Goal: Task Accomplishment & Management: Use online tool/utility

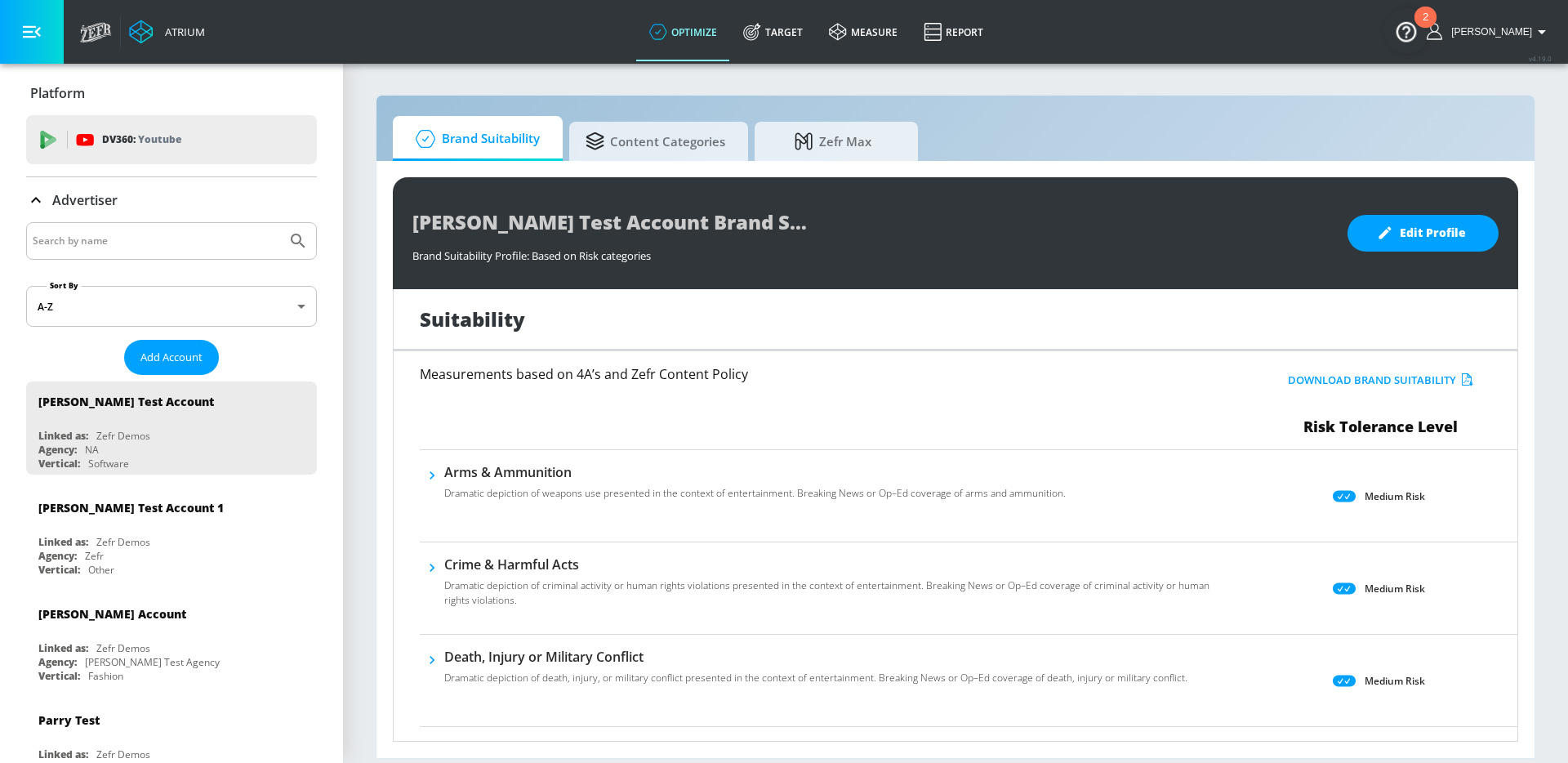
click at [85, 259] on div at bounding box center [171, 241] width 291 height 37
click at [92, 243] on input "Search by name" at bounding box center [157, 241] width 247 height 21
type input "haagen dazs"
click at [281, 223] on button "Submit Search" at bounding box center [298, 241] width 36 height 36
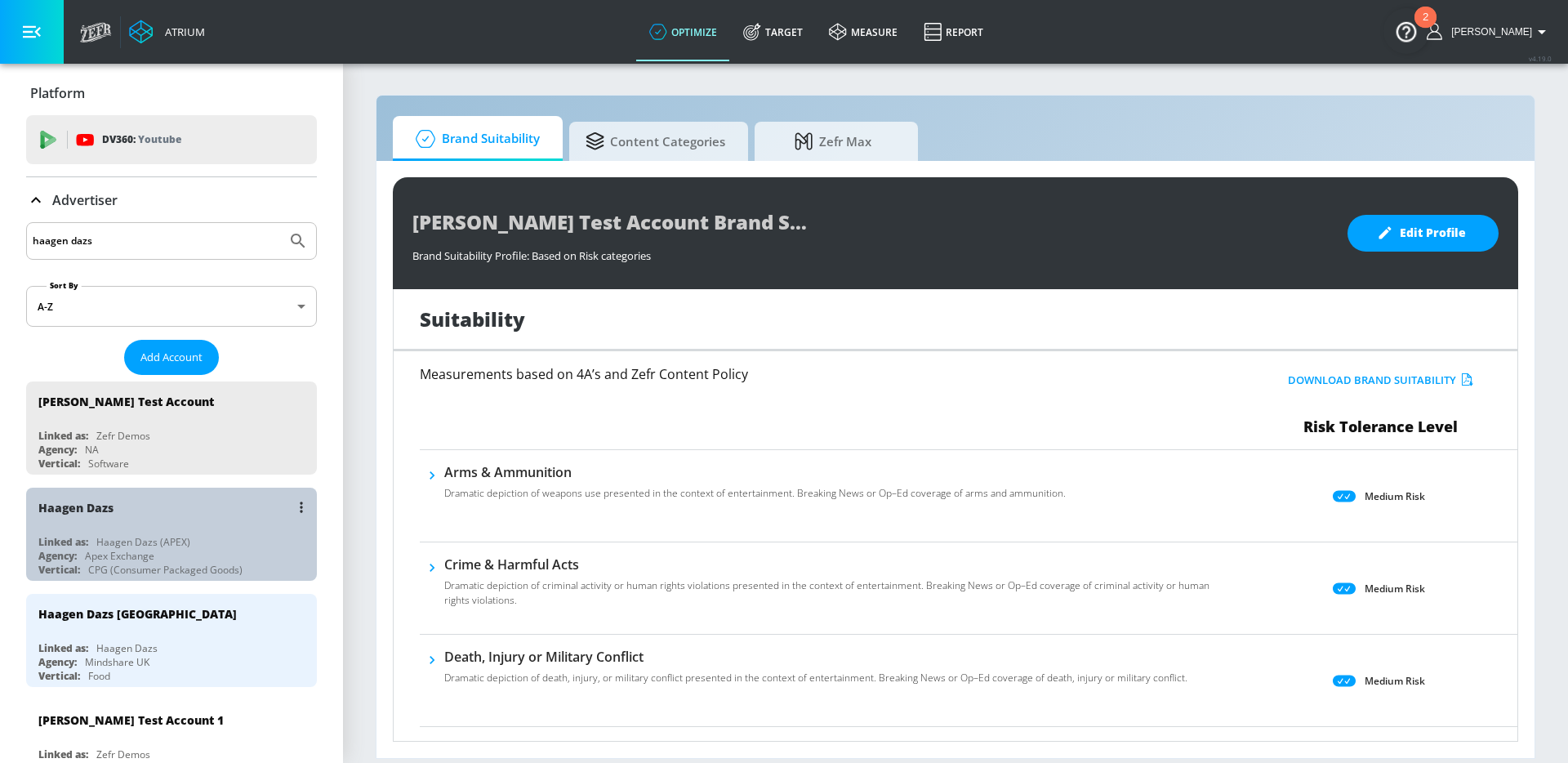
click at [183, 532] on div "Haagen Dazs Linked as: Haagen Dazs (APEX) Agency: Apex Exchange Vertical: CPG (…" at bounding box center [171, 534] width 291 height 93
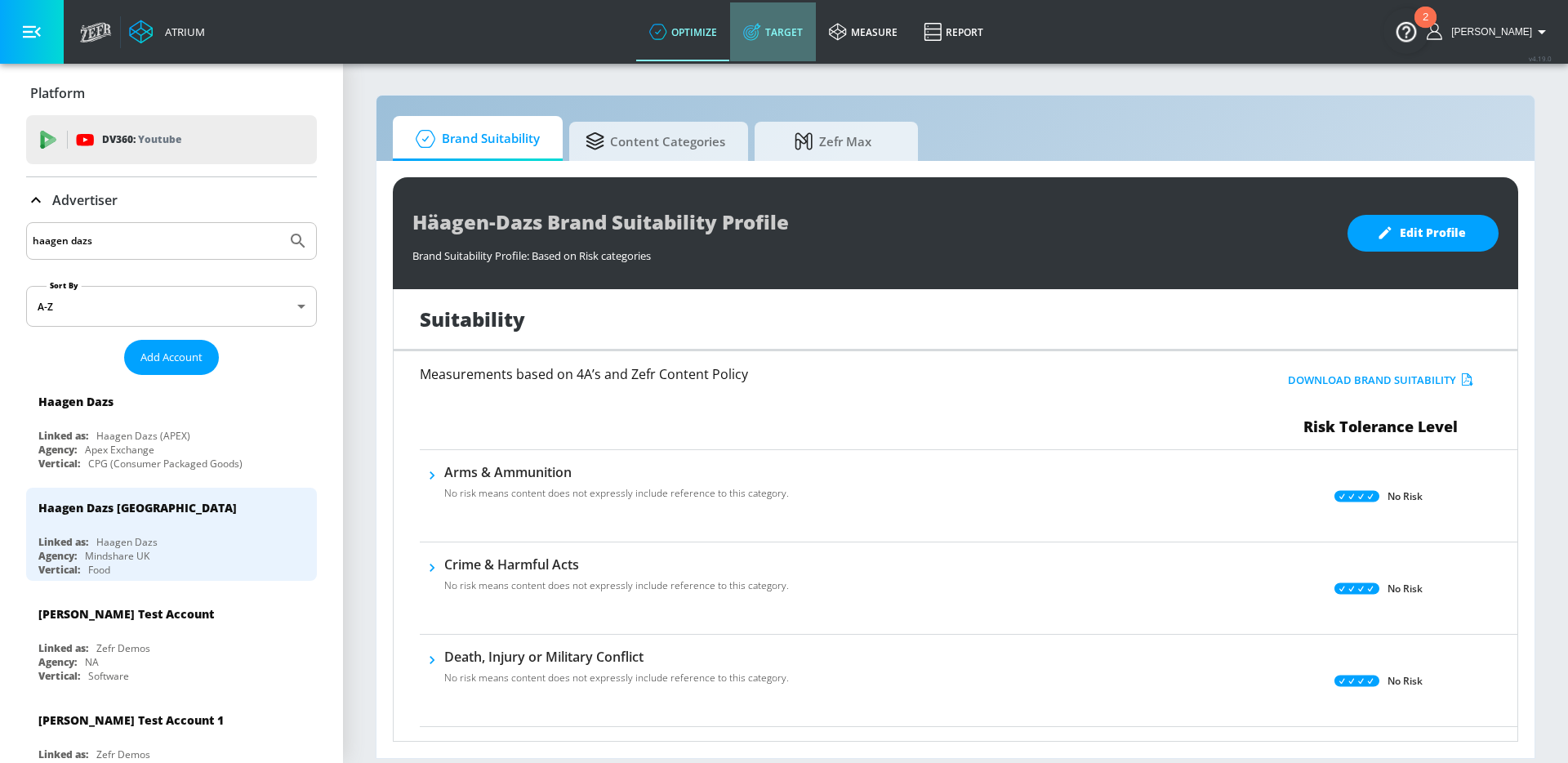
click at [808, 44] on link "Target" at bounding box center [773, 31] width 86 height 58
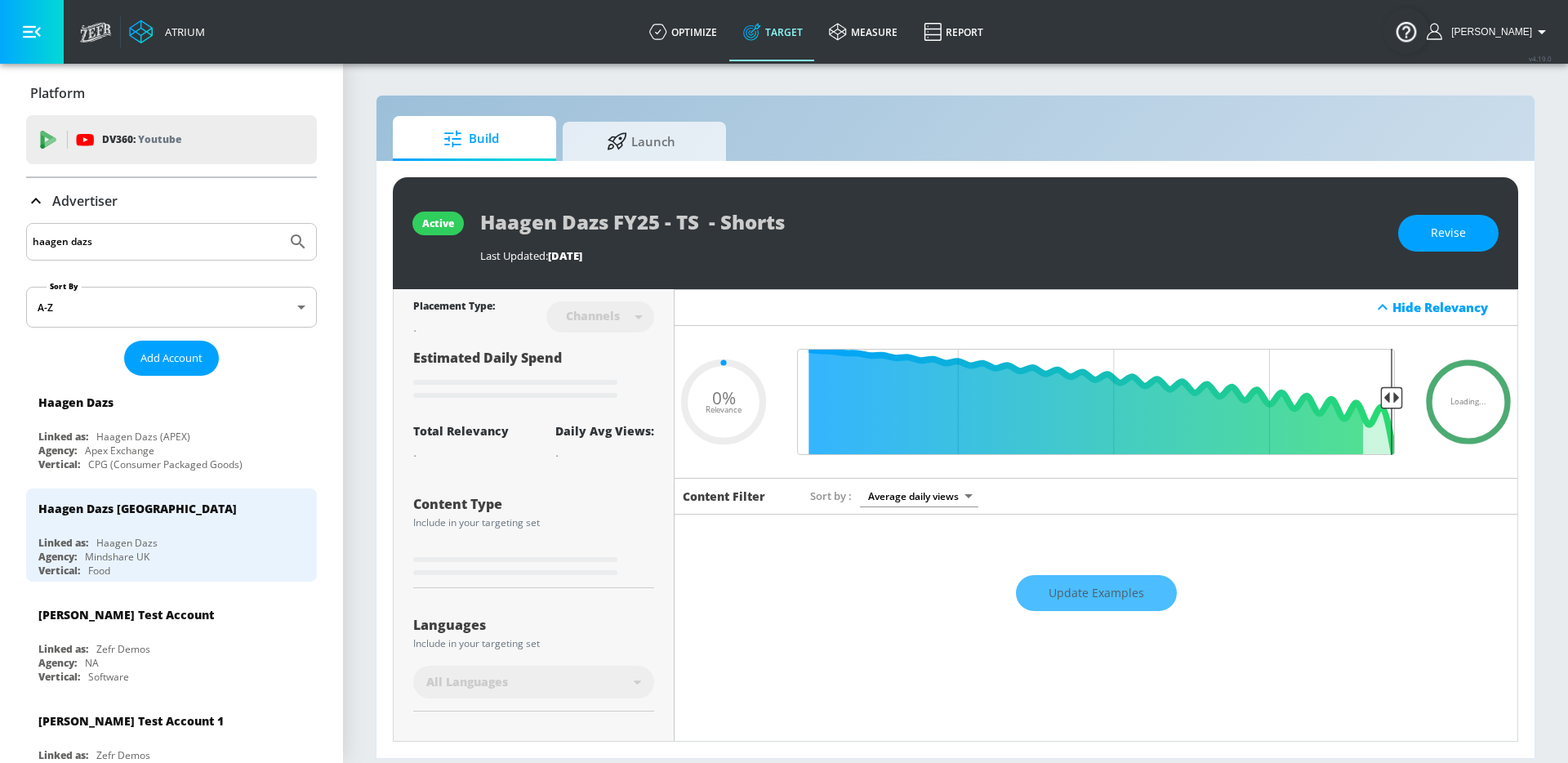
type input "0.05"
click at [633, 160] on link "Launch" at bounding box center [644, 138] width 164 height 45
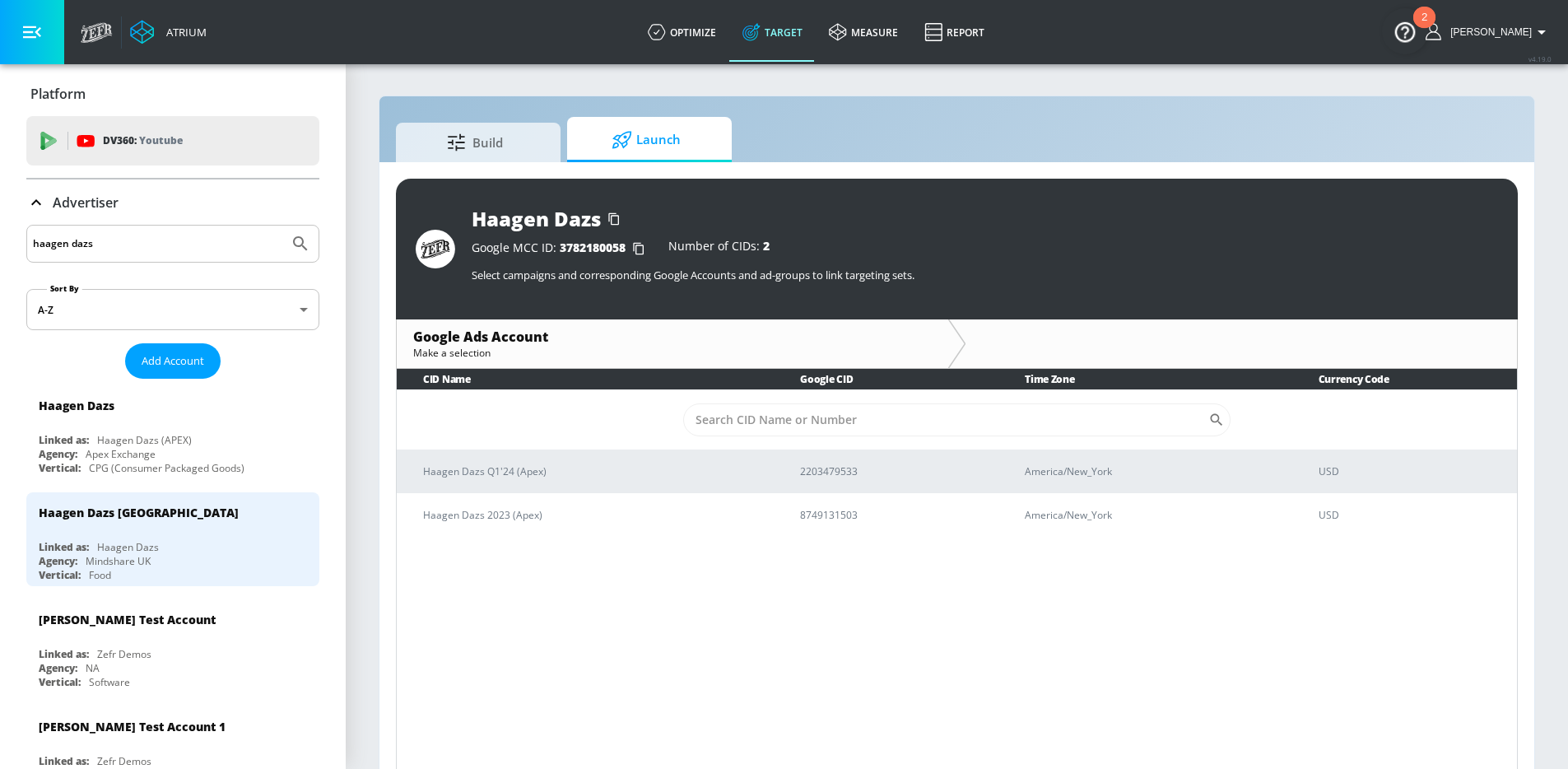
click at [140, 246] on input "haagen dazs" at bounding box center [158, 244] width 249 height 21
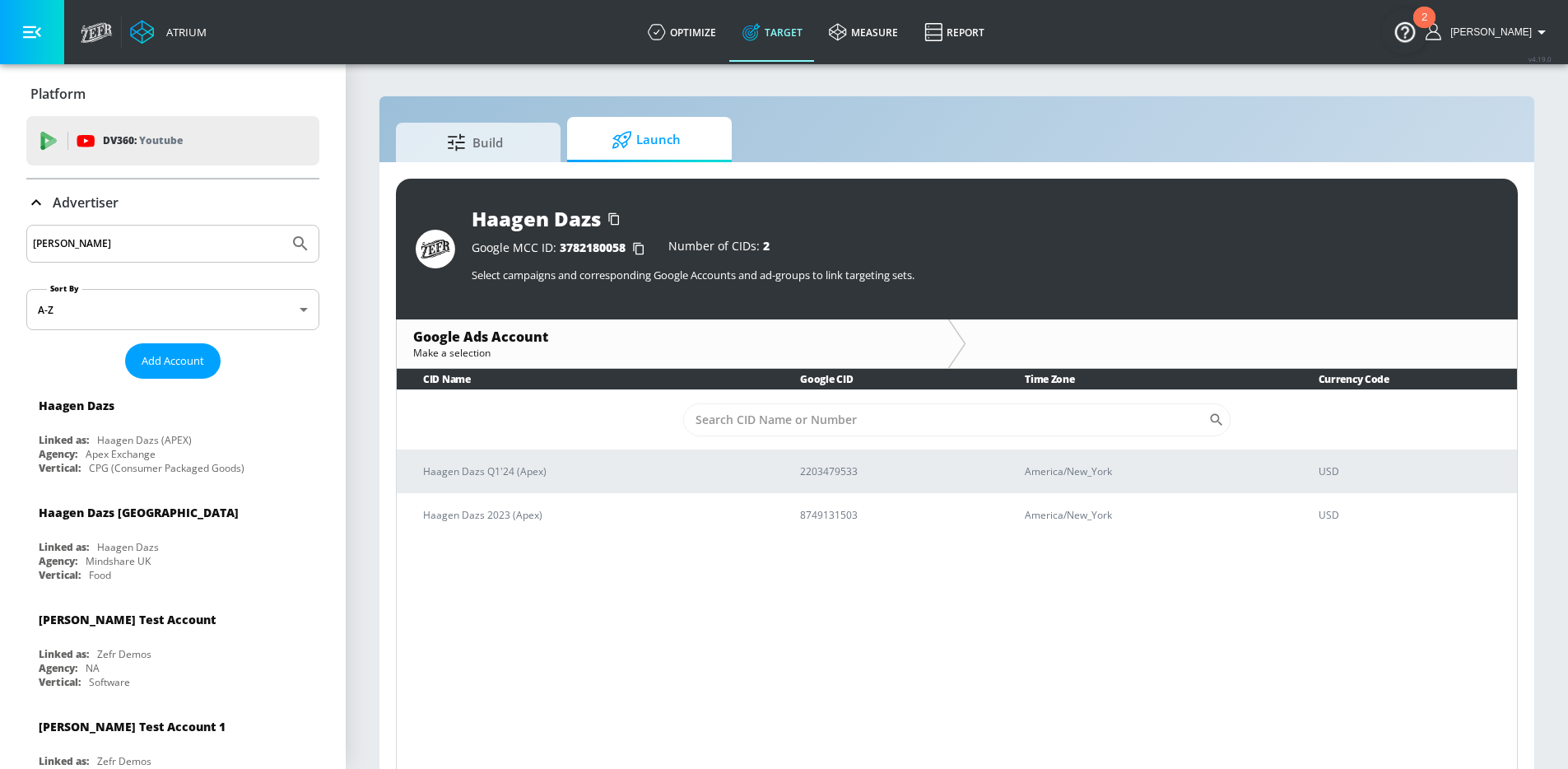
click at [283, 226] on button "Submit Search" at bounding box center [301, 244] width 36 height 36
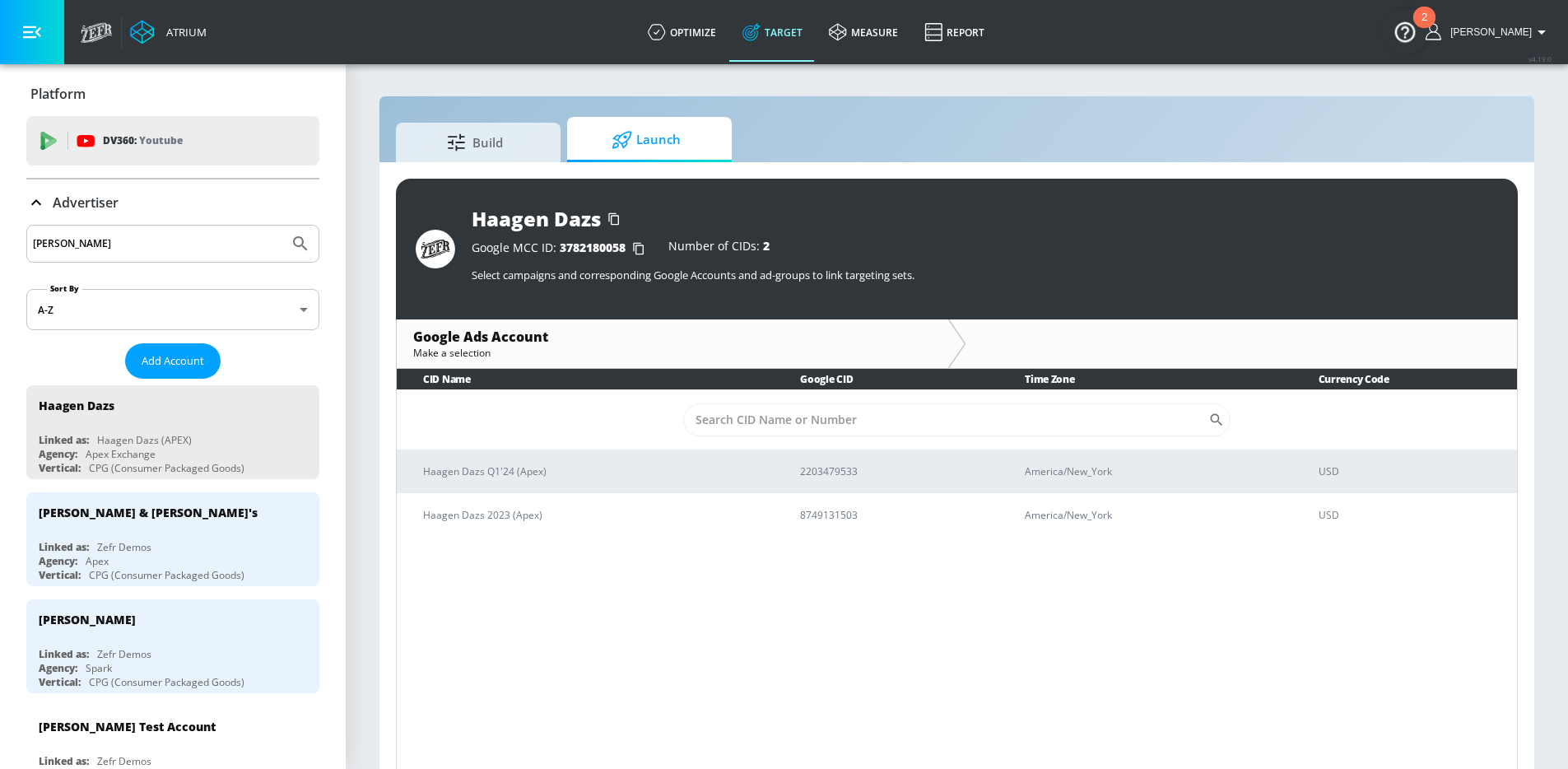
drag, startPoint x: 102, startPoint y: 239, endPoint x: 0, endPoint y: 218, distance: 104.1
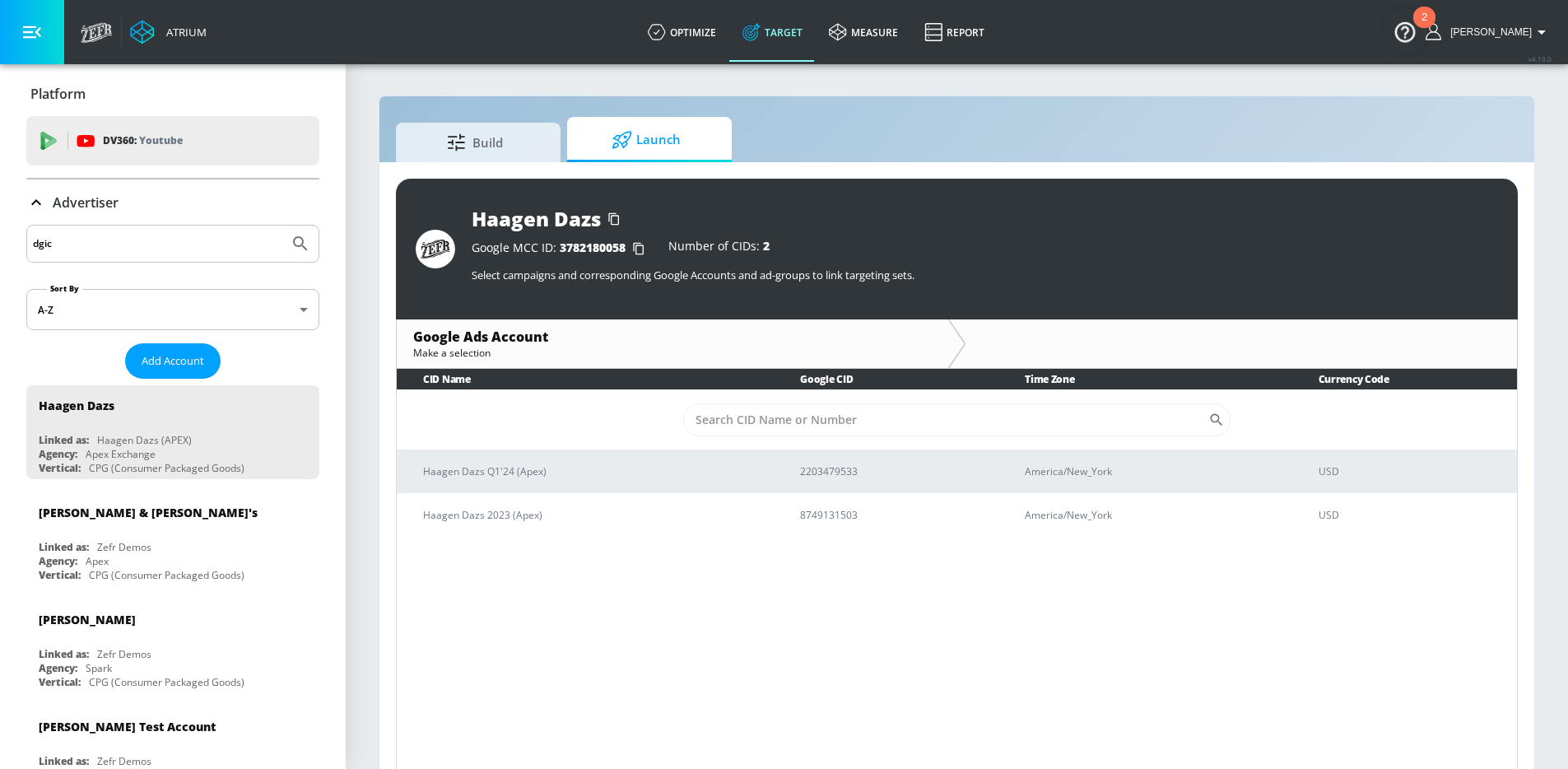
type input "dgic"
click at [283, 226] on button "Submit Search" at bounding box center [301, 244] width 36 height 36
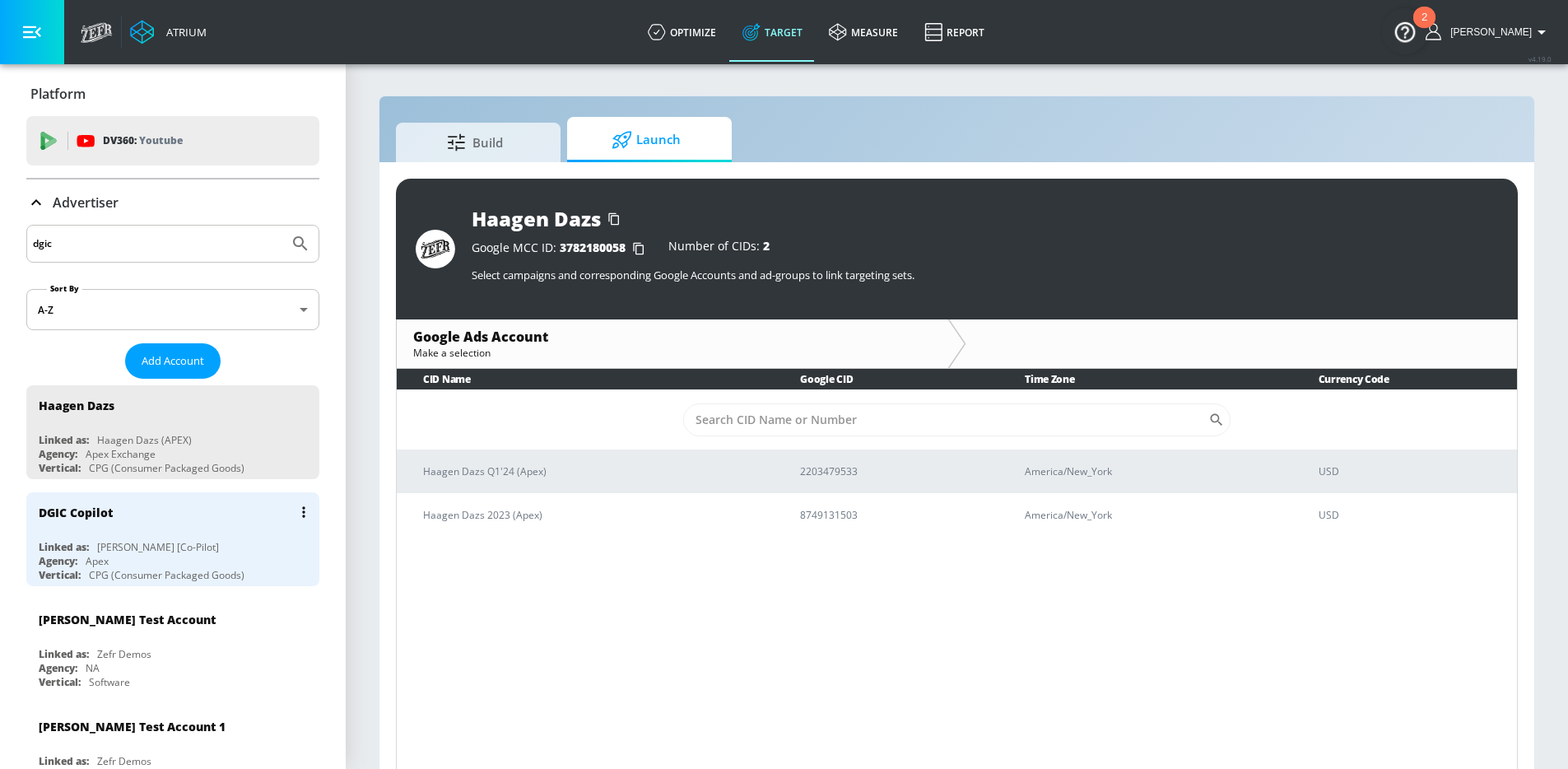
click at [178, 513] on div "DGIC Copilot" at bounding box center [177, 512] width 277 height 39
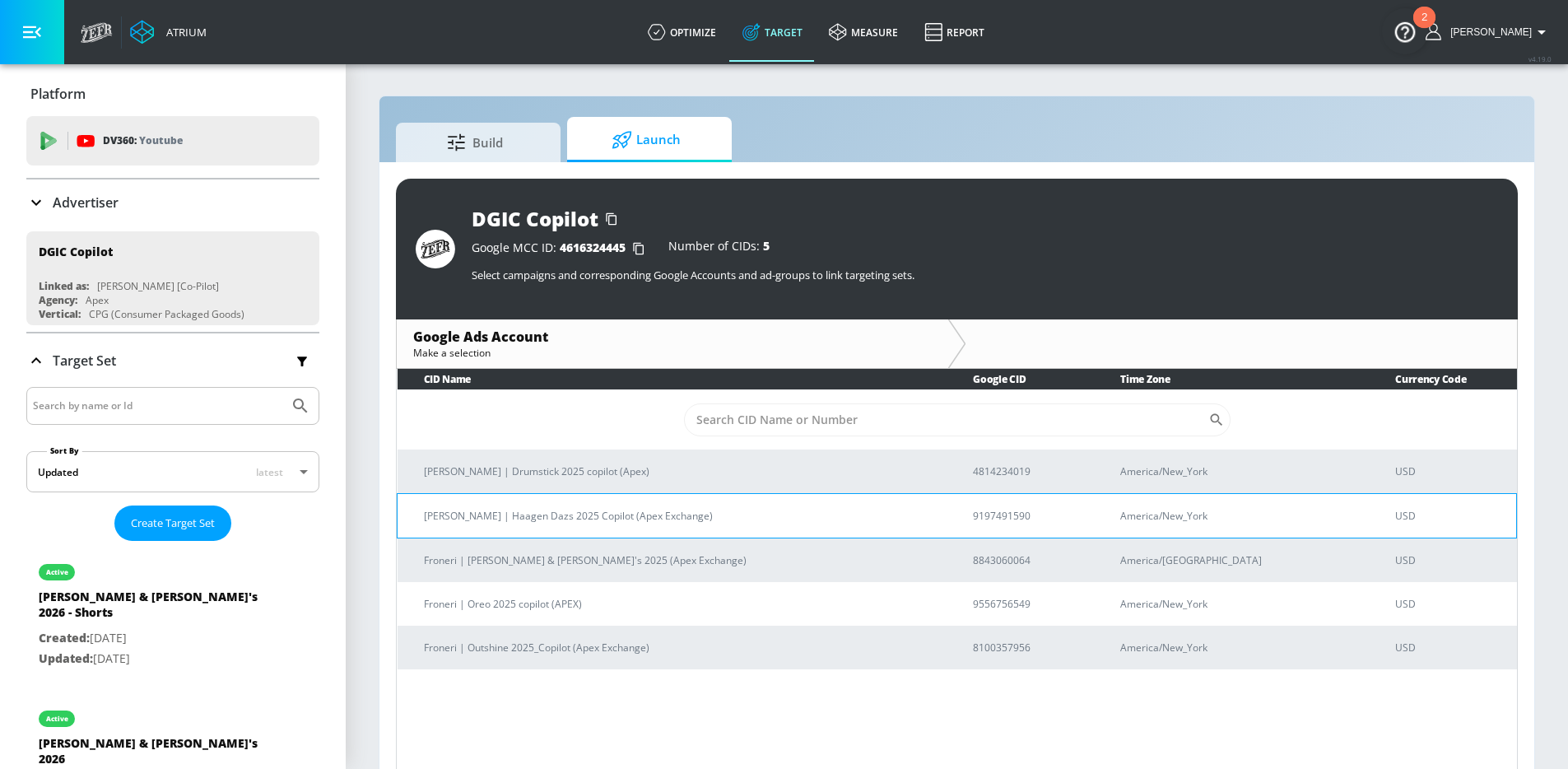
click at [740, 522] on p "[PERSON_NAME] | Haagen Dazs 2025 Copilot (Apex Exchange)" at bounding box center [678, 516] width 510 height 17
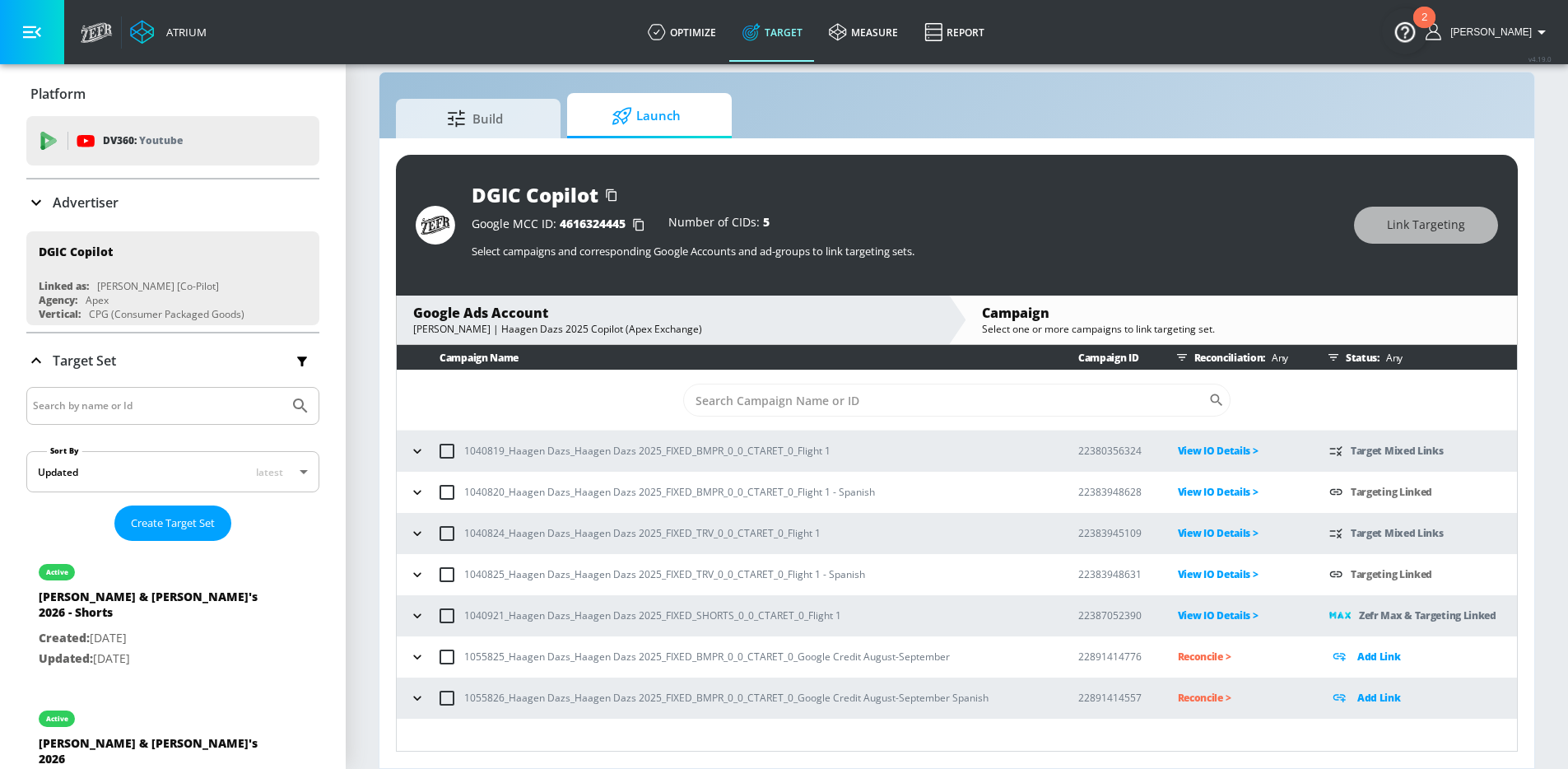
click at [408, 666] on div "1055825_Haagen Dazs_Haagen Dazs 2025_FIXED_BMPR_0_0_CTARET_0_Google Credit Augu…" at bounding box center [728, 657] width 647 height 34
click at [409, 662] on icon "button" at bounding box center [417, 656] width 16 height 16
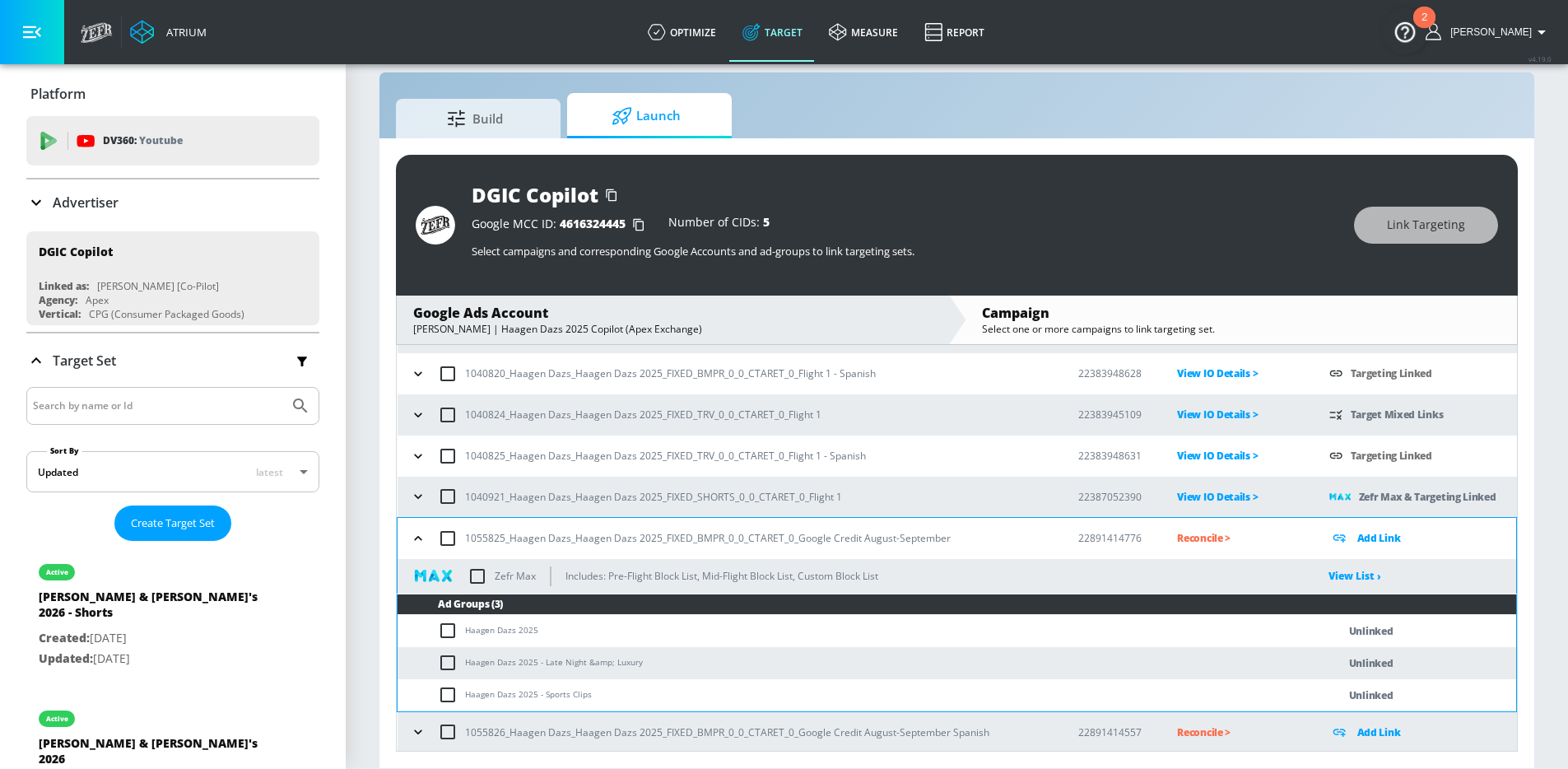
scroll to position [120, 0]
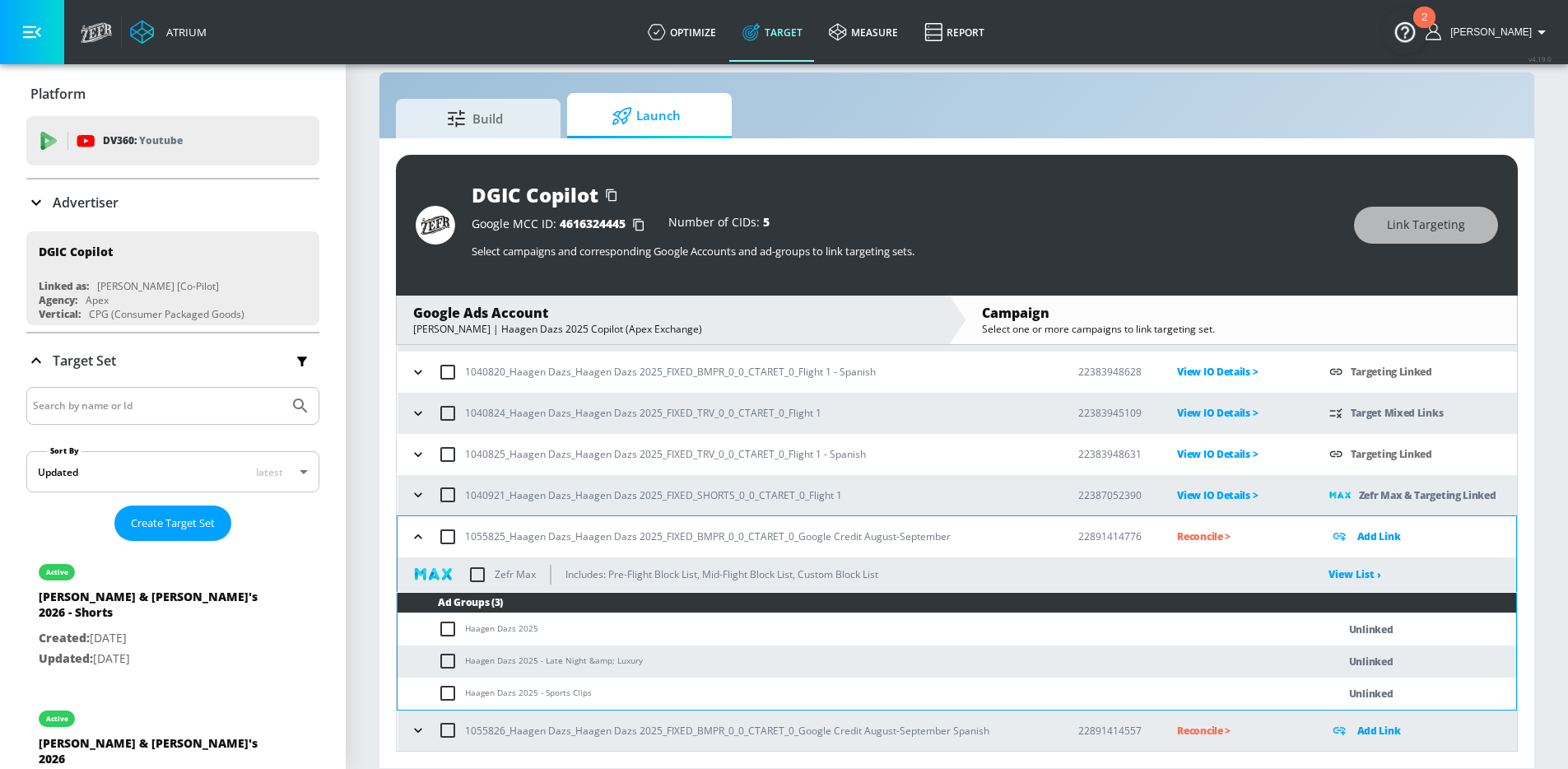
click at [443, 625] on input "checkbox" at bounding box center [452, 629] width 27 height 20
checkbox input "true"
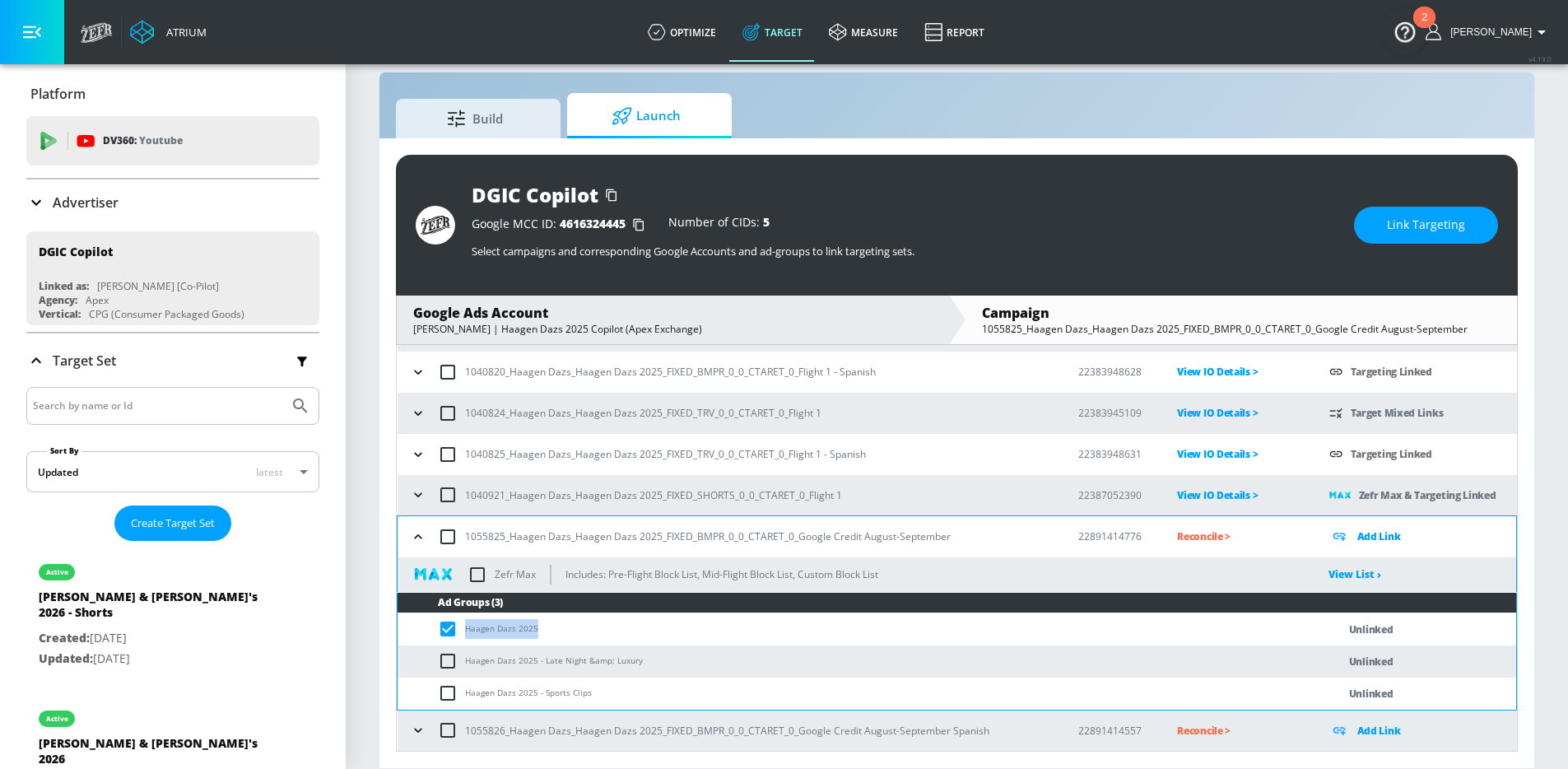
drag, startPoint x: 552, startPoint y: 624, endPoint x: 446, endPoint y: 623, distance: 106.0
click at [446, 623] on td "Haagen Dazs 2025" at bounding box center [850, 630] width 906 height 32
copy td "Haagen Dazs 2025"
click at [1429, 234] on span "Link Targeting" at bounding box center [1426, 226] width 79 height 21
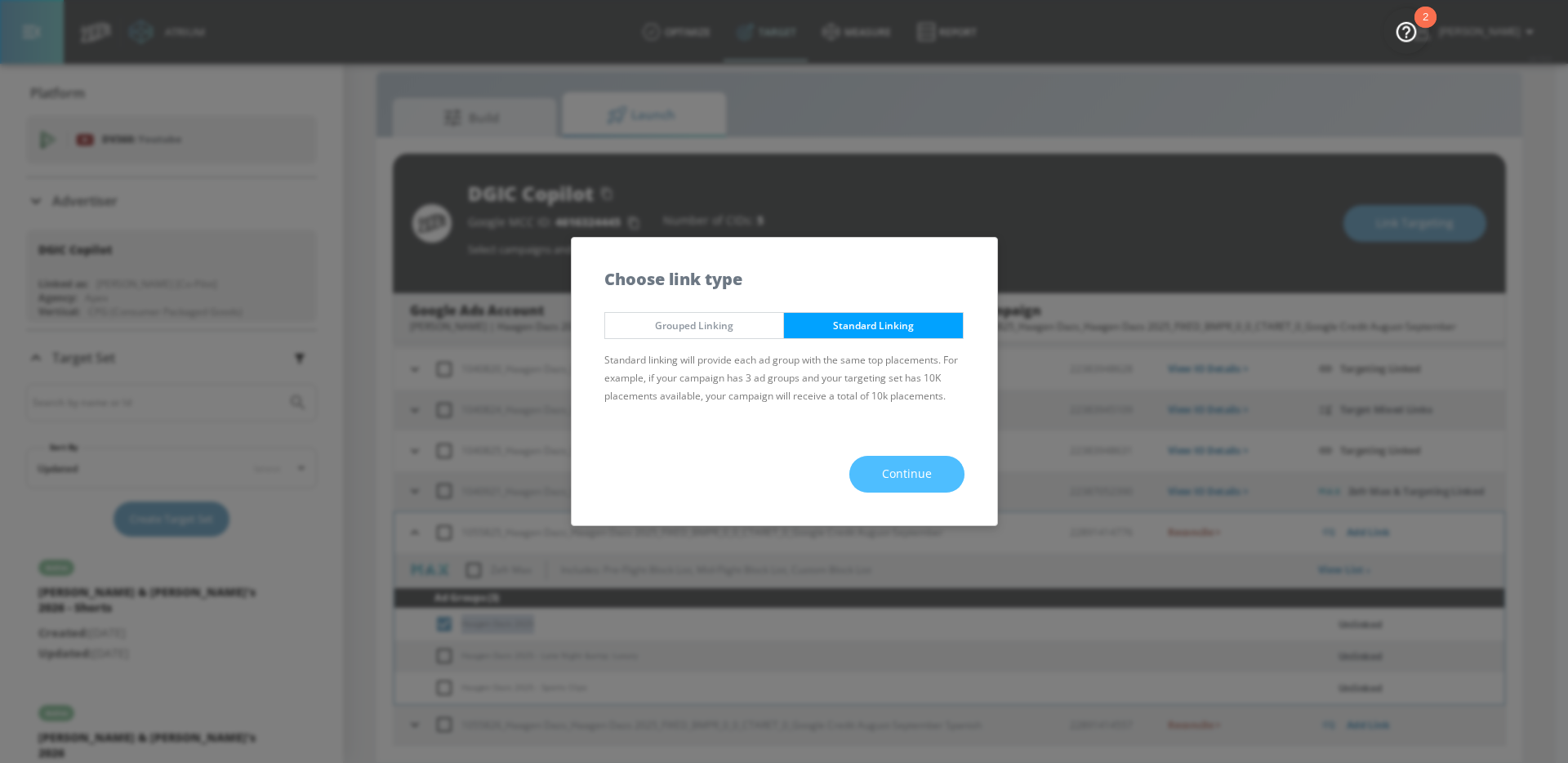
click at [920, 472] on span "Continue" at bounding box center [907, 474] width 50 height 20
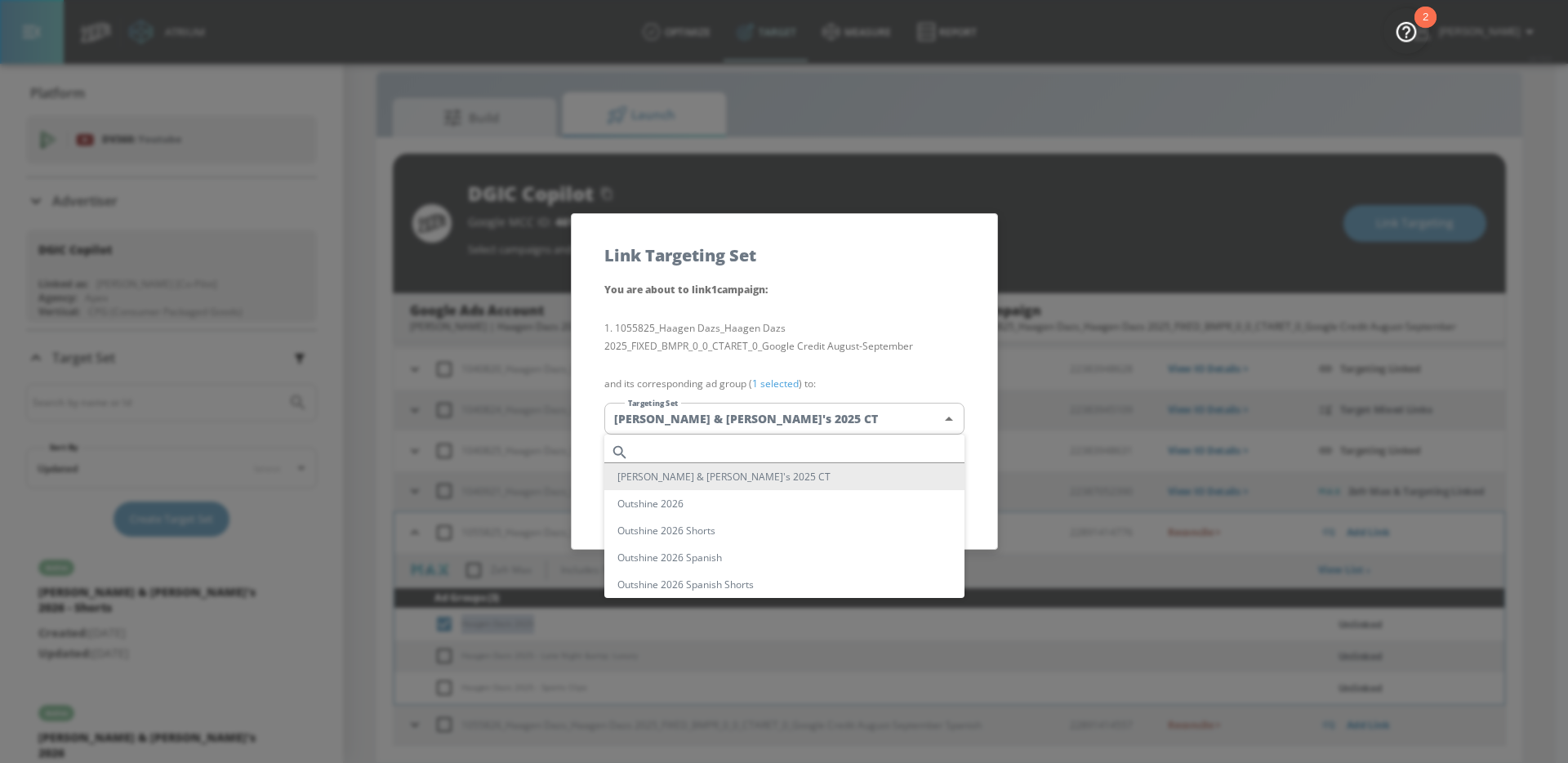
click at [817, 405] on body "Atrium optimize Target measure Report optimize Target measure Report v 4.19.0 […" at bounding box center [784, 370] width 1568 height 787
click at [766, 442] on input "text" at bounding box center [800, 452] width 329 height 22
paste input "Haagen Dazs 2025"
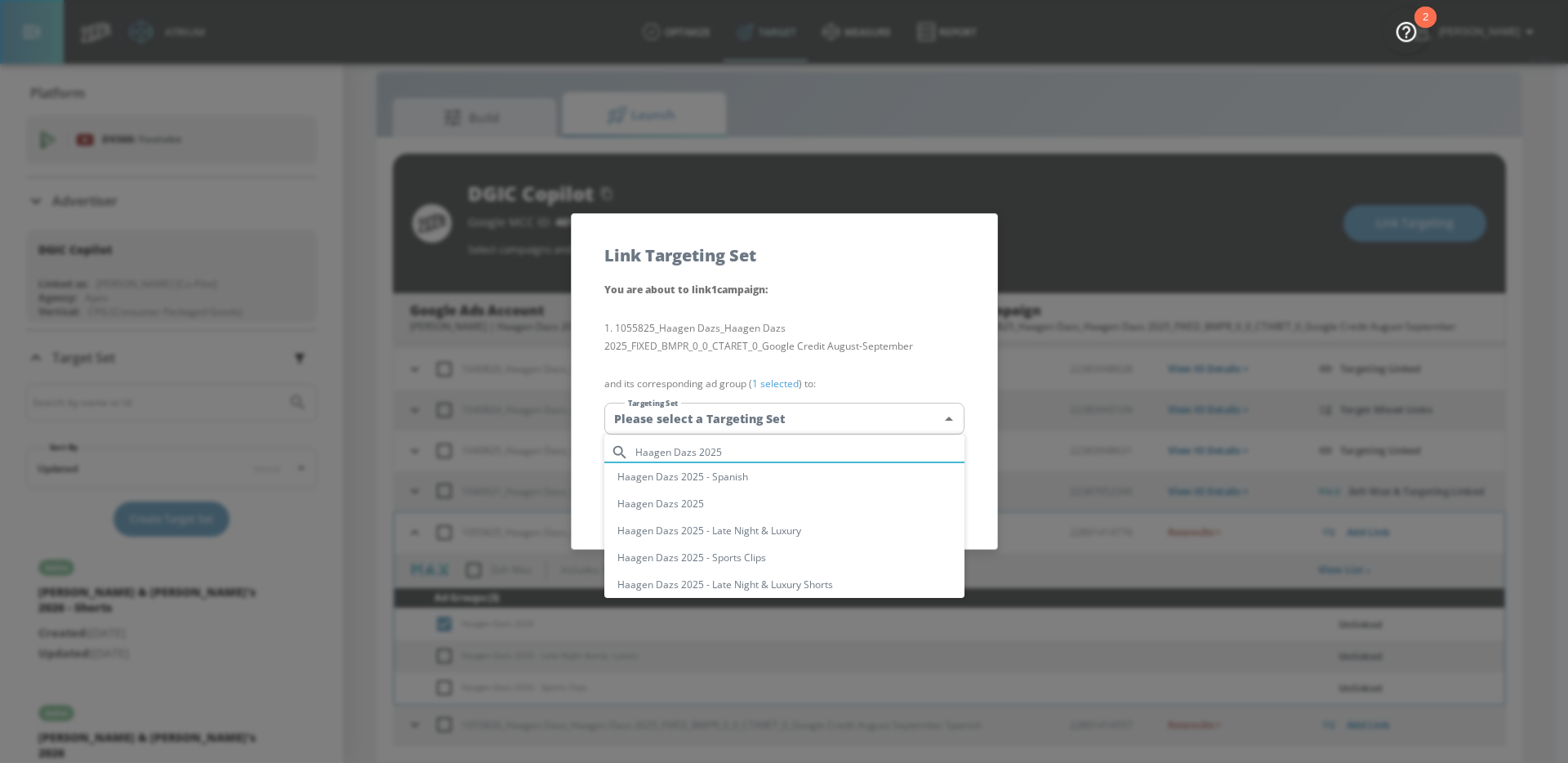
type input "Haagen Dazs 2025"
click at [754, 503] on li "Haagen Dazs 2025" at bounding box center [784, 504] width 360 height 27
type input "2c584033-452f-4232-9bec-6727c84d7e3c"
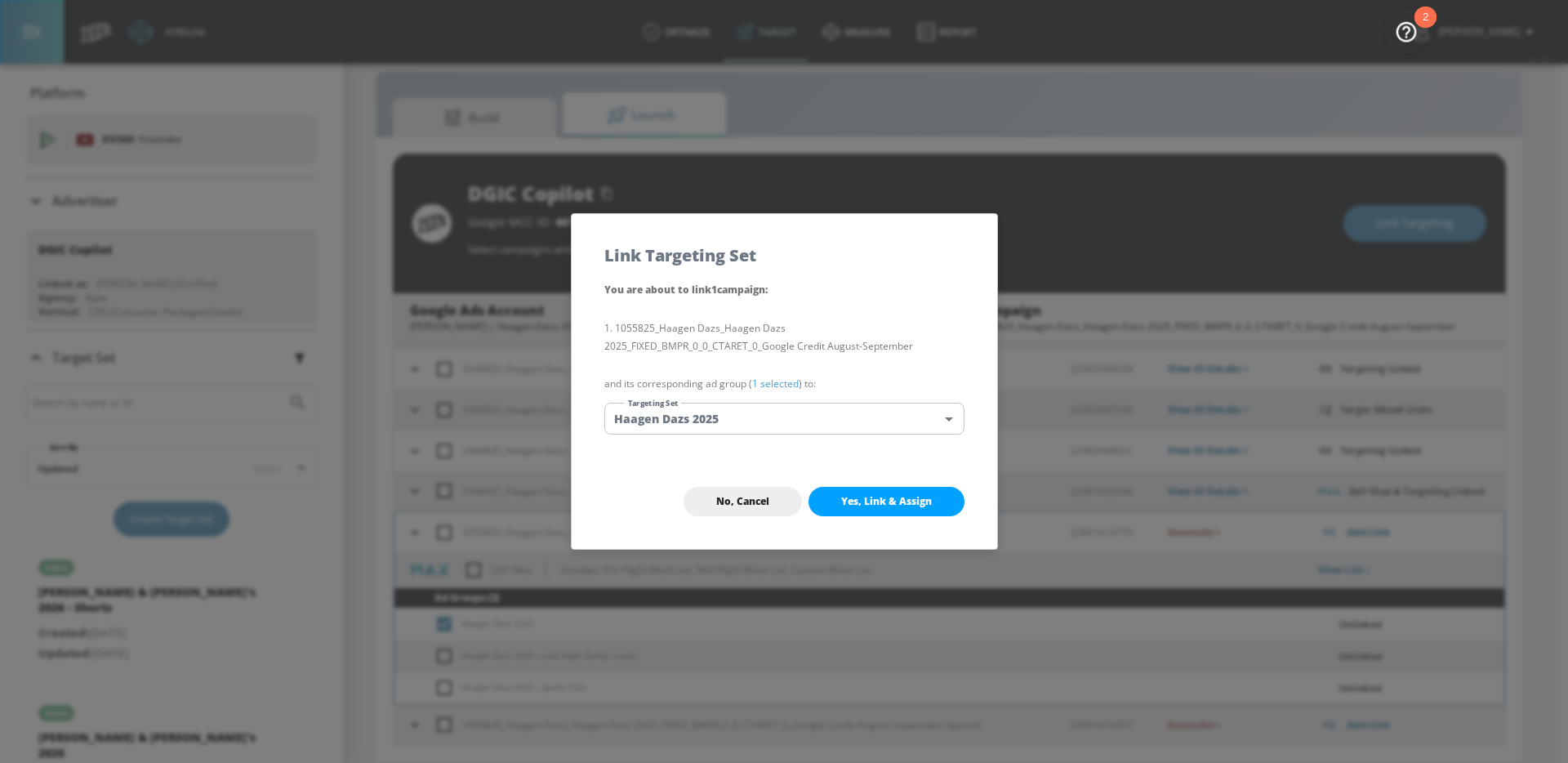
click at [909, 504] on span "Yes, Link & Assign" at bounding box center [887, 501] width 91 height 13
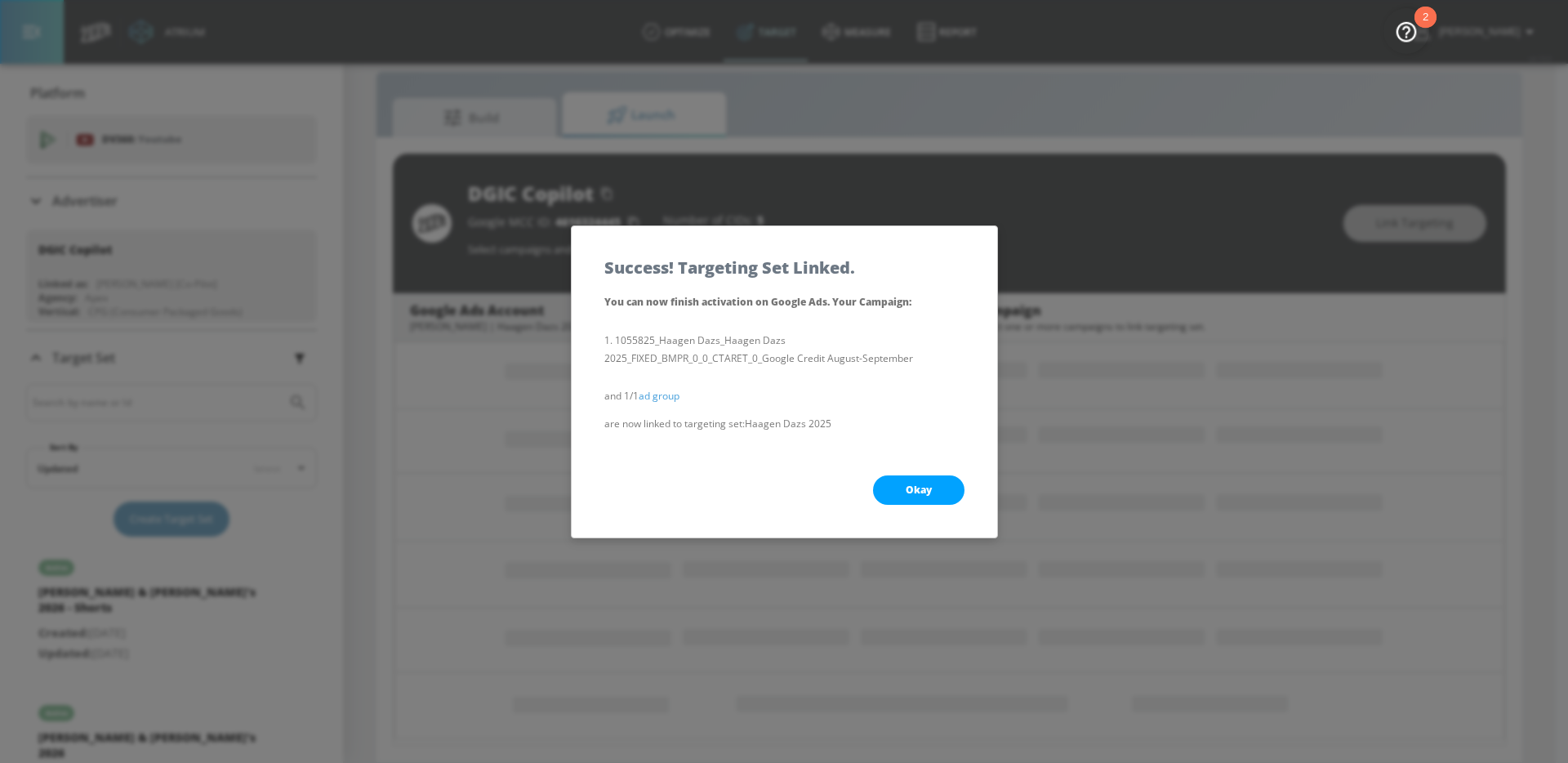
click at [913, 474] on div "Okay" at bounding box center [785, 490] width 425 height 95
click at [911, 487] on span "Okay" at bounding box center [919, 489] width 26 height 13
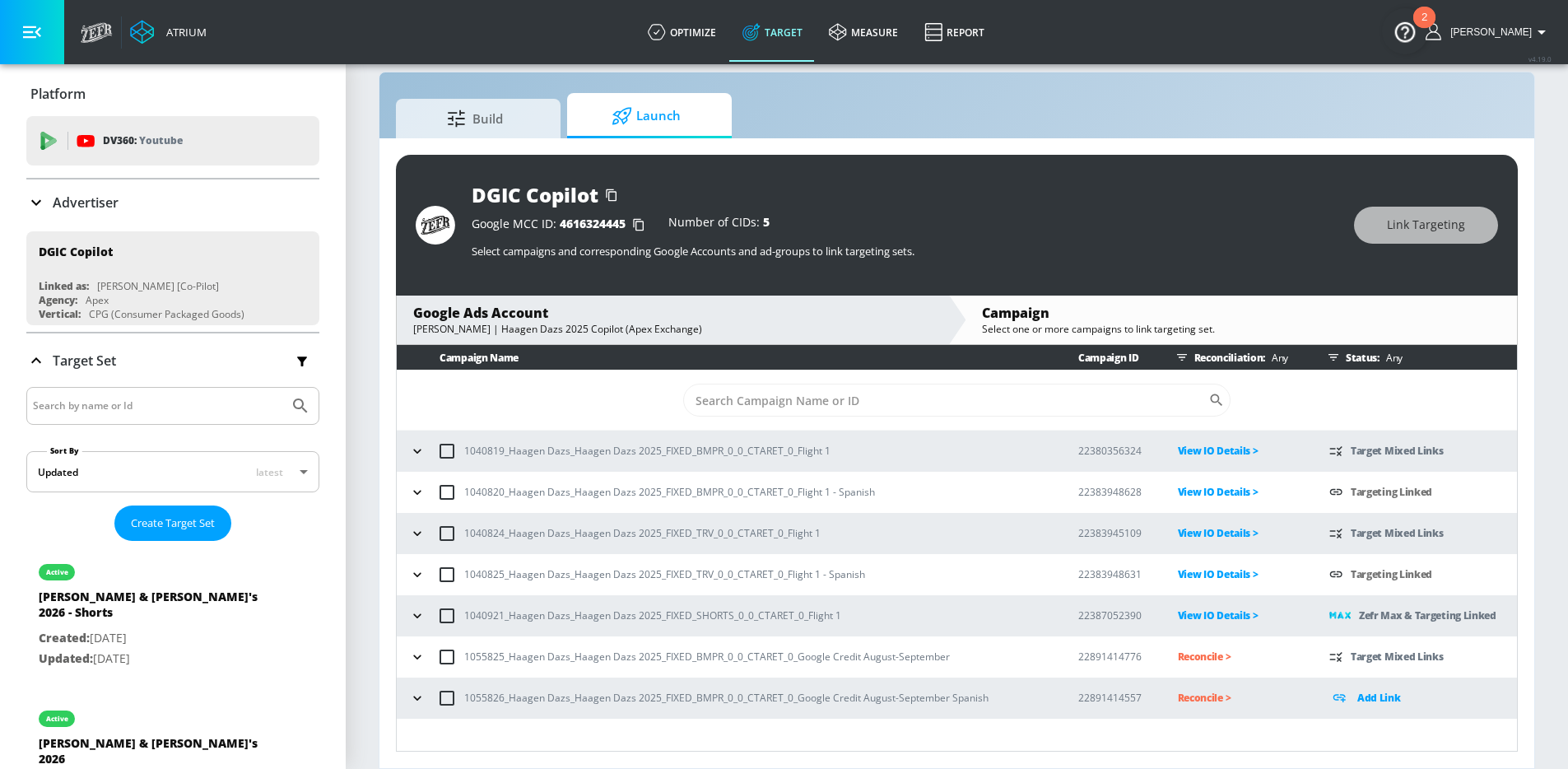
scroll to position [0, 0]
click at [418, 662] on icon "button" at bounding box center [417, 656] width 16 height 16
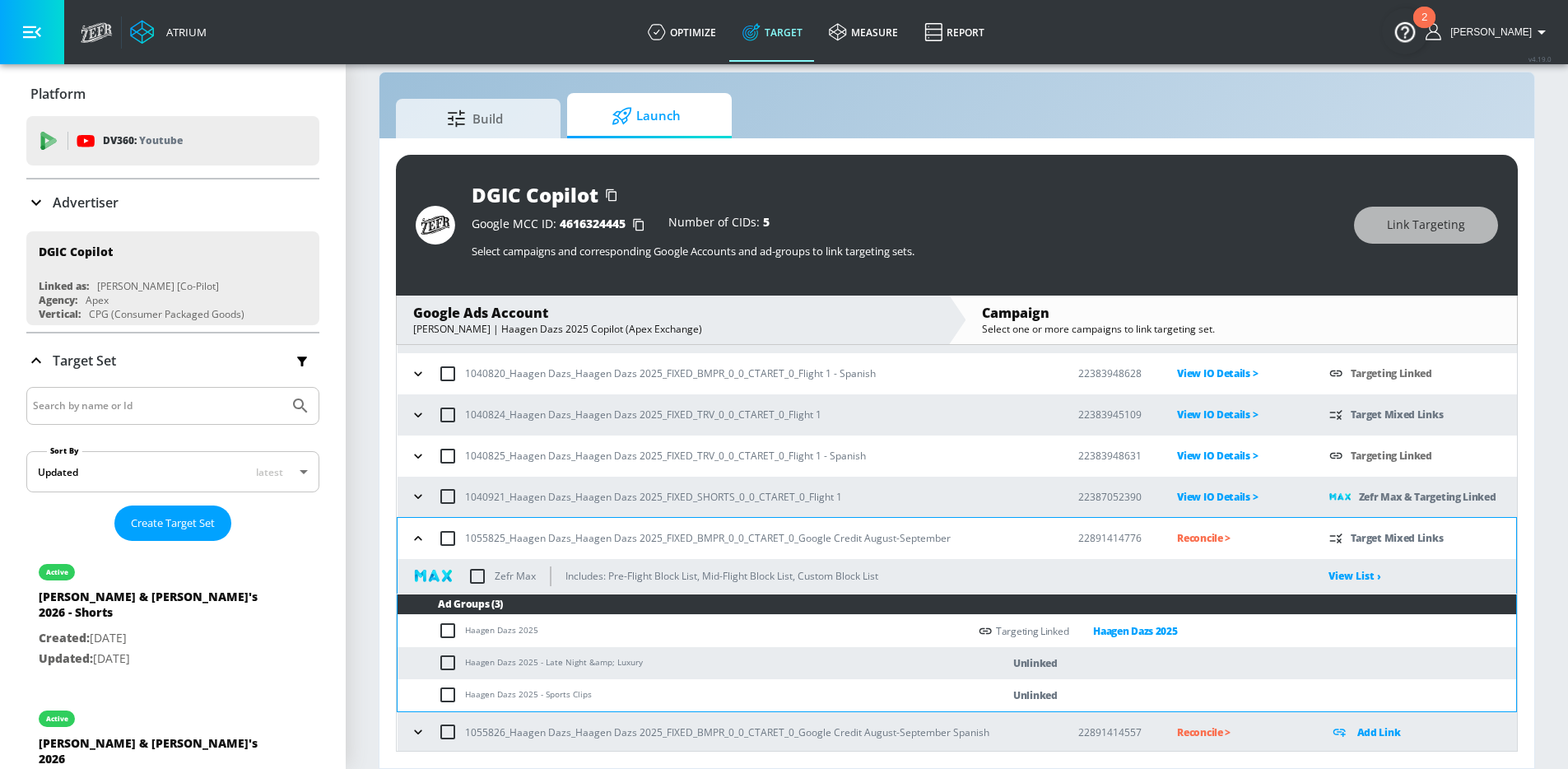
scroll to position [120, 0]
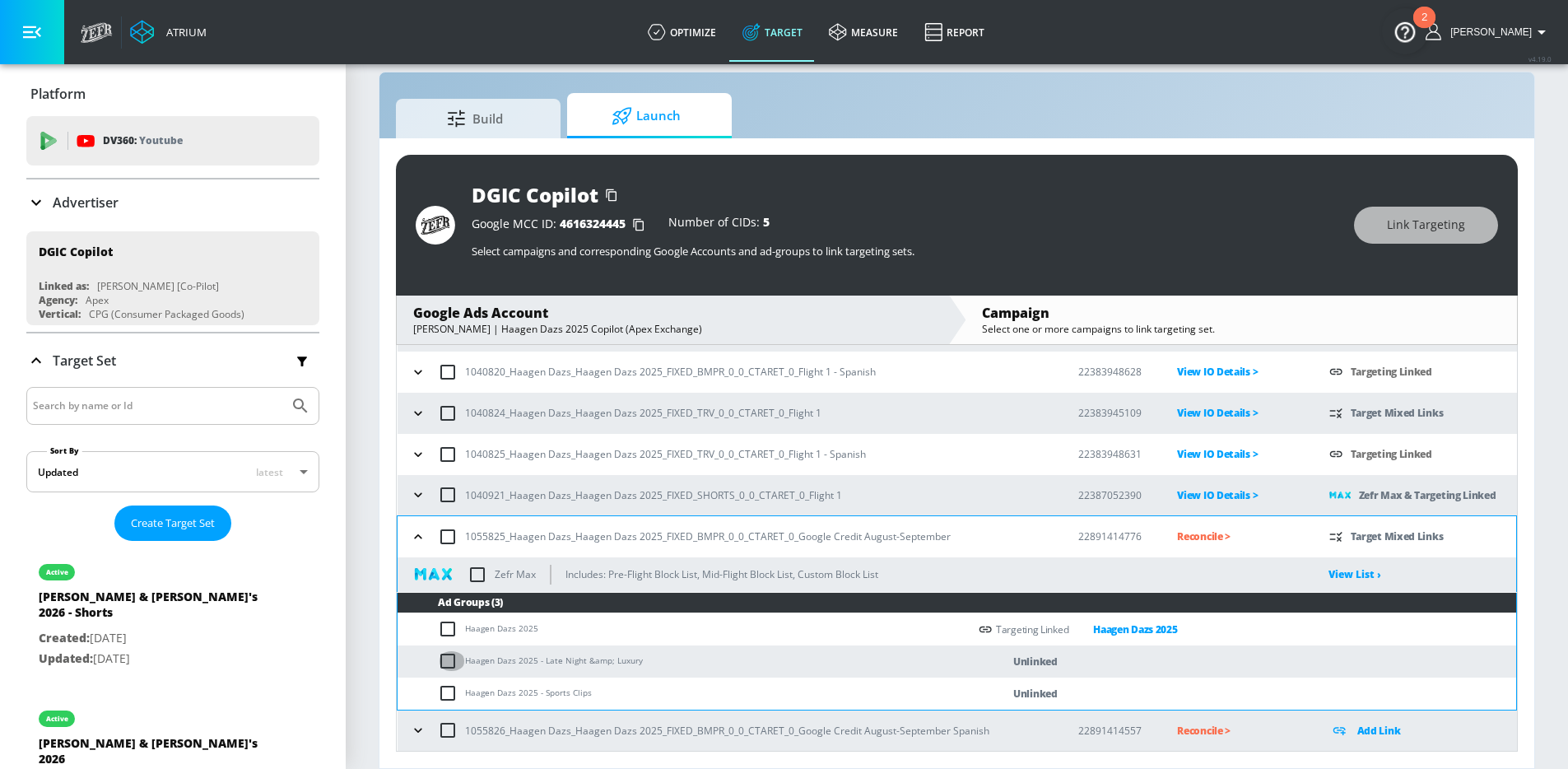
click at [448, 667] on input "checkbox" at bounding box center [452, 660] width 27 height 20
checkbox input "true"
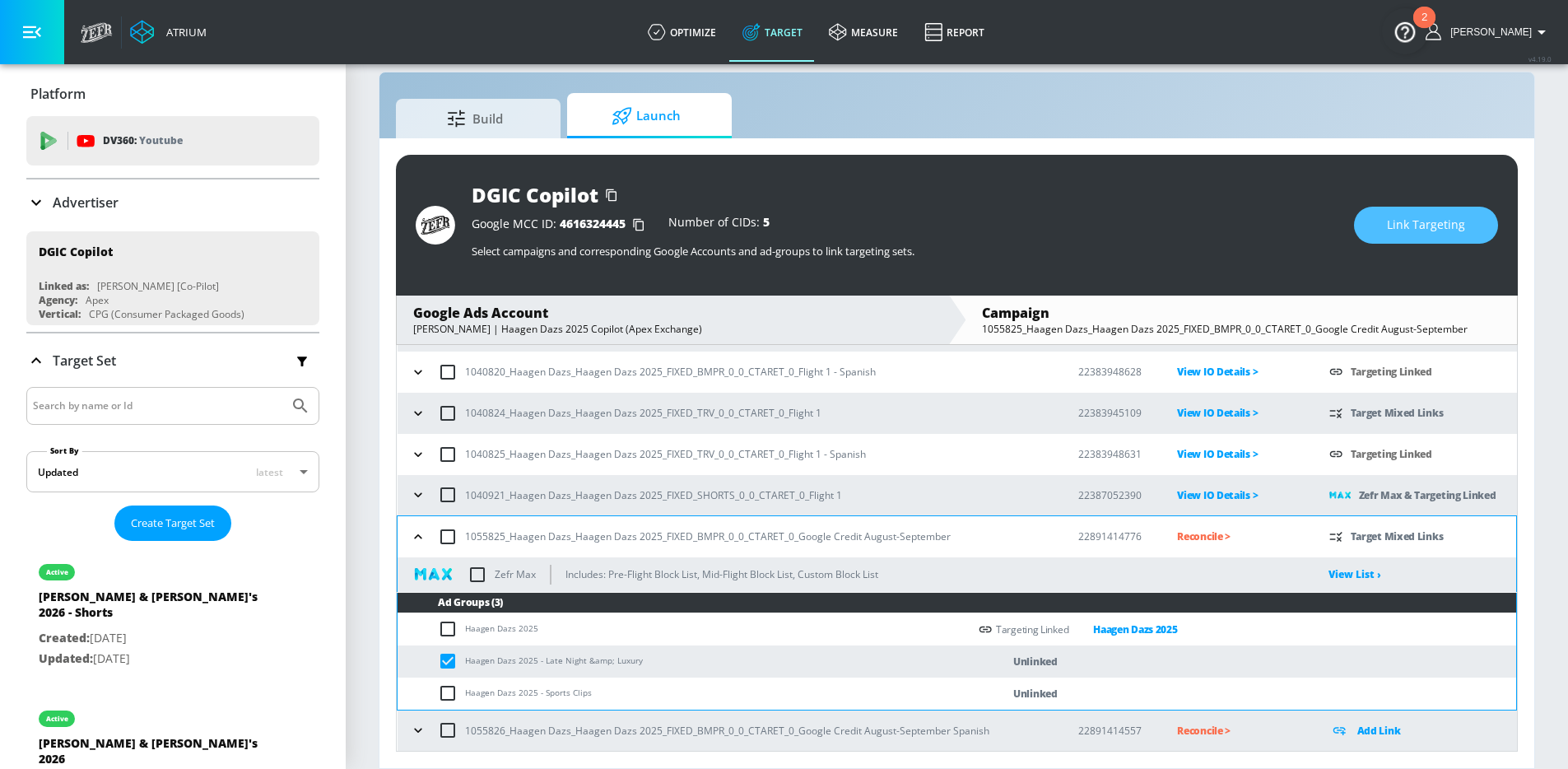
click at [1405, 225] on span "Link Targeting" at bounding box center [1426, 226] width 79 height 21
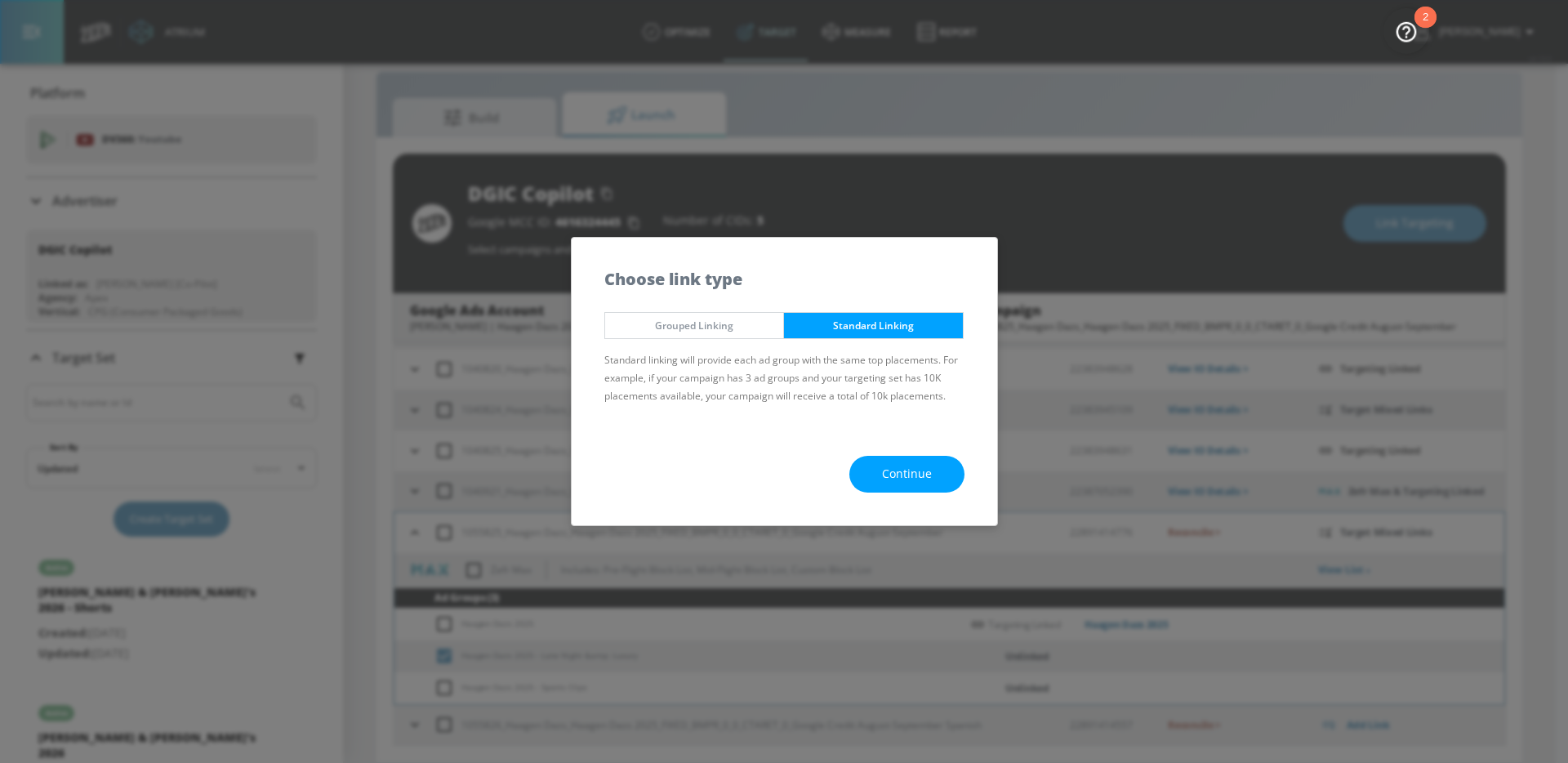
click at [894, 460] on button "Continue" at bounding box center [907, 474] width 115 height 36
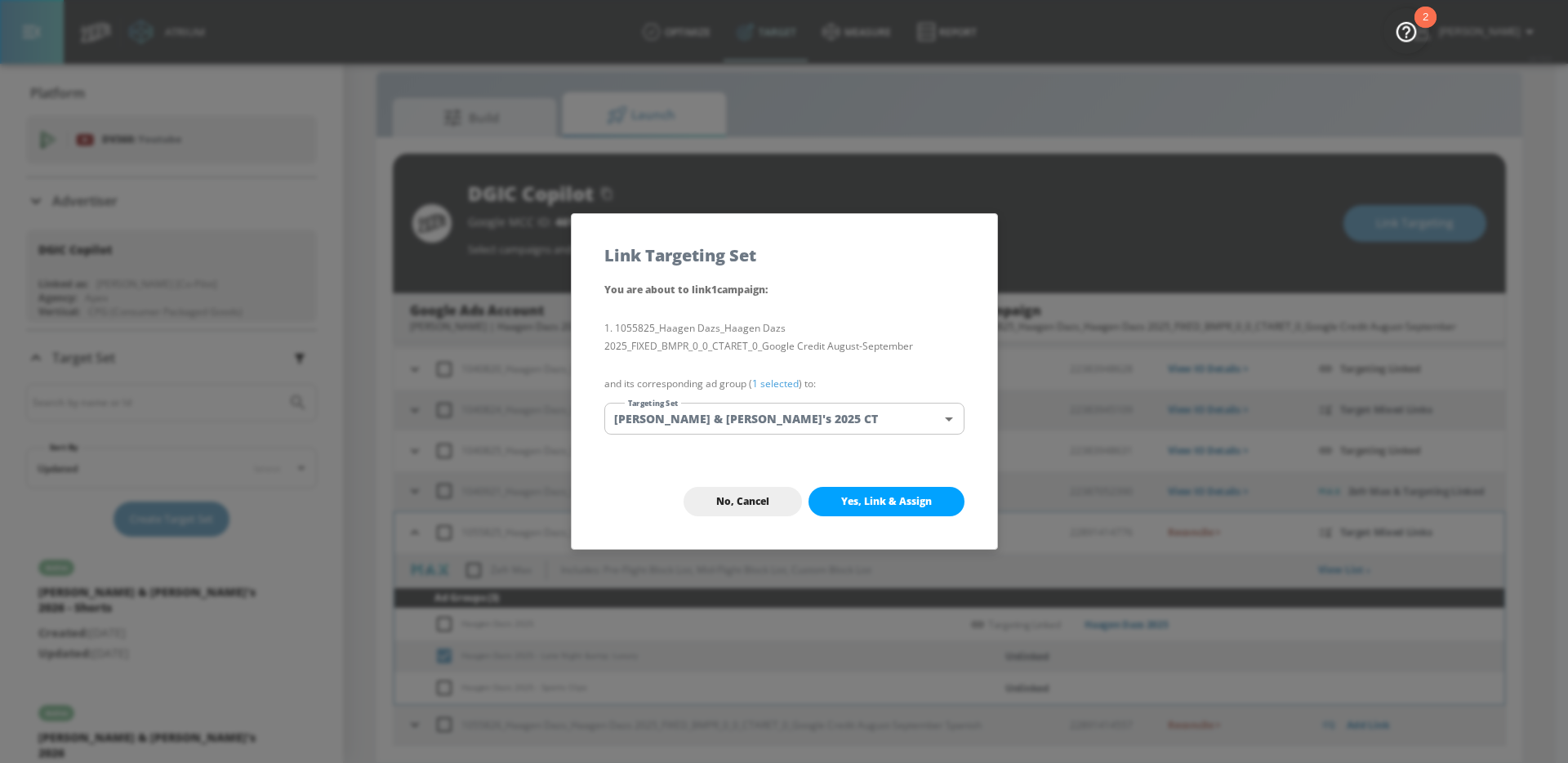
click at [824, 418] on body "Atrium optimize Target measure Report optimize Target measure Report v 4.19.0 […" at bounding box center [784, 370] width 1568 height 787
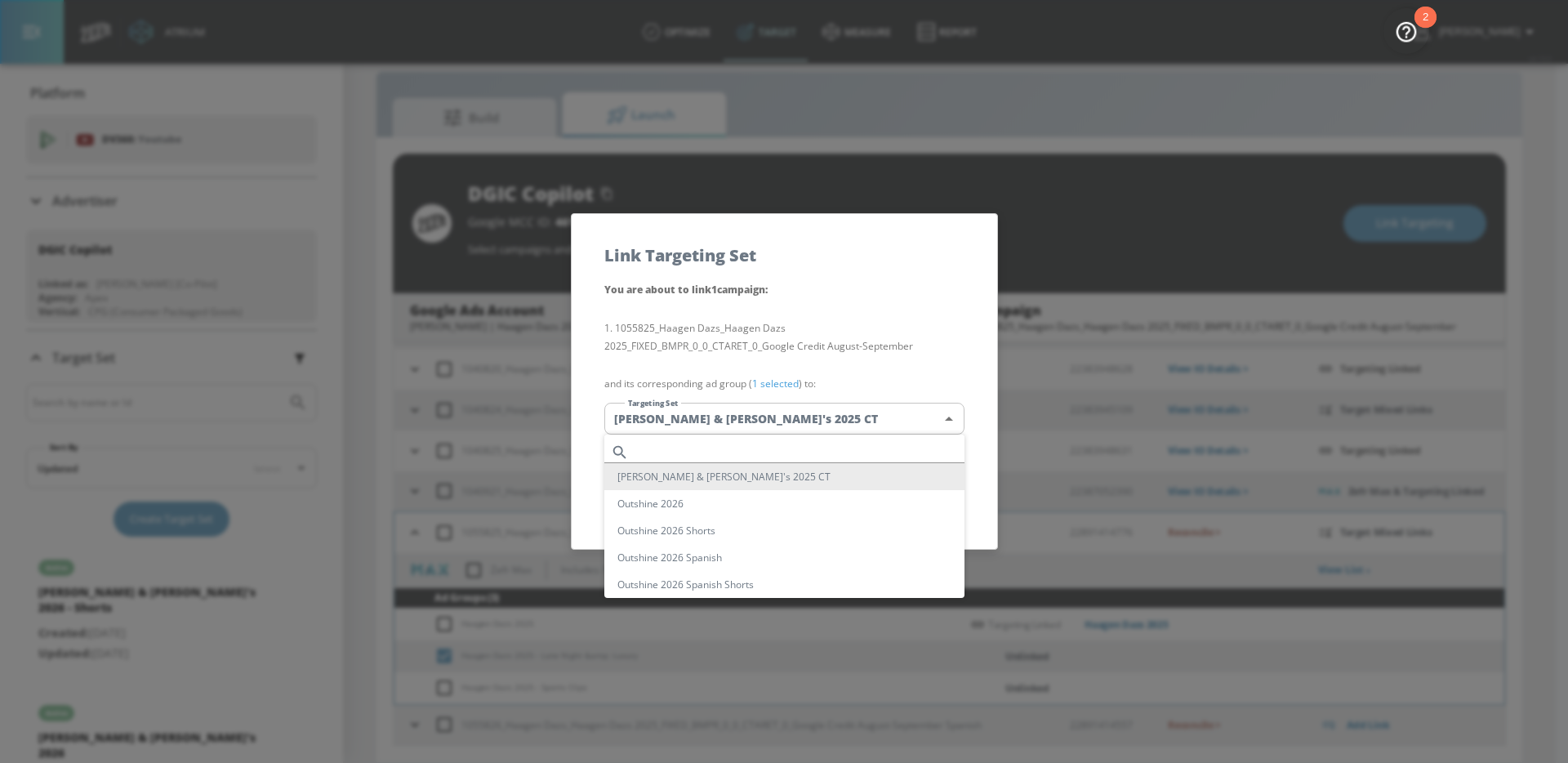
click at [729, 449] on input "text" at bounding box center [800, 452] width 329 height 22
paste input "Haagen Dazs 2025"
type input "Haagen Dazs 2025"
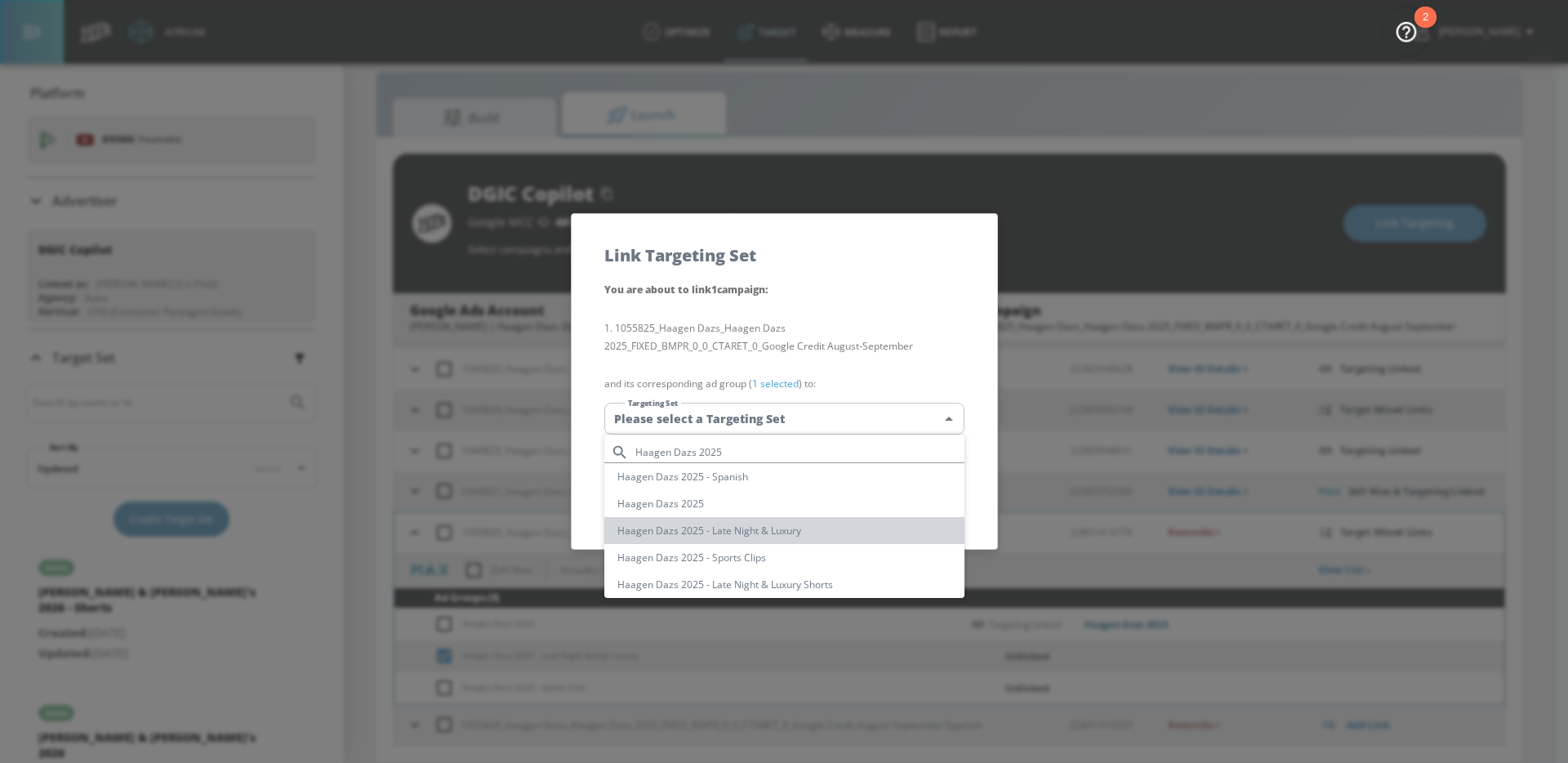
click at [804, 529] on li "Haagen Dazs 2025 - Late Night & Luxury" at bounding box center [784, 531] width 360 height 27
type input "899203ec-f6e2-4dd7-a16c-5dd20aa08b94"
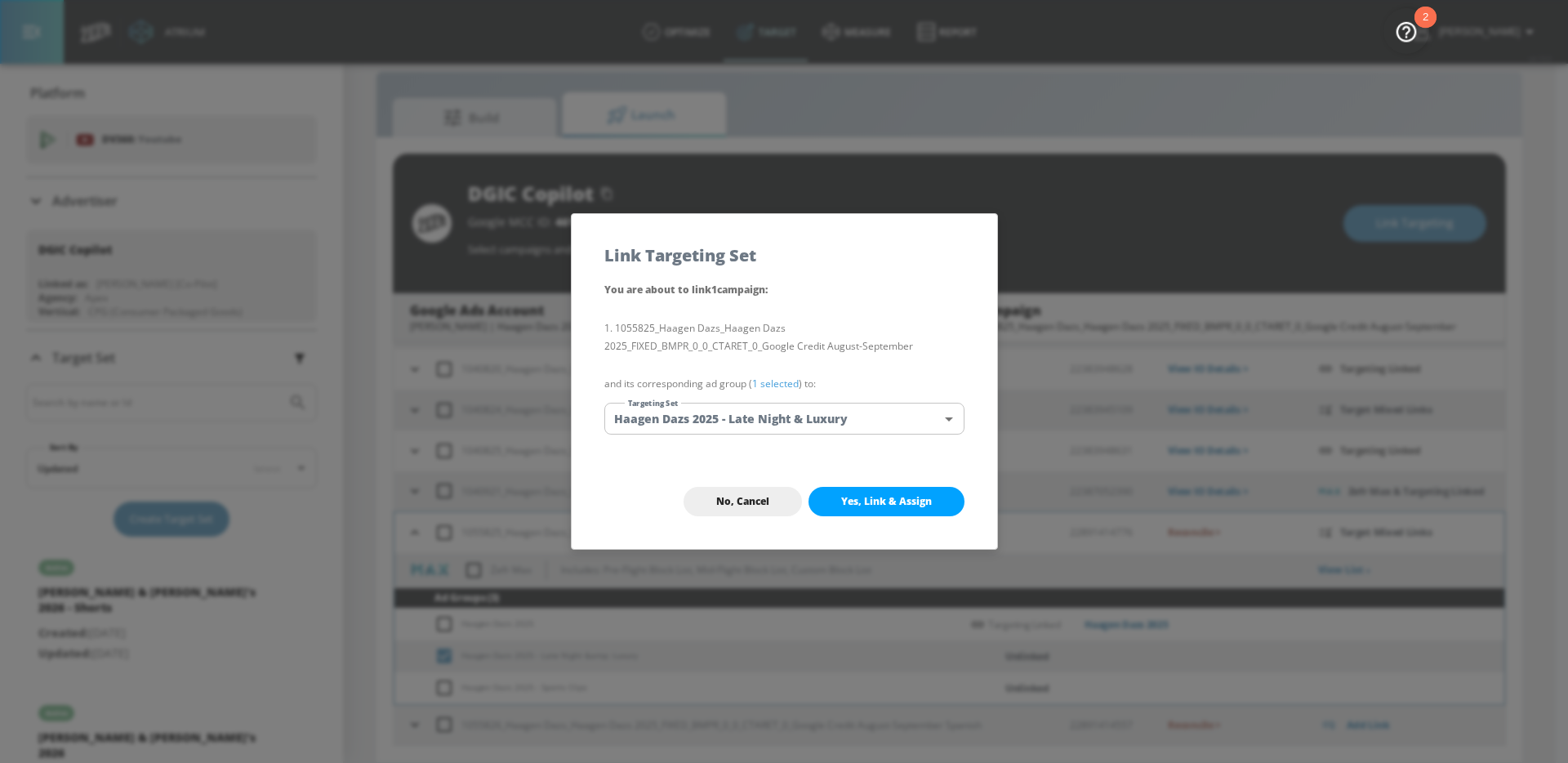
click at [911, 499] on span "Yes, Link & Assign" at bounding box center [887, 501] width 91 height 13
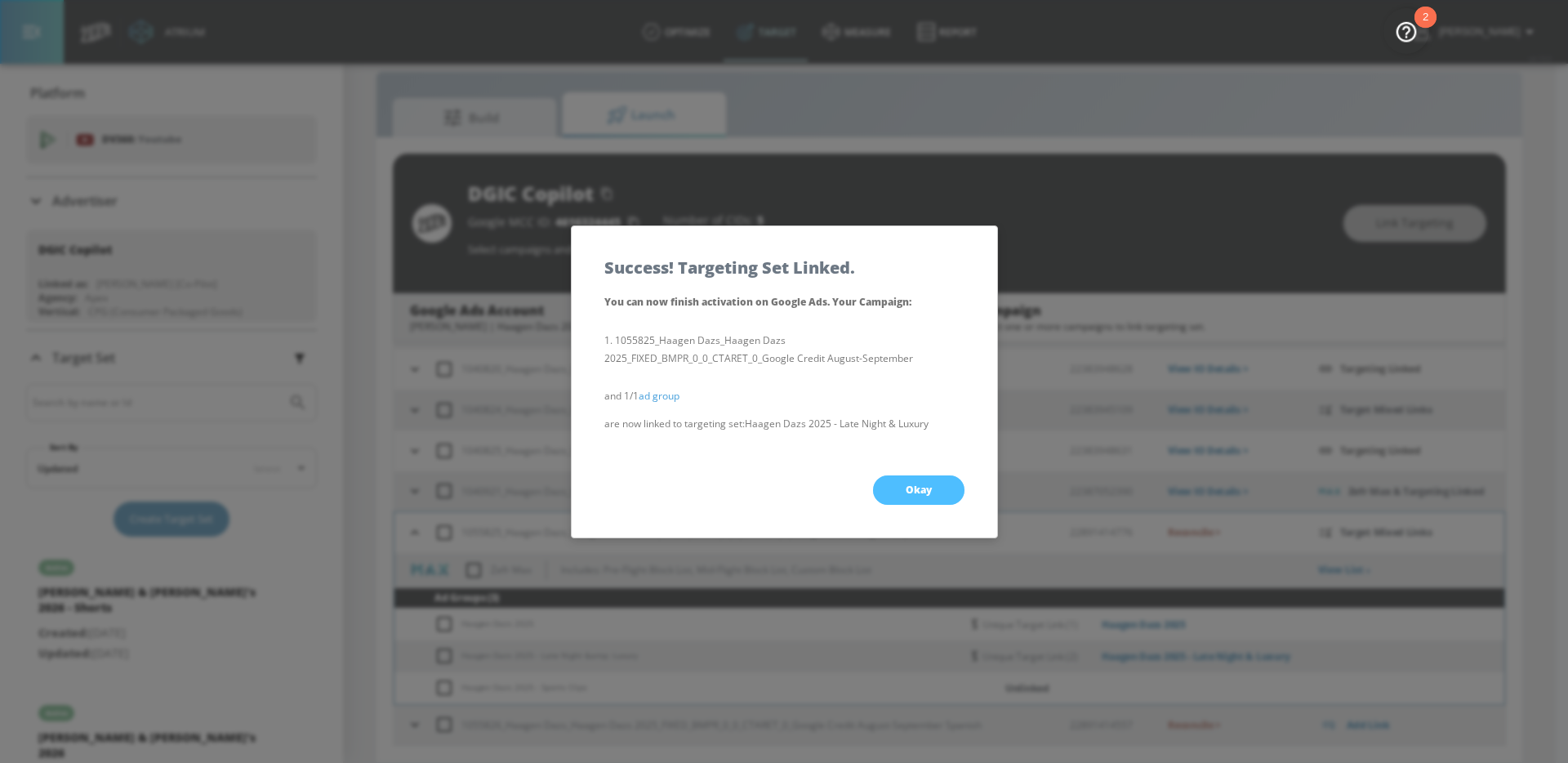
click at [904, 498] on button "Okay" at bounding box center [919, 490] width 92 height 30
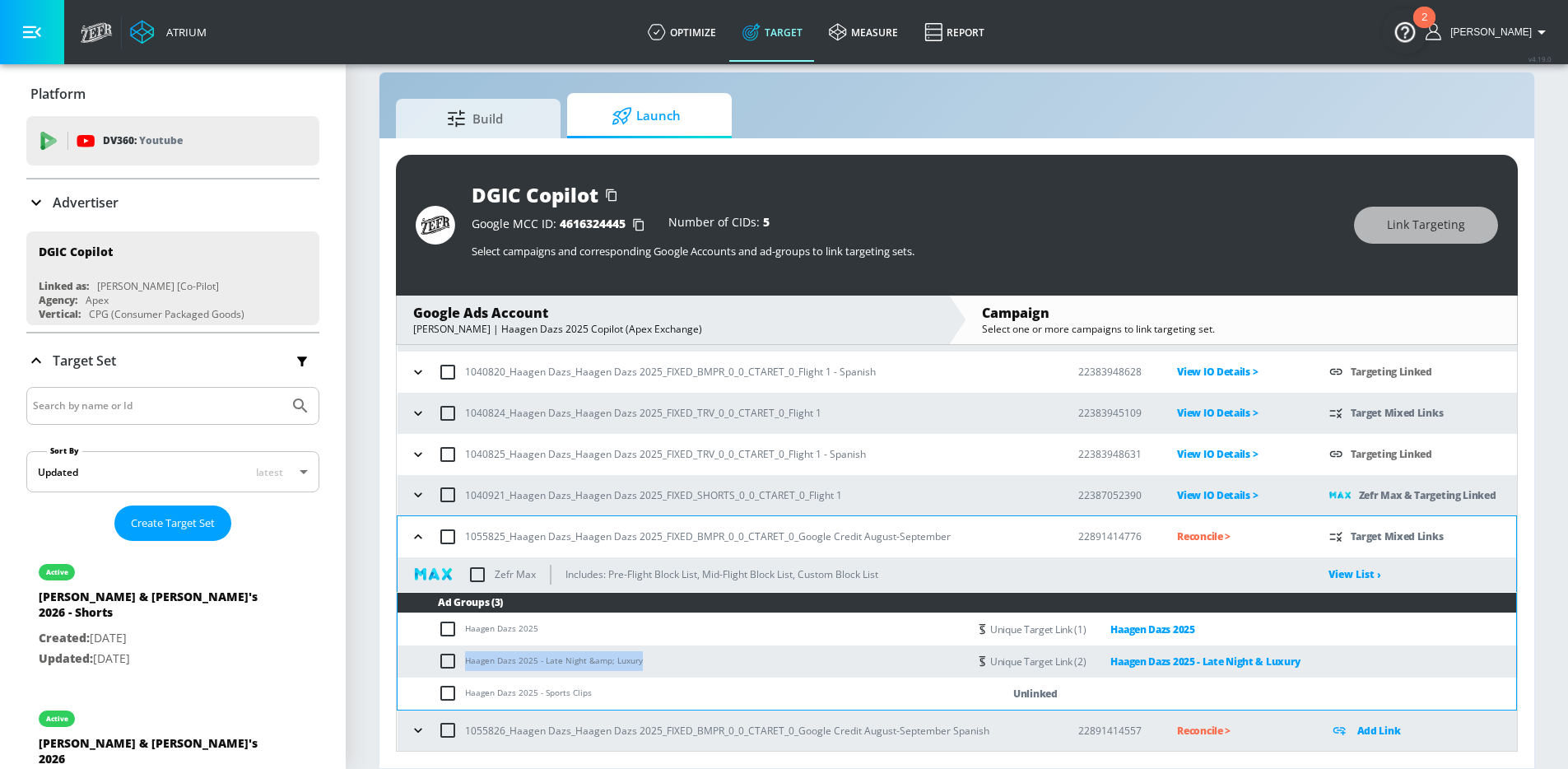
drag, startPoint x: 647, startPoint y: 666, endPoint x: 447, endPoint y: 657, distance: 200.2
click at [447, 657] on td "Haagen Dazs 2025 - Late Night &amp; Luxury" at bounding box center [682, 662] width 570 height 32
copy td "Haagen Dazs 2025 - Late Night &amp; Luxury"
click at [445, 660] on input "checkbox" at bounding box center [452, 660] width 27 height 20
checkbox input "true"
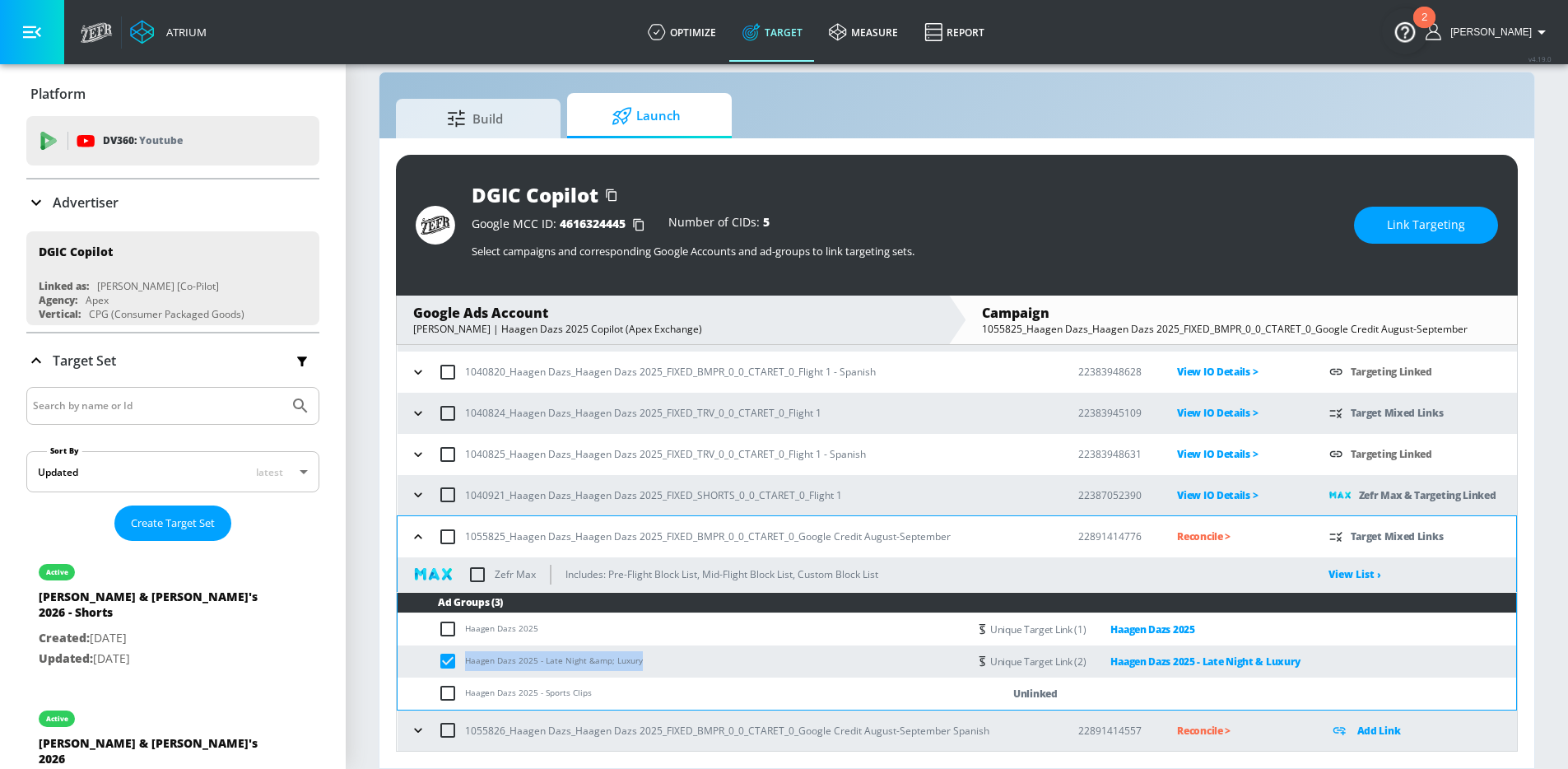
click at [1425, 232] on span "Link Targeting" at bounding box center [1426, 226] width 79 height 21
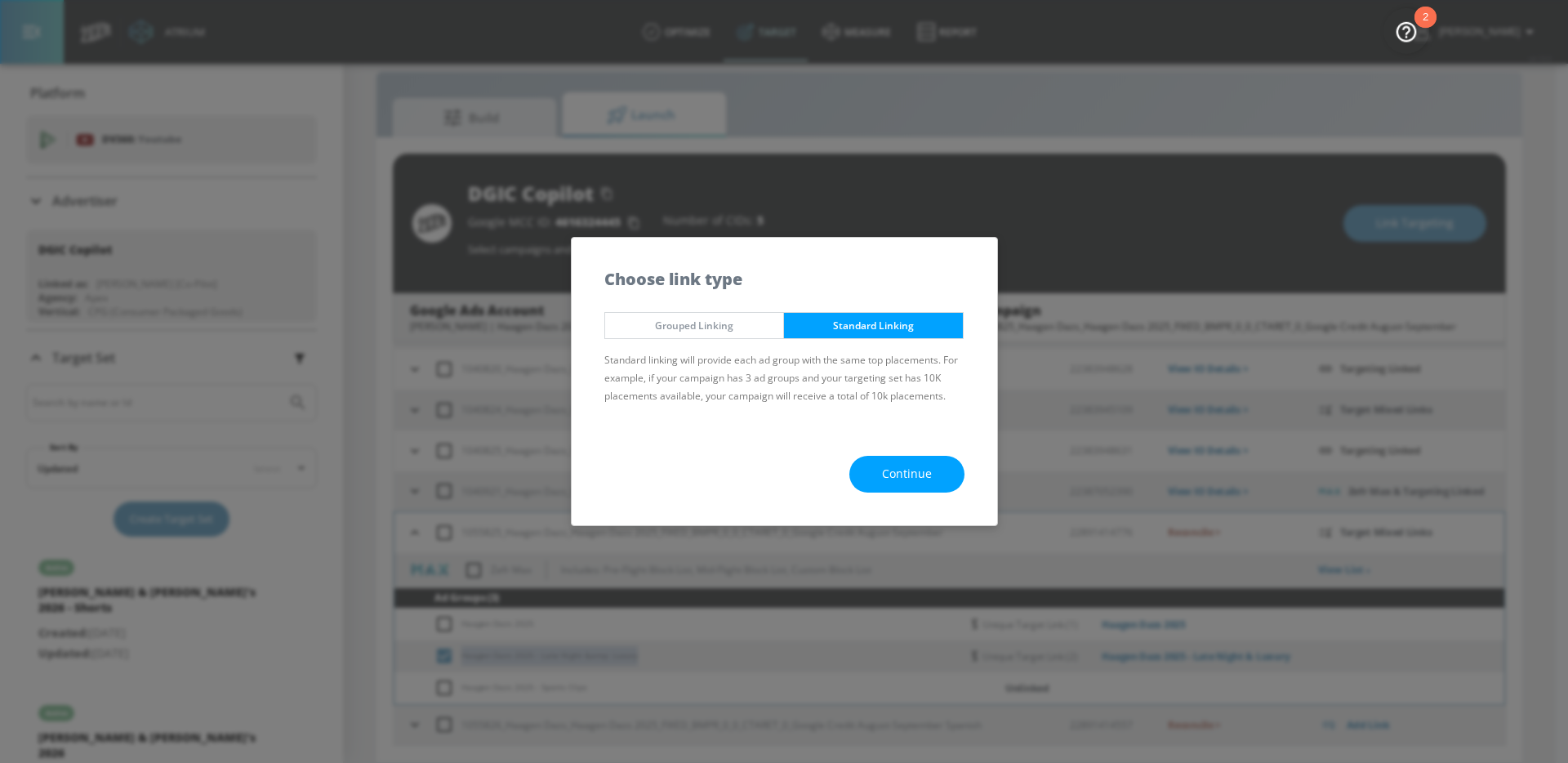
click at [888, 475] on span "Continue" at bounding box center [907, 474] width 50 height 20
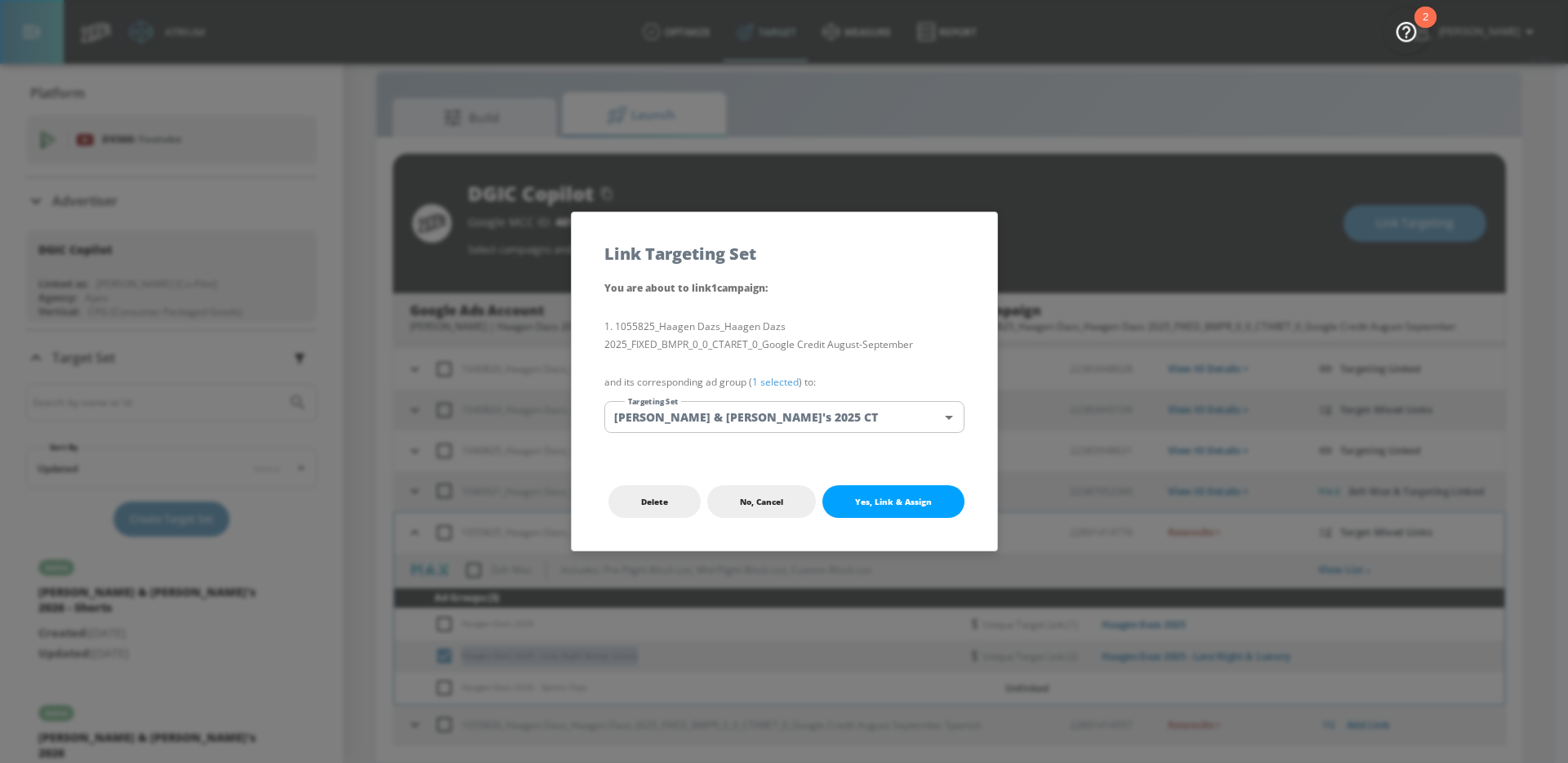
click at [814, 418] on body "Atrium optimize Target measure Report optimize Target measure Report v 4.19.0 […" at bounding box center [784, 370] width 1568 height 787
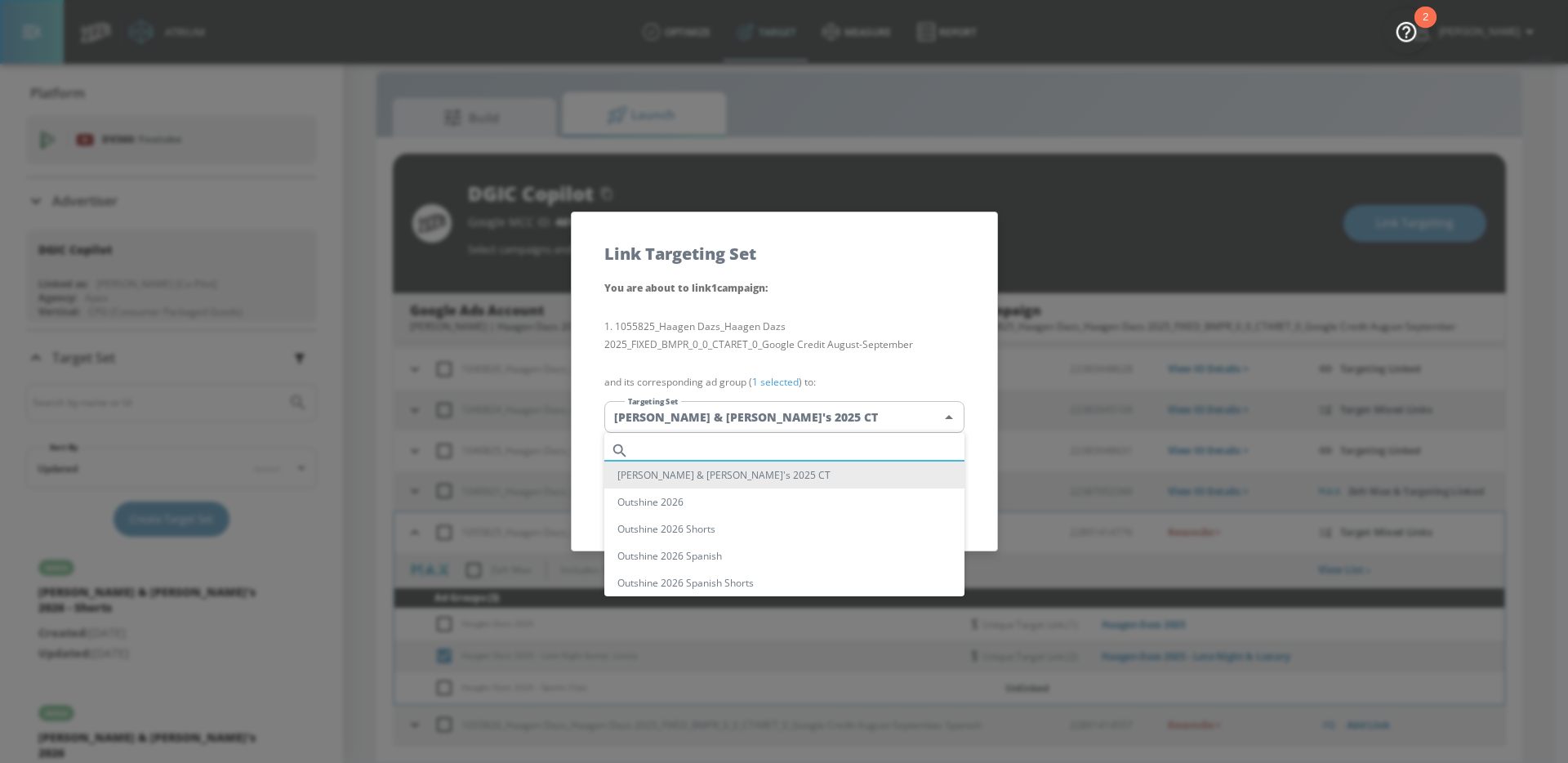
click at [796, 445] on input "text" at bounding box center [800, 450] width 329 height 22
paste input "Haagen Dazs 2025 - Late Night &amp; Luxury"
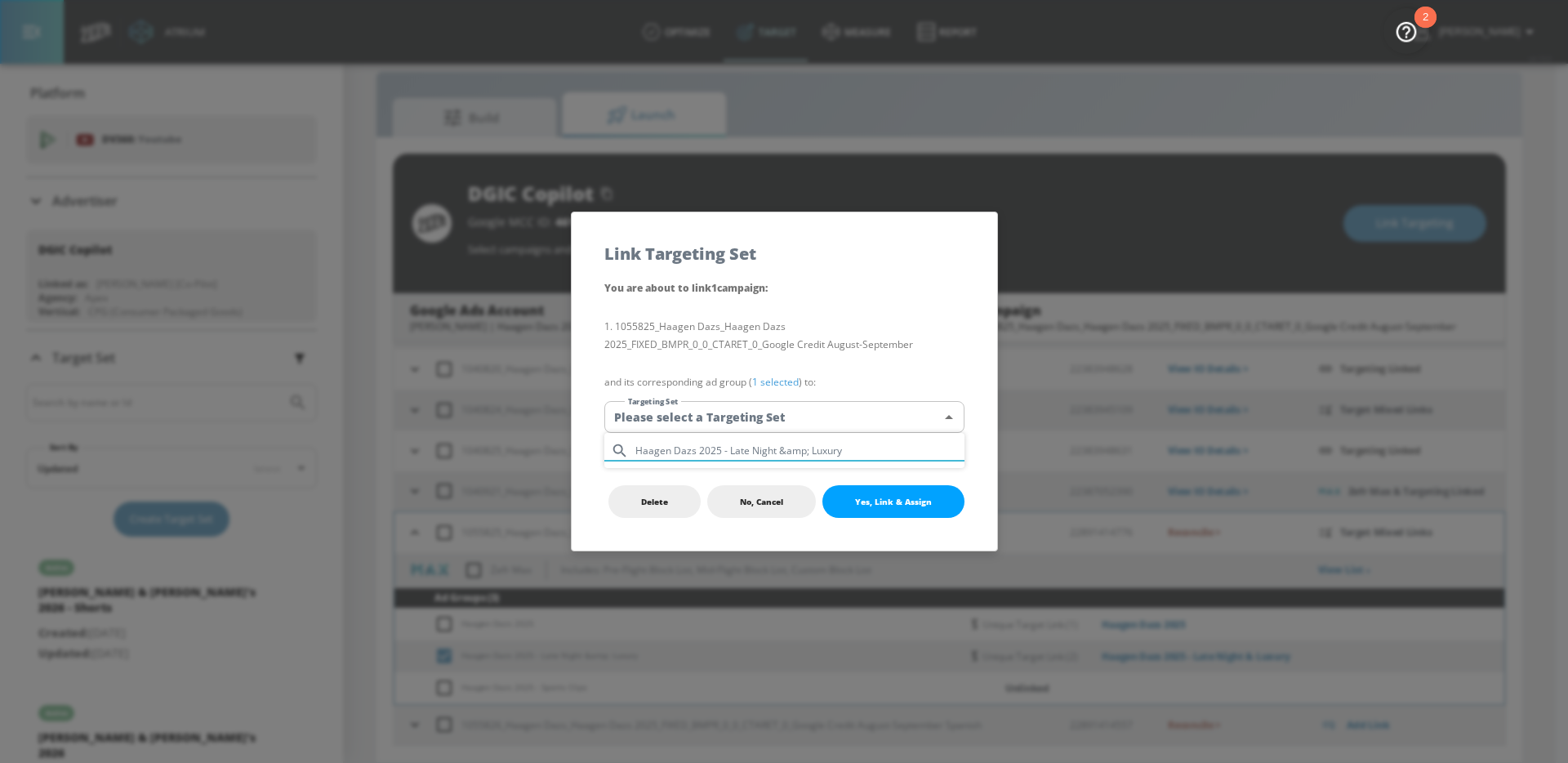
drag, startPoint x: 861, startPoint y: 448, endPoint x: 776, endPoint y: 443, distance: 85.1
click at [776, 443] on input "Haagen Dazs 2025 - Late Night &amp; Luxury" at bounding box center [800, 450] width 329 height 22
type input "Haagen Dazs 2025 - Late Night"
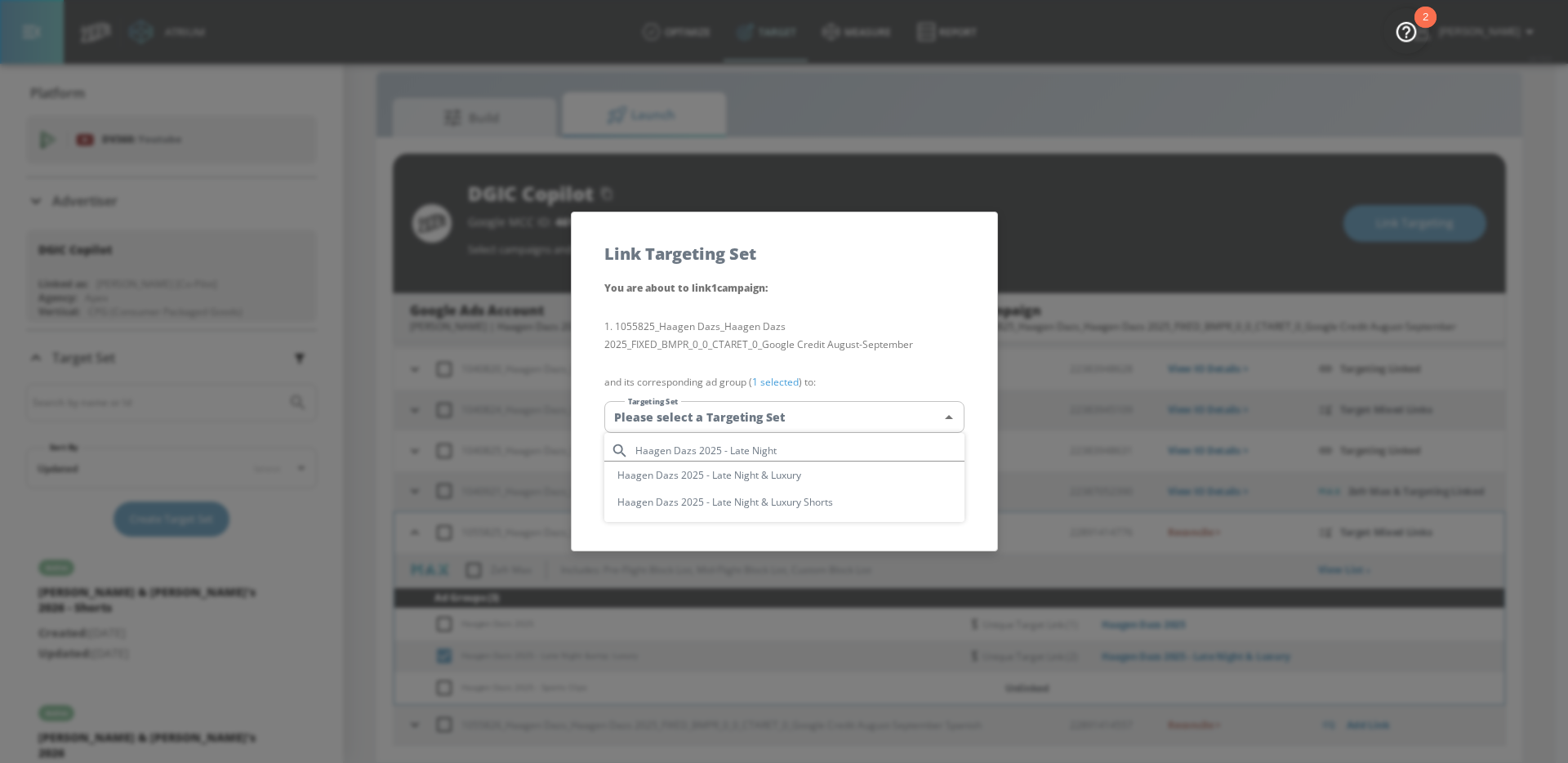
click at [860, 353] on div at bounding box center [784, 382] width 1568 height 763
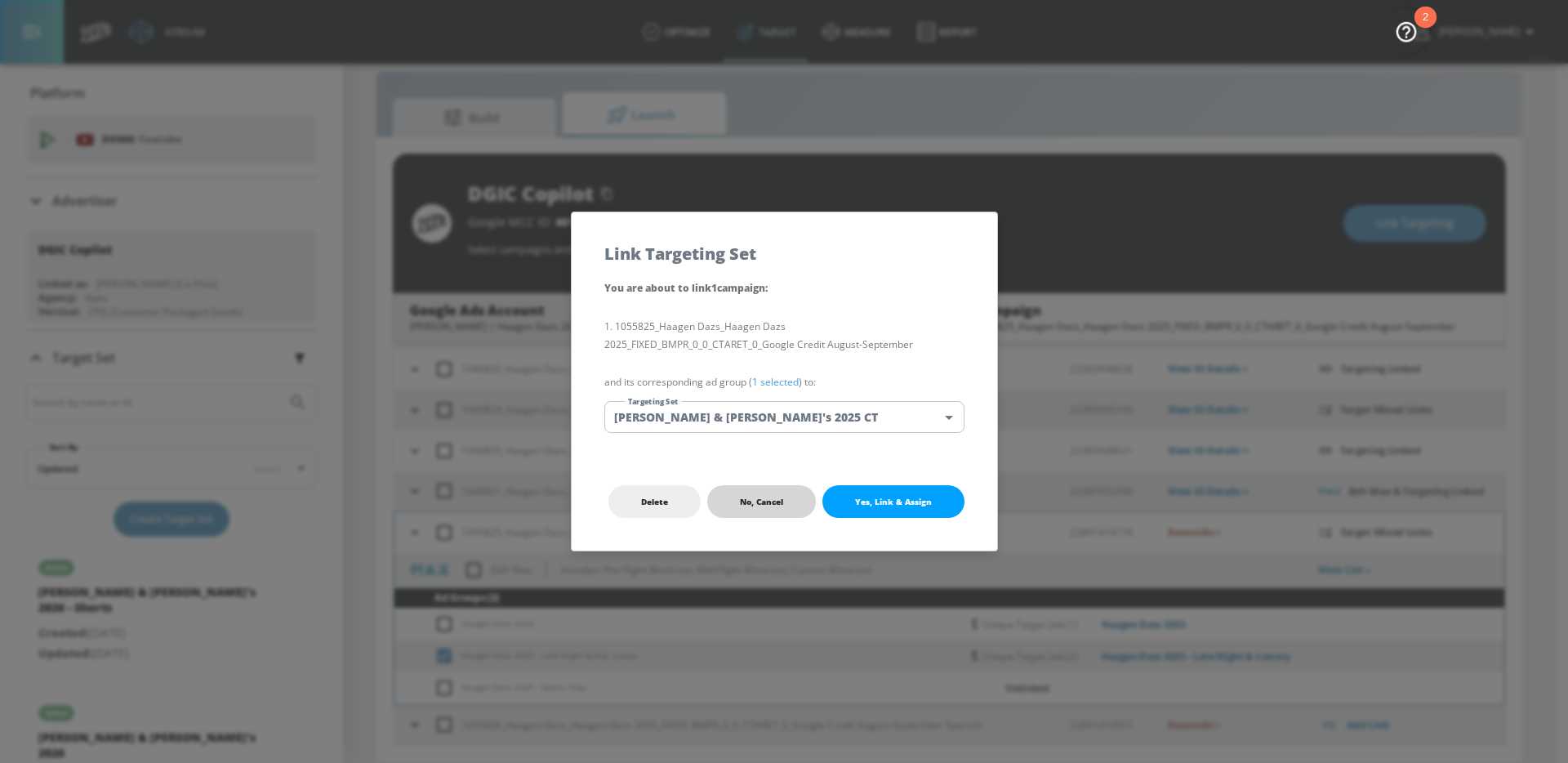
click at [768, 495] on span "No, Cancel" at bounding box center [761, 501] width 43 height 13
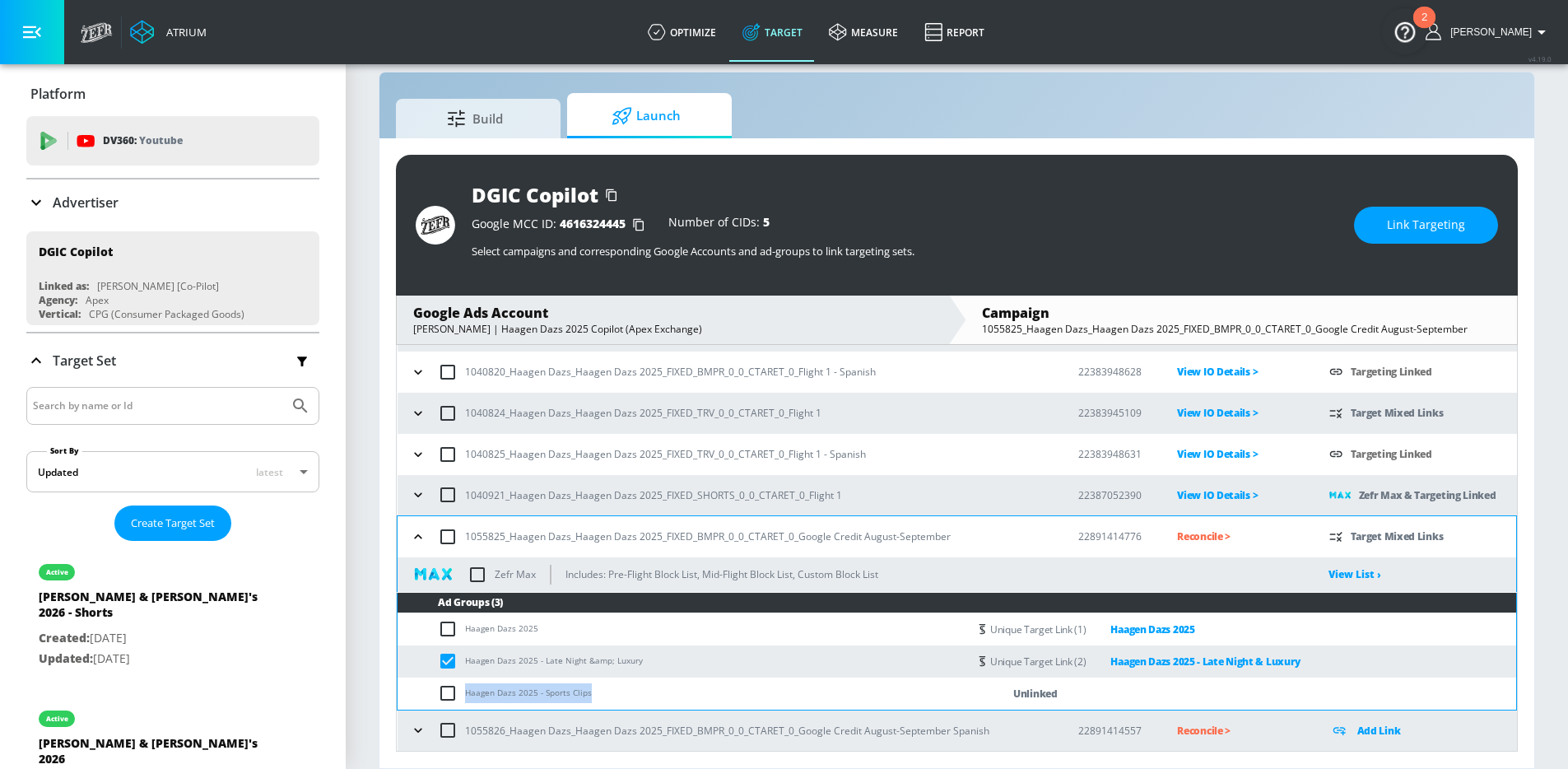
drag, startPoint x: 598, startPoint y: 699, endPoint x: 460, endPoint y: 695, distance: 138.1
click at [460, 695] on td "Haagen Dazs 2025 - Sports Clips" at bounding box center [682, 694] width 570 height 32
copy td "Haagen Dazs 2025 - Sports Clips"
click at [448, 658] on input "checkbox" at bounding box center [452, 660] width 27 height 20
checkbox input "false"
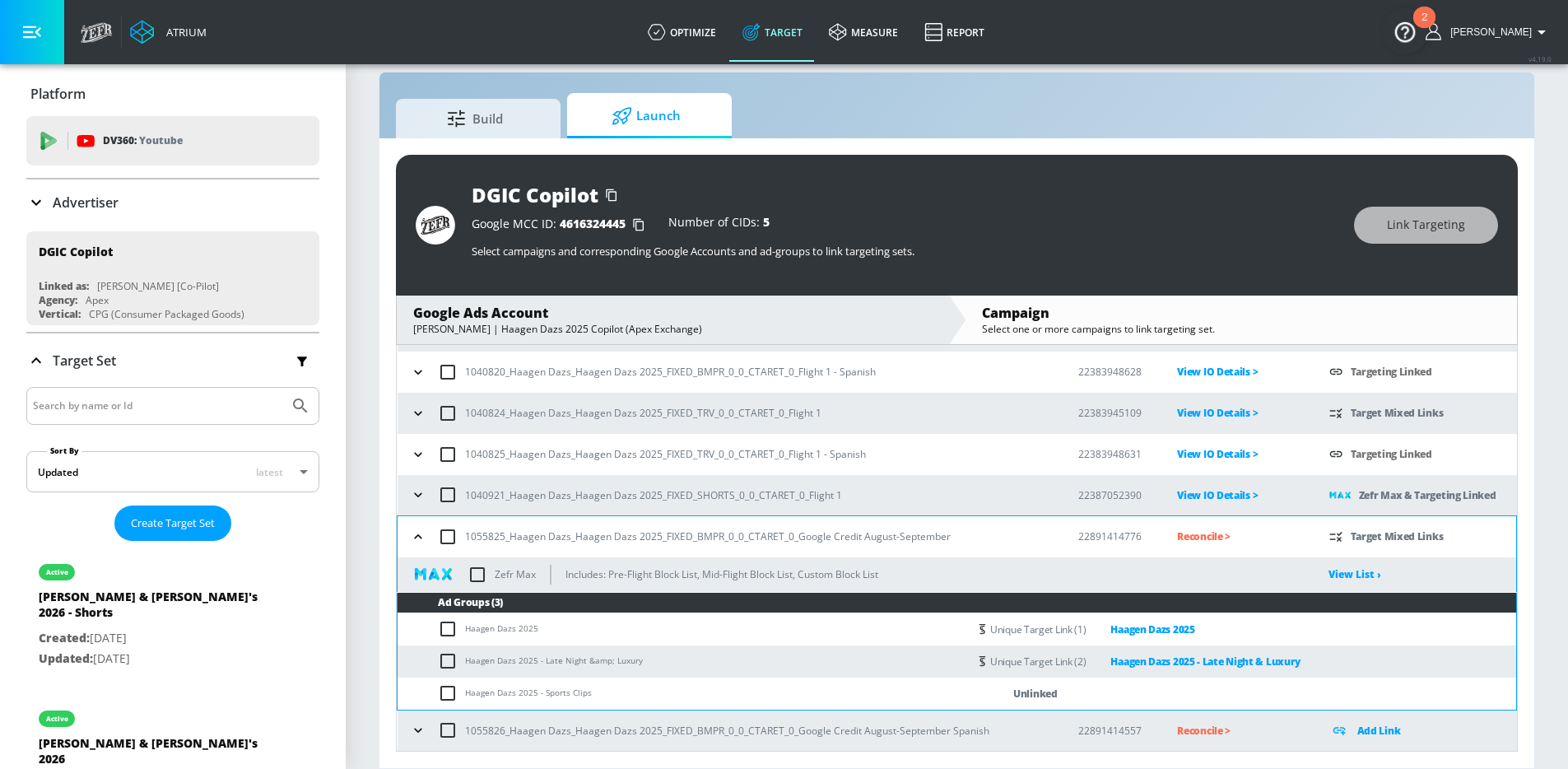
click at [447, 682] on td "Haagen Dazs 2025 - Sports Clips" at bounding box center [682, 694] width 570 height 32
click at [447, 689] on input "checkbox" at bounding box center [452, 693] width 27 height 20
checkbox input "true"
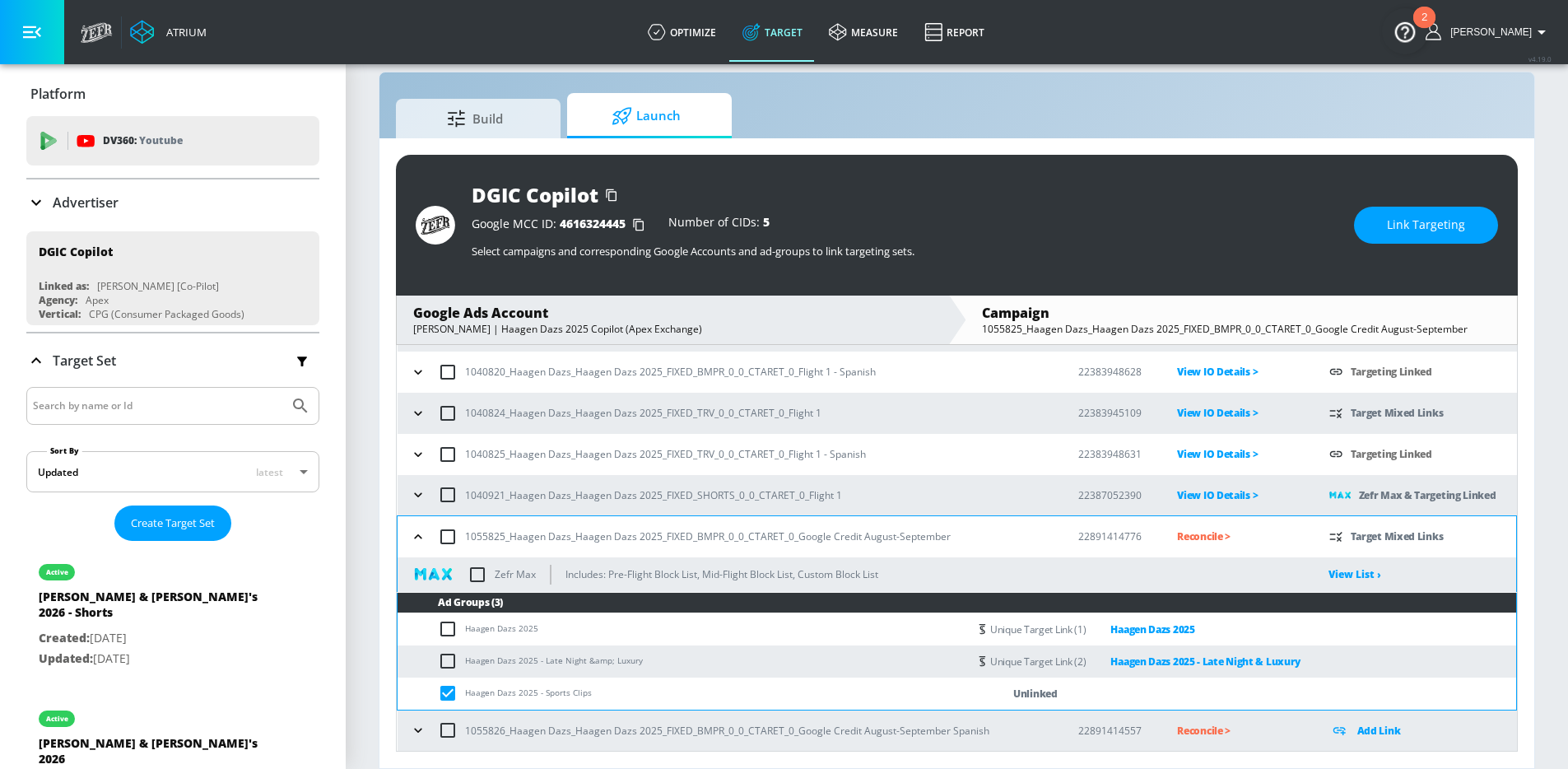
click at [1407, 216] on span "Link Targeting" at bounding box center [1426, 226] width 79 height 21
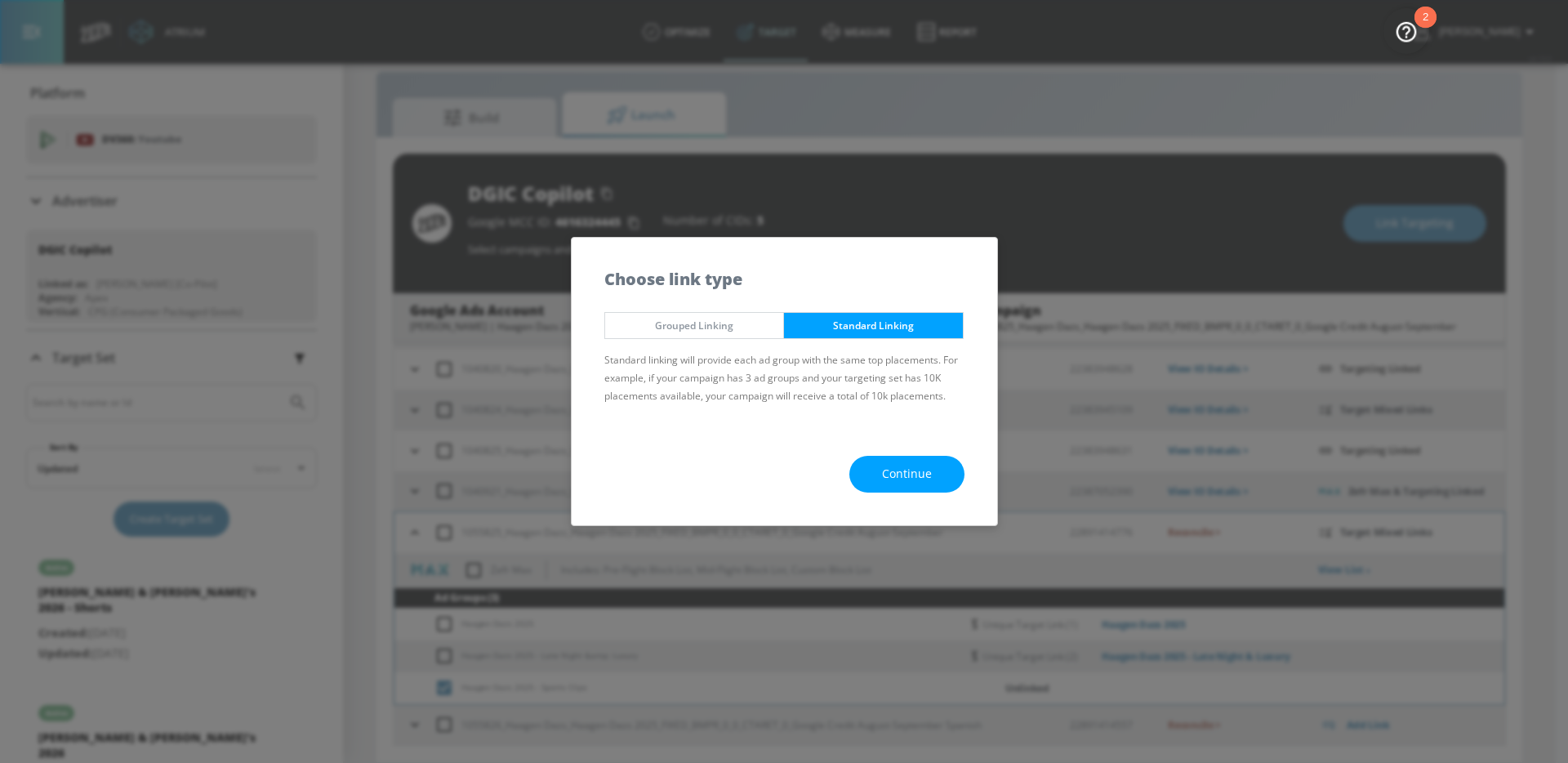
click at [912, 497] on div "Continue" at bounding box center [785, 474] width 425 height 102
drag, startPoint x: 911, startPoint y: 488, endPoint x: 895, endPoint y: 473, distance: 21.9
click at [911, 488] on button "Continue" at bounding box center [907, 474] width 115 height 36
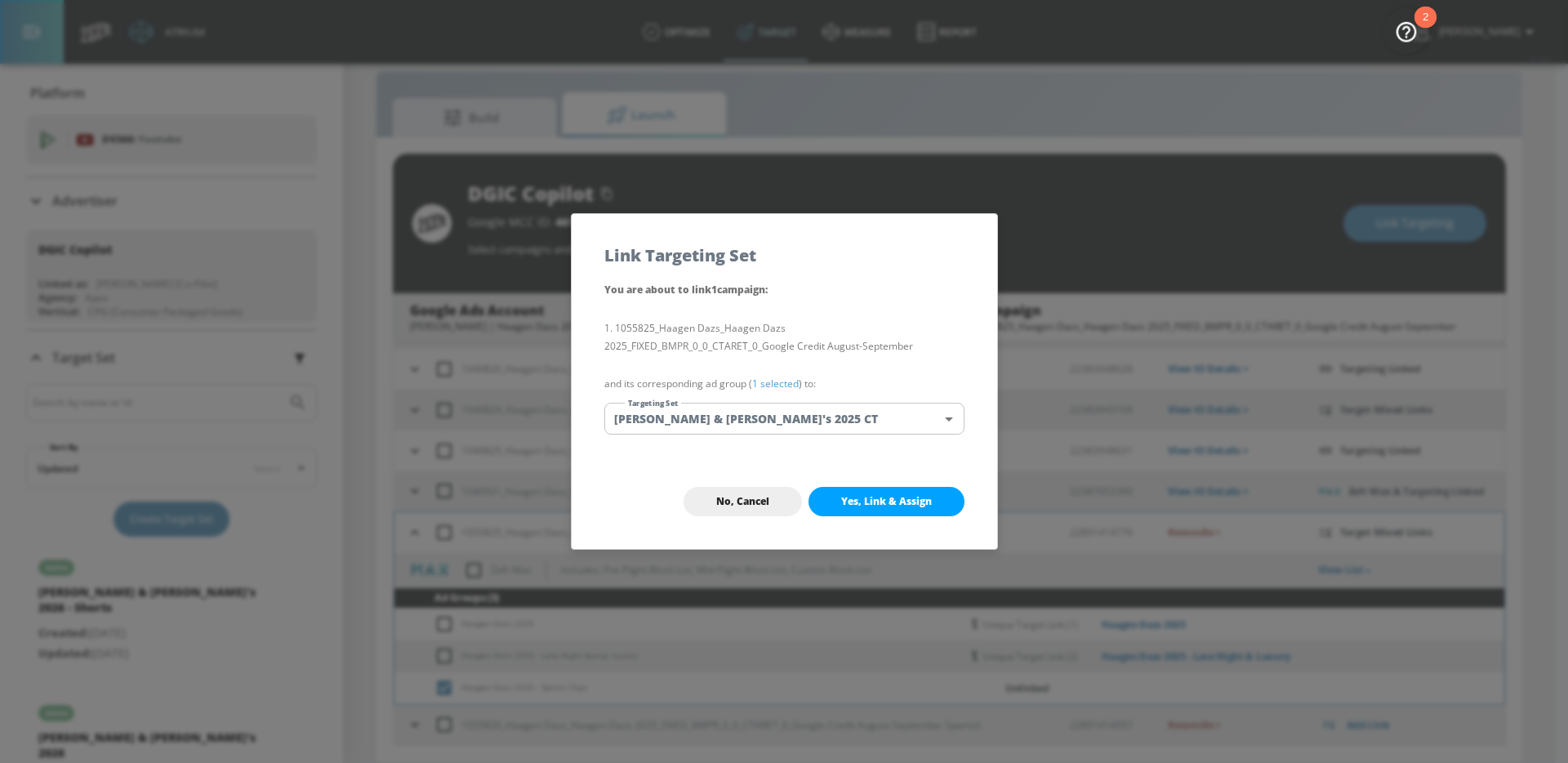
click at [817, 424] on body "Atrium optimize Target measure Report optimize Target measure Report v 4.19.0 […" at bounding box center [784, 370] width 1568 height 787
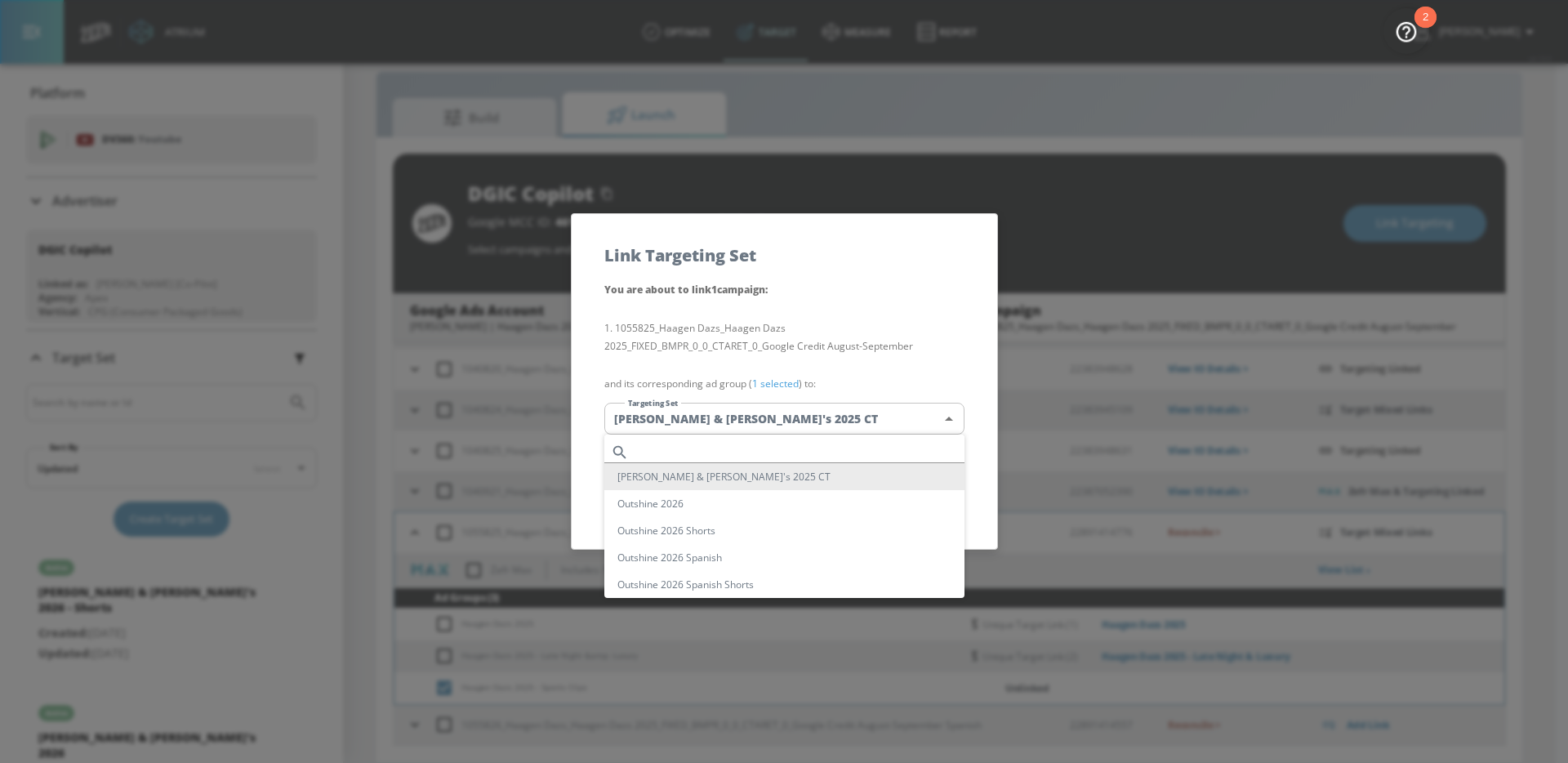
click at [792, 448] on input "text" at bounding box center [800, 452] width 329 height 22
paste input "Haagen Dazs 2025 - Sports Clips"
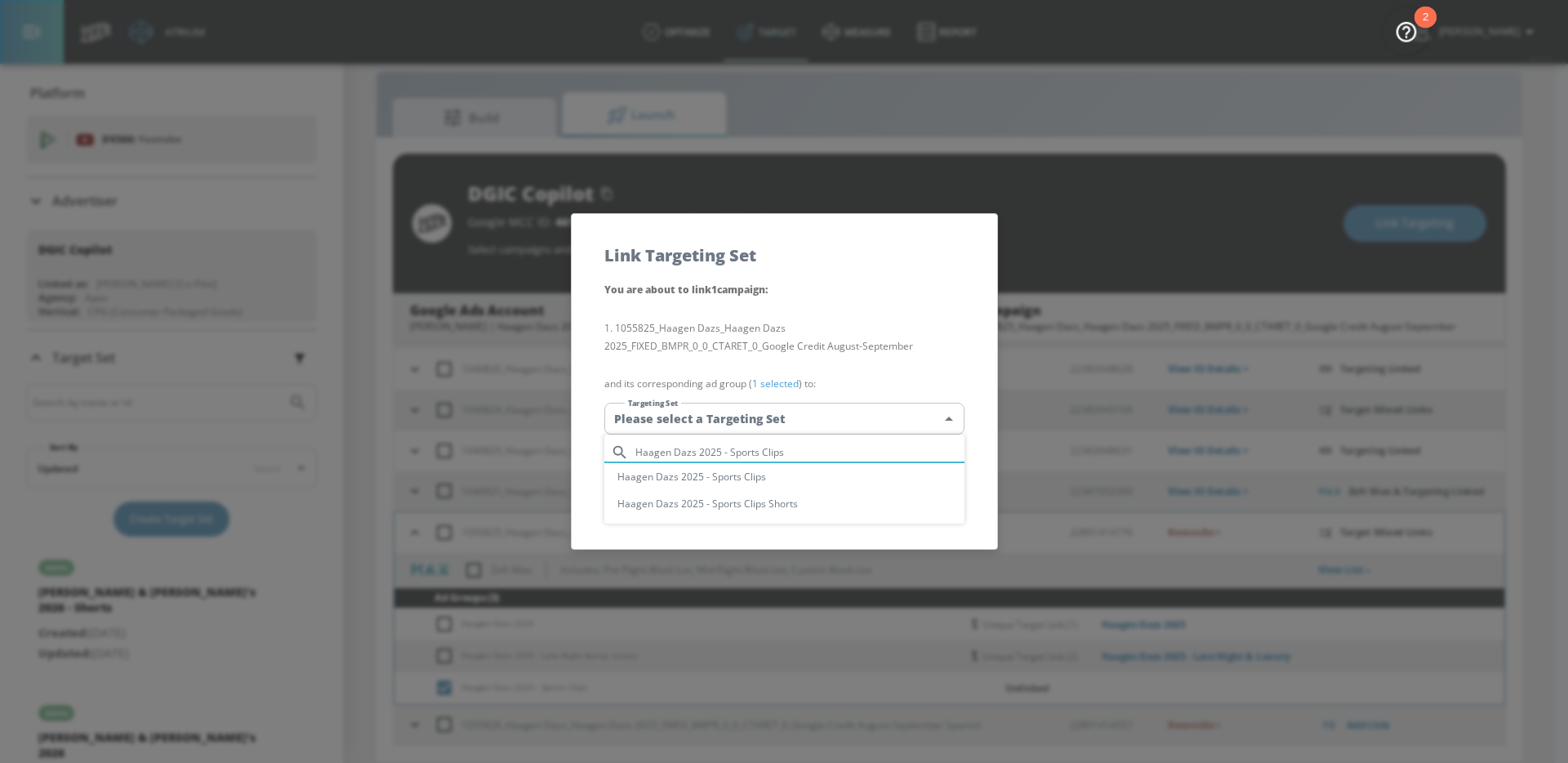
type input "Haagen Dazs 2025 - Sports Clips"
click at [782, 479] on li "Haagen Dazs 2025 - Sports Clips" at bounding box center [784, 476] width 360 height 27
type input "1f282537-3b7b-4cfc-a222-efc37bed5cec"
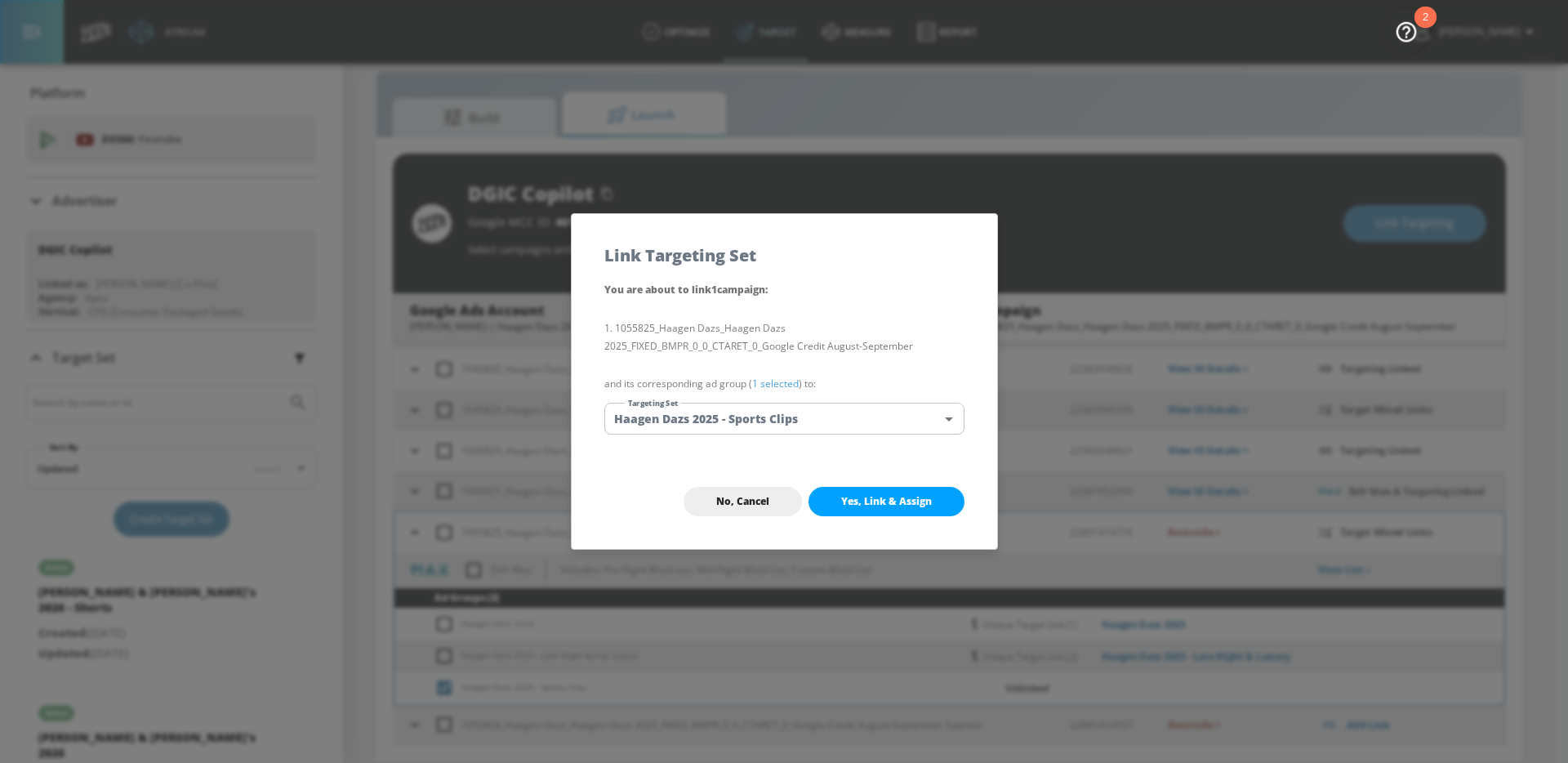
click at [876, 493] on button "Yes, Link & Assign" at bounding box center [887, 501] width 156 height 30
checkbox input "false"
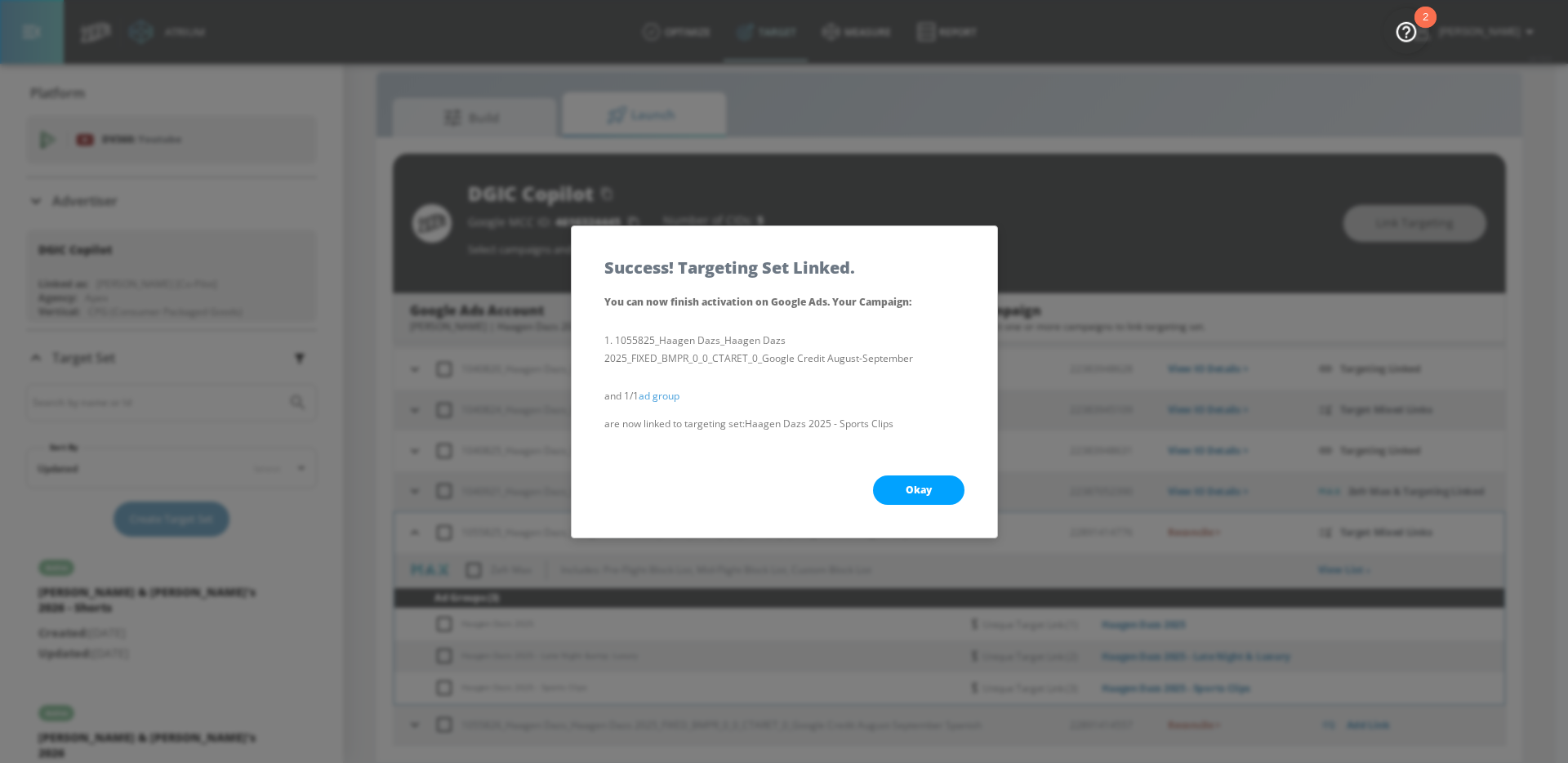
click at [930, 491] on span "Okay" at bounding box center [919, 489] width 26 height 13
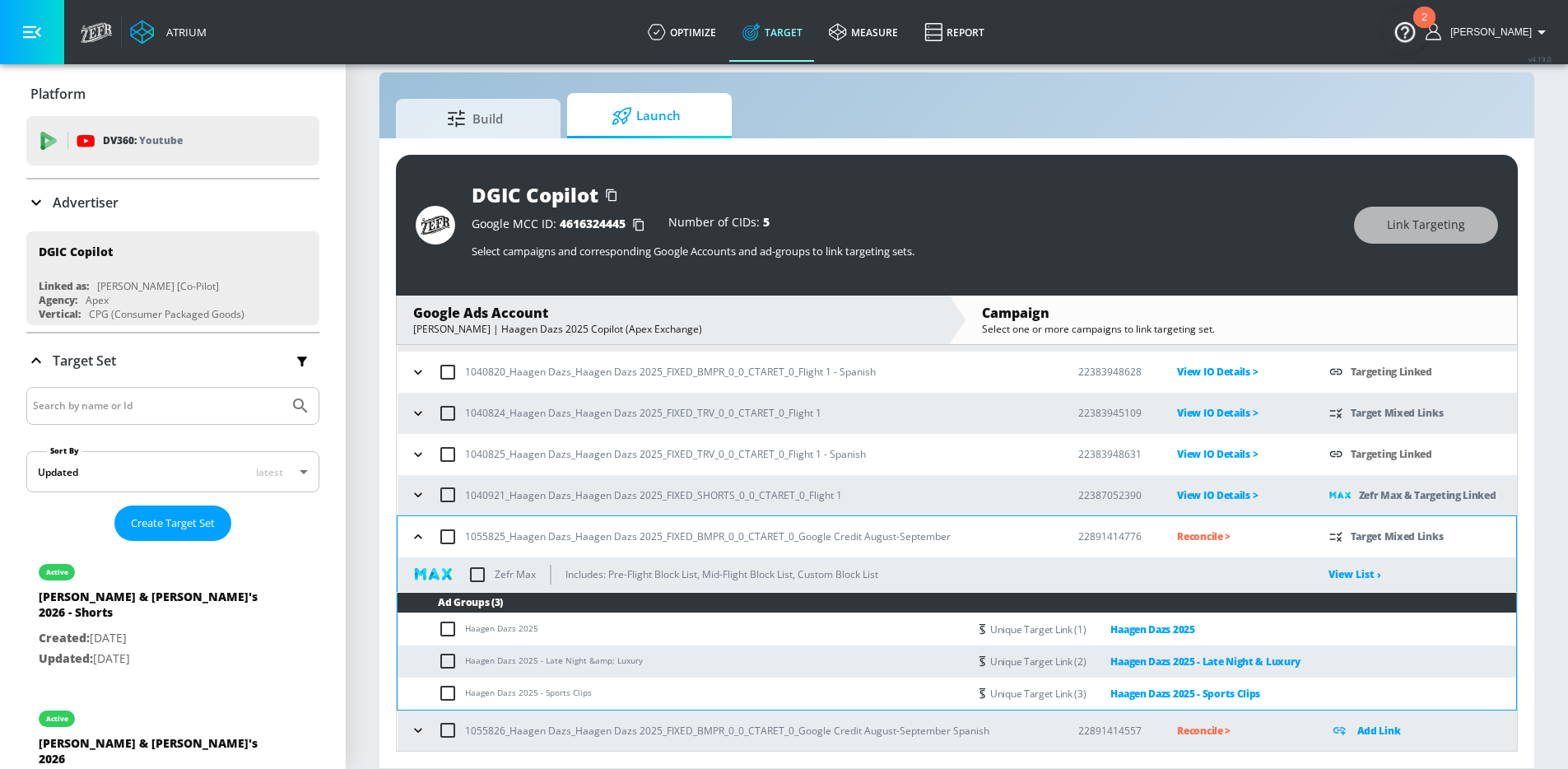
click at [418, 735] on icon "button" at bounding box center [418, 730] width 16 height 16
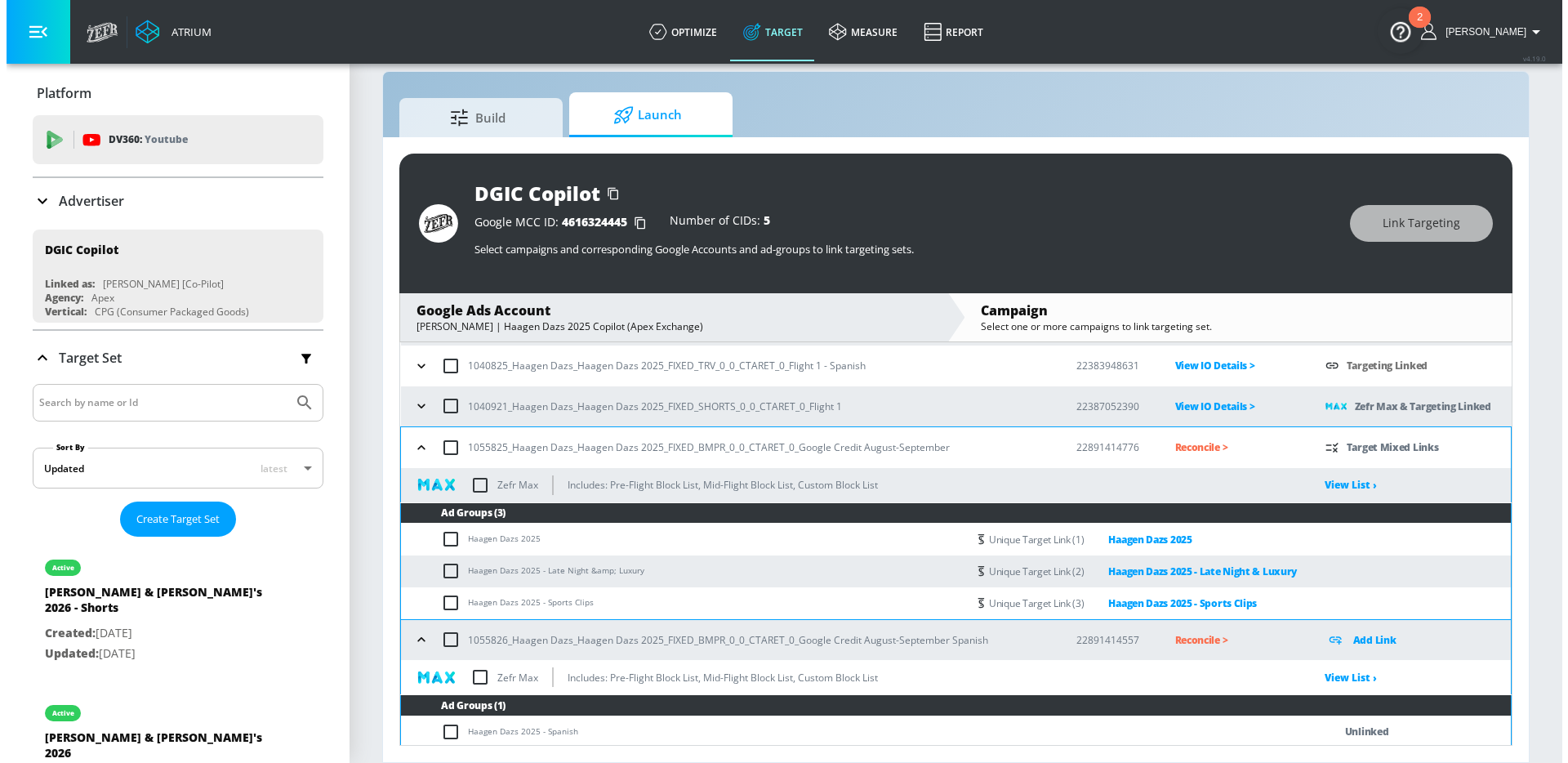
scroll to position [208, 0]
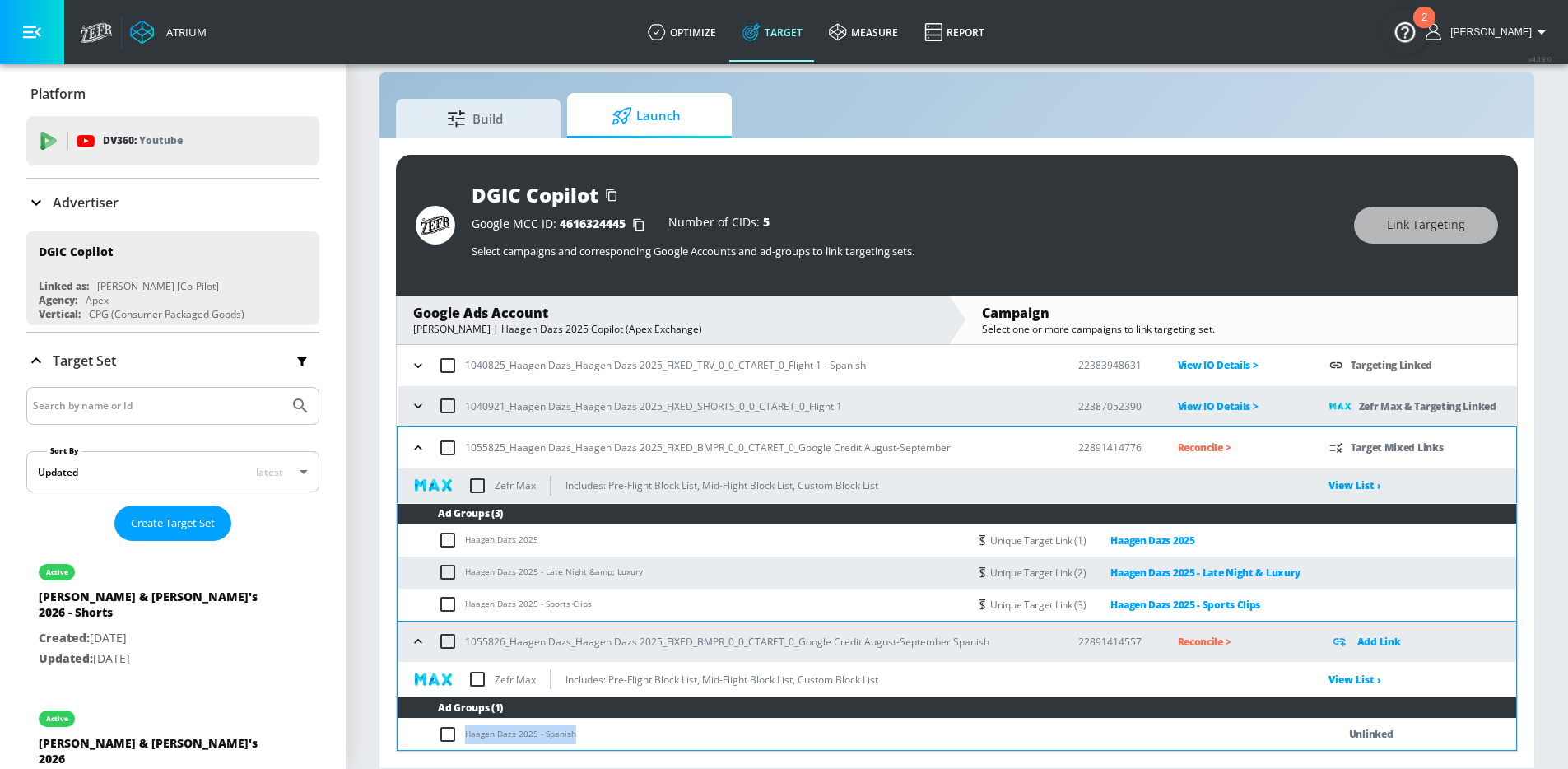
drag, startPoint x: 574, startPoint y: 737, endPoint x: 454, endPoint y: 736, distance: 120.0
click at [454, 736] on td "Haagen Dazs 2025 - Spanish" at bounding box center [850, 734] width 906 height 32
copy td "Haagen Dazs 2025 - Spanish"
drag, startPoint x: 450, startPoint y: 736, endPoint x: 462, endPoint y: 730, distance: 13.4
click at [450, 735] on input "checkbox" at bounding box center [452, 734] width 27 height 20
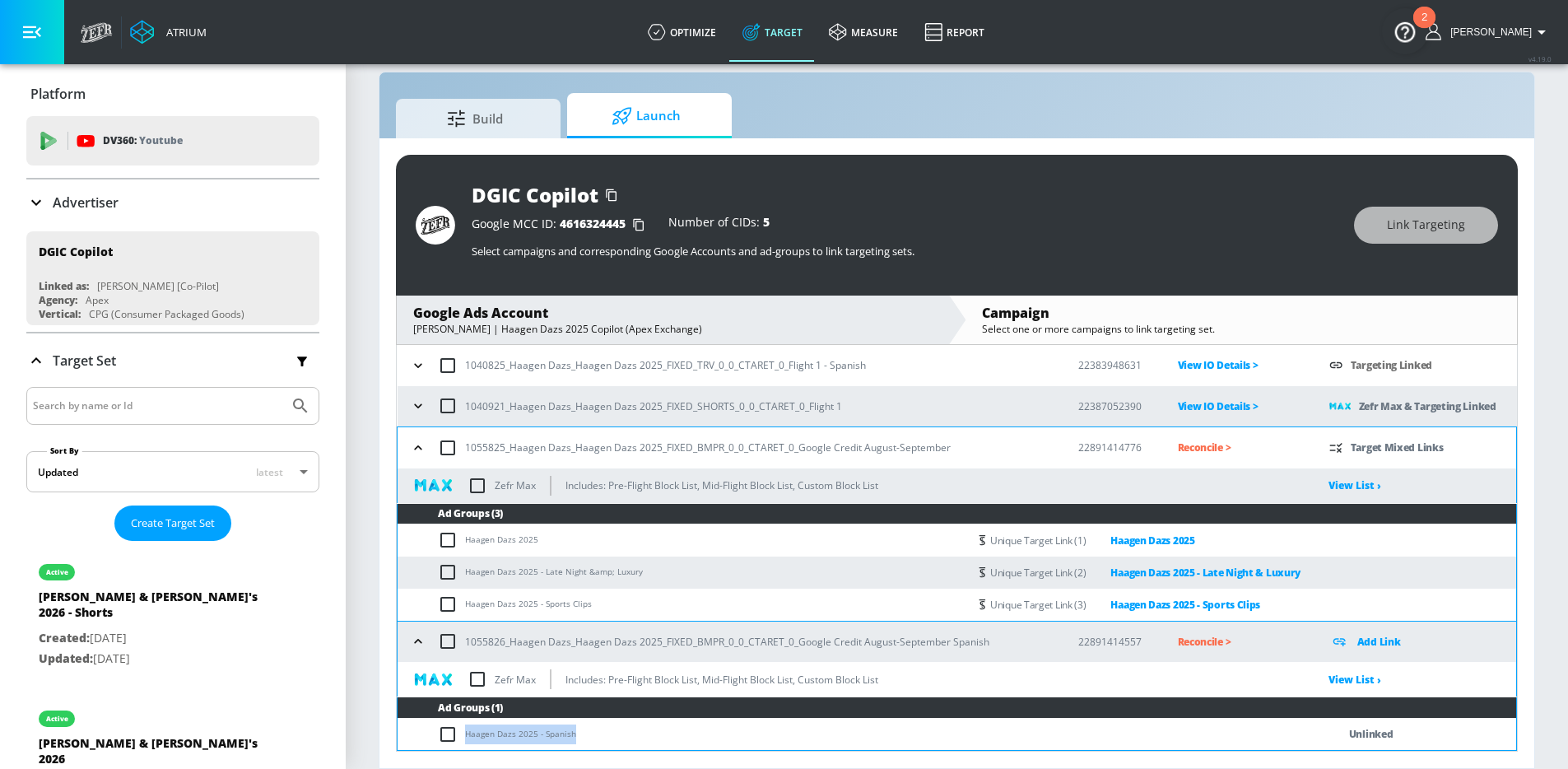
checkbox input "true"
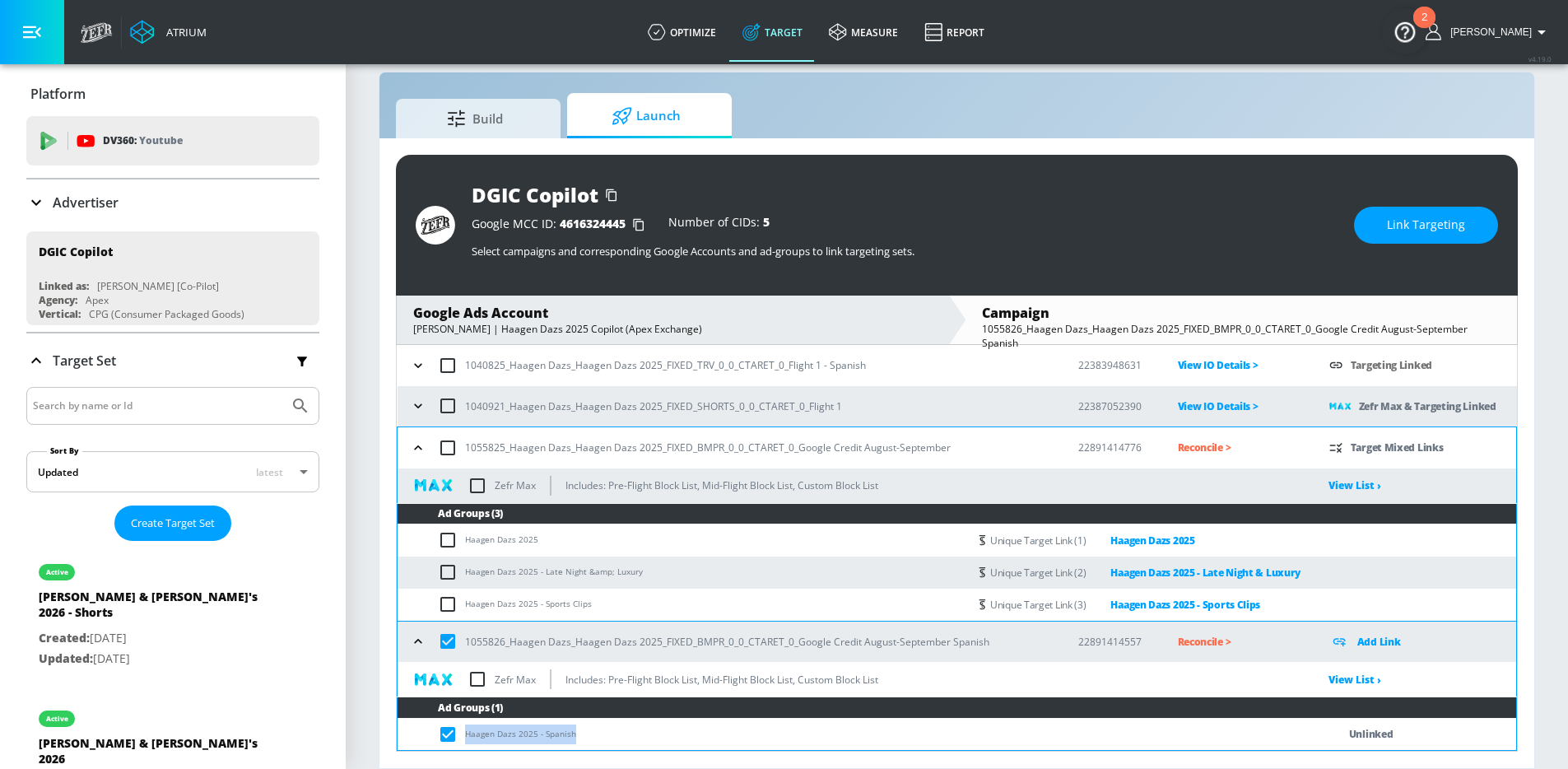
click at [1437, 226] on span "Link Targeting" at bounding box center [1426, 226] width 79 height 21
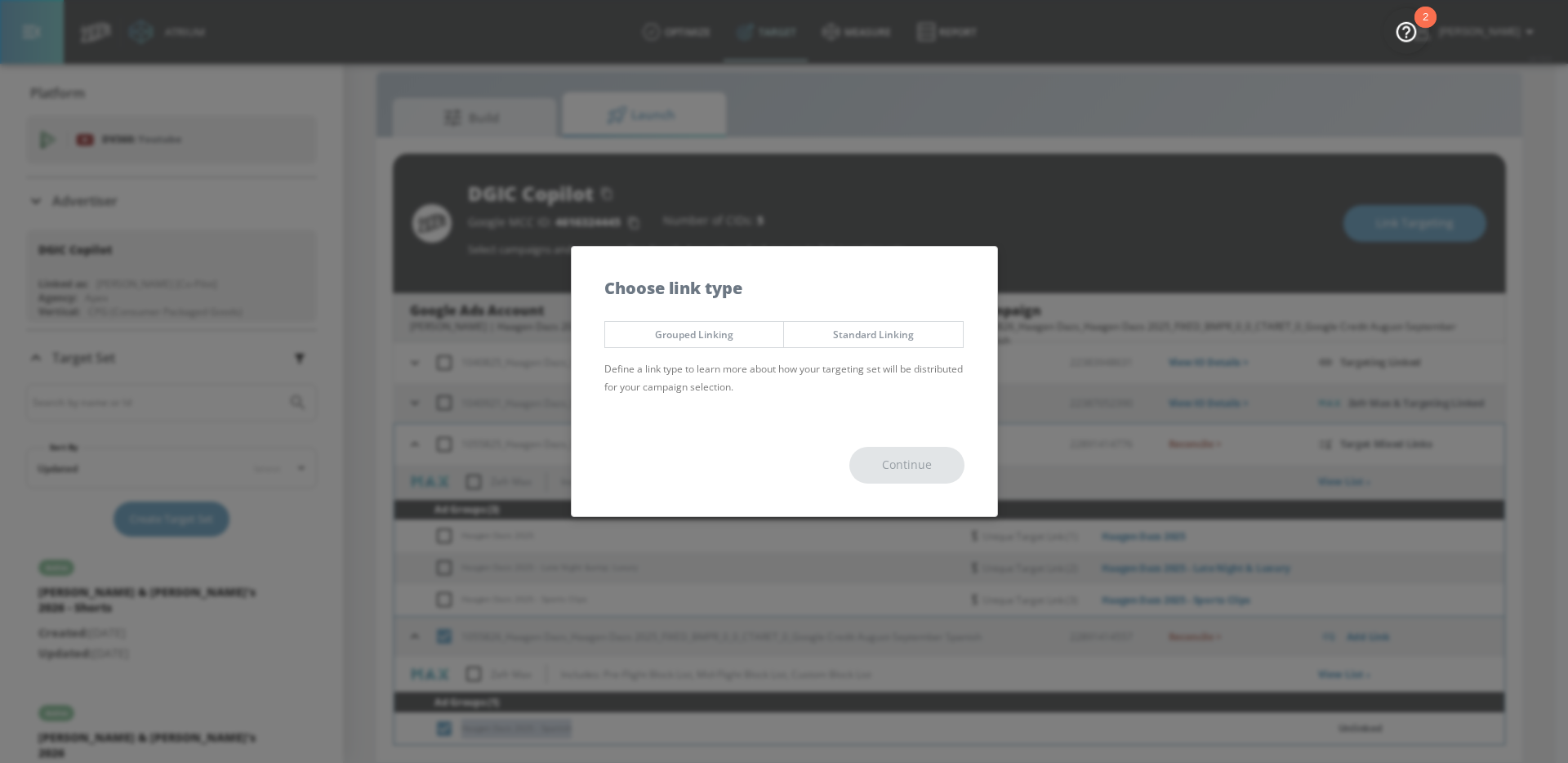
click at [874, 330] on span "Standard Linking" at bounding box center [874, 335] width 154 height 17
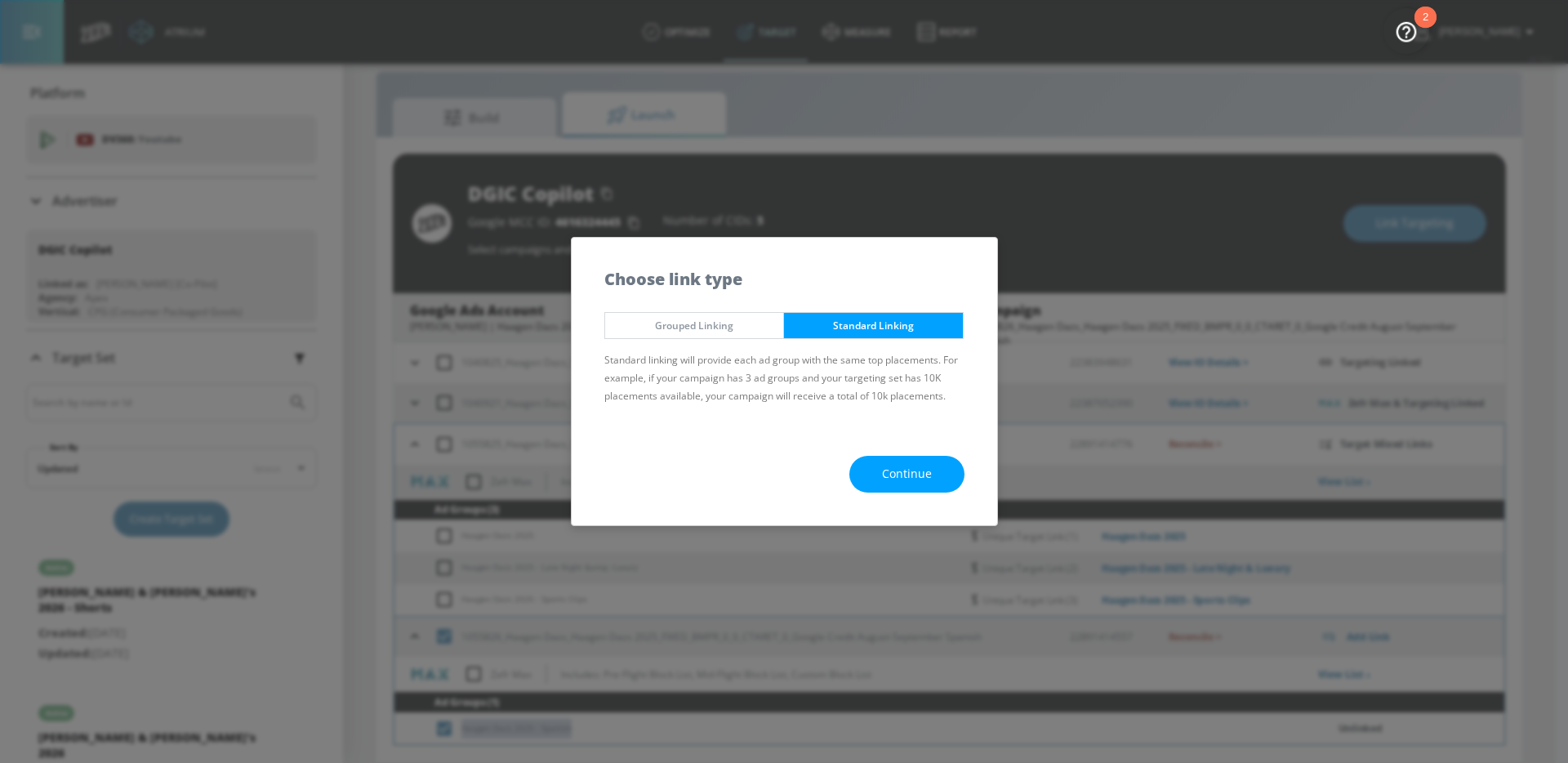
click at [888, 464] on span "Continue" at bounding box center [907, 474] width 50 height 20
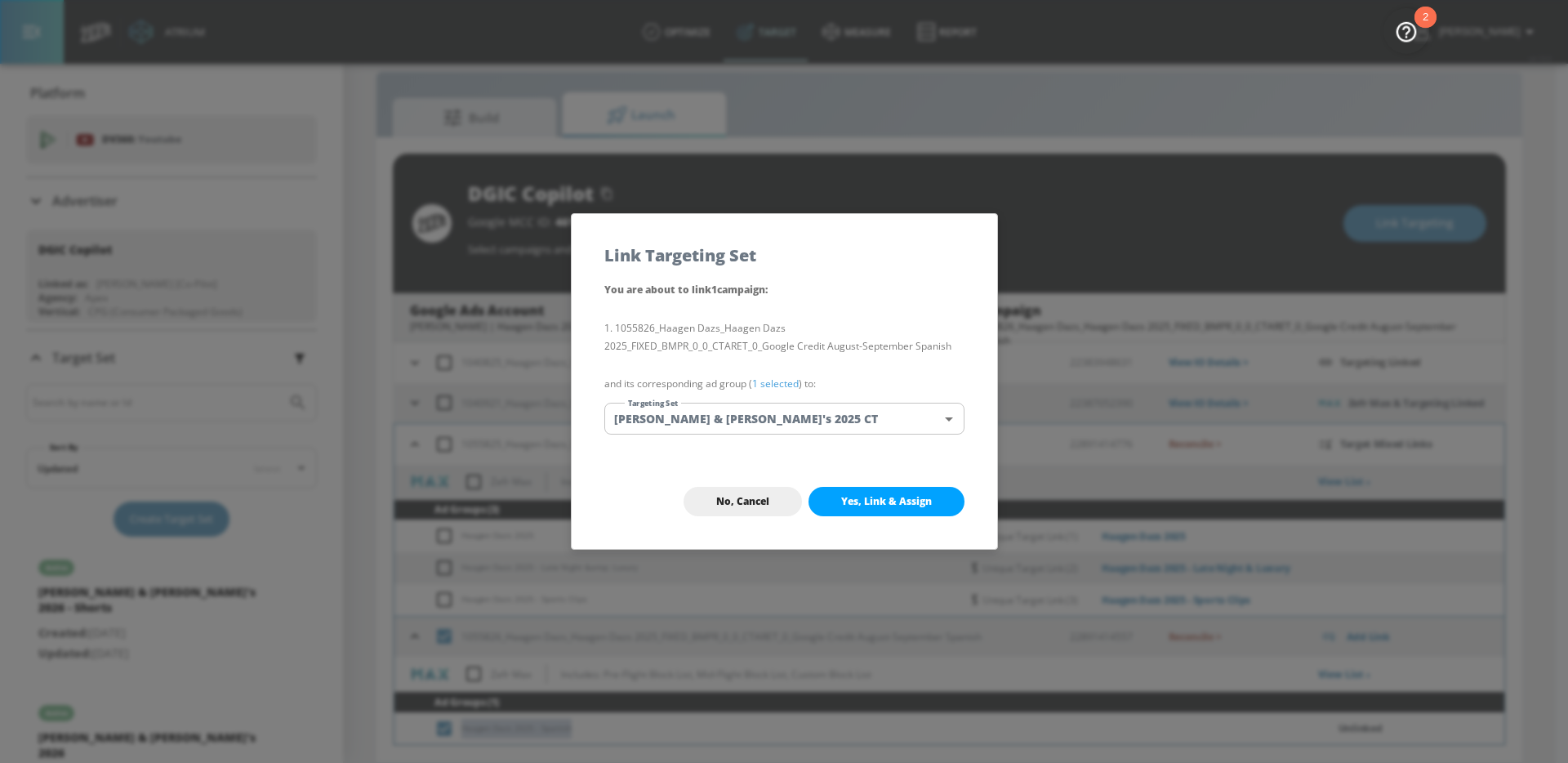
click at [779, 409] on body "Atrium optimize Target measure Report optimize Target measure Report v 4.19.0 […" at bounding box center [784, 370] width 1568 height 787
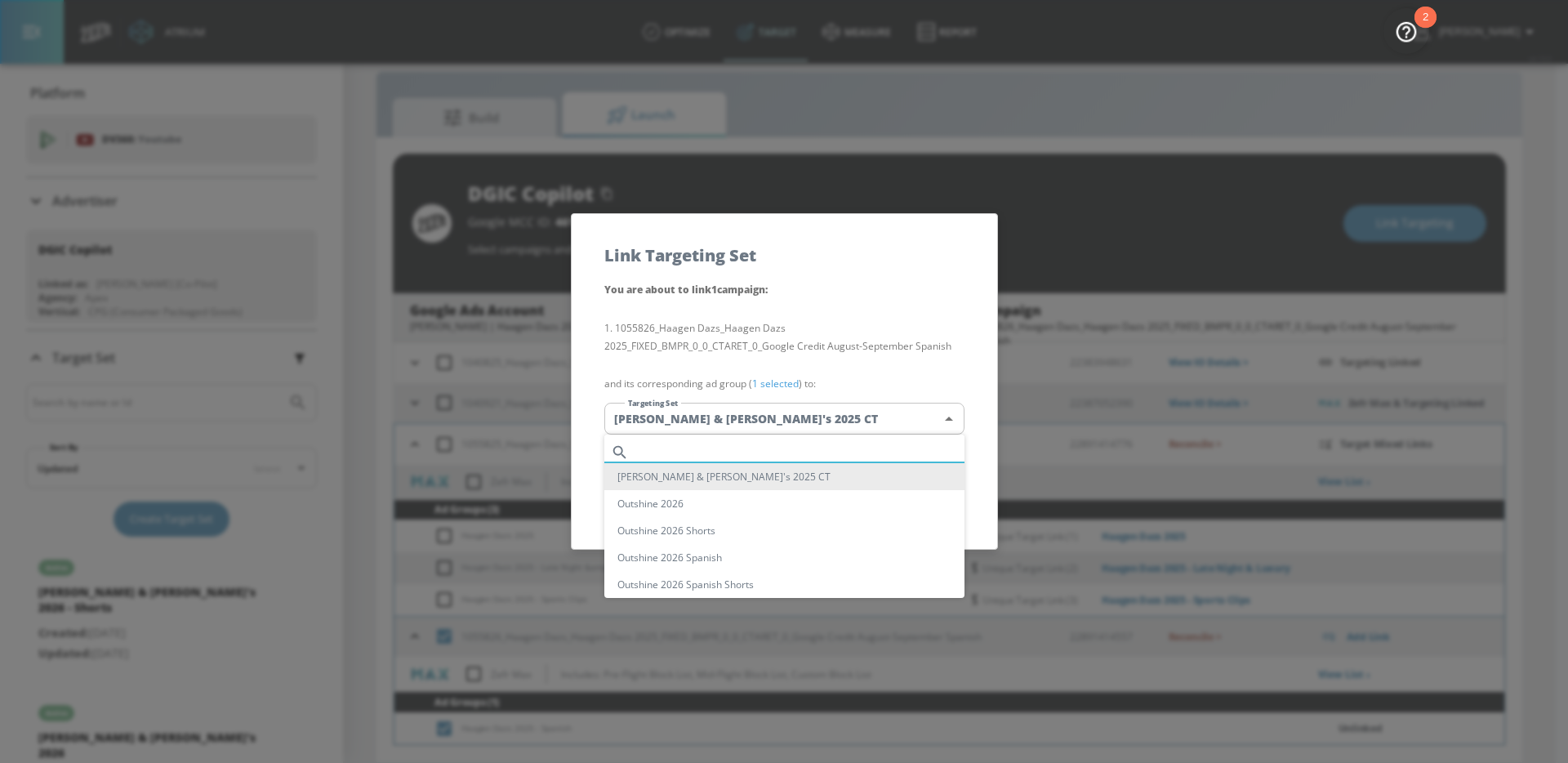
click at [735, 448] on input "text" at bounding box center [800, 452] width 329 height 22
paste input "Haagen Dazs 2025 - Spanish"
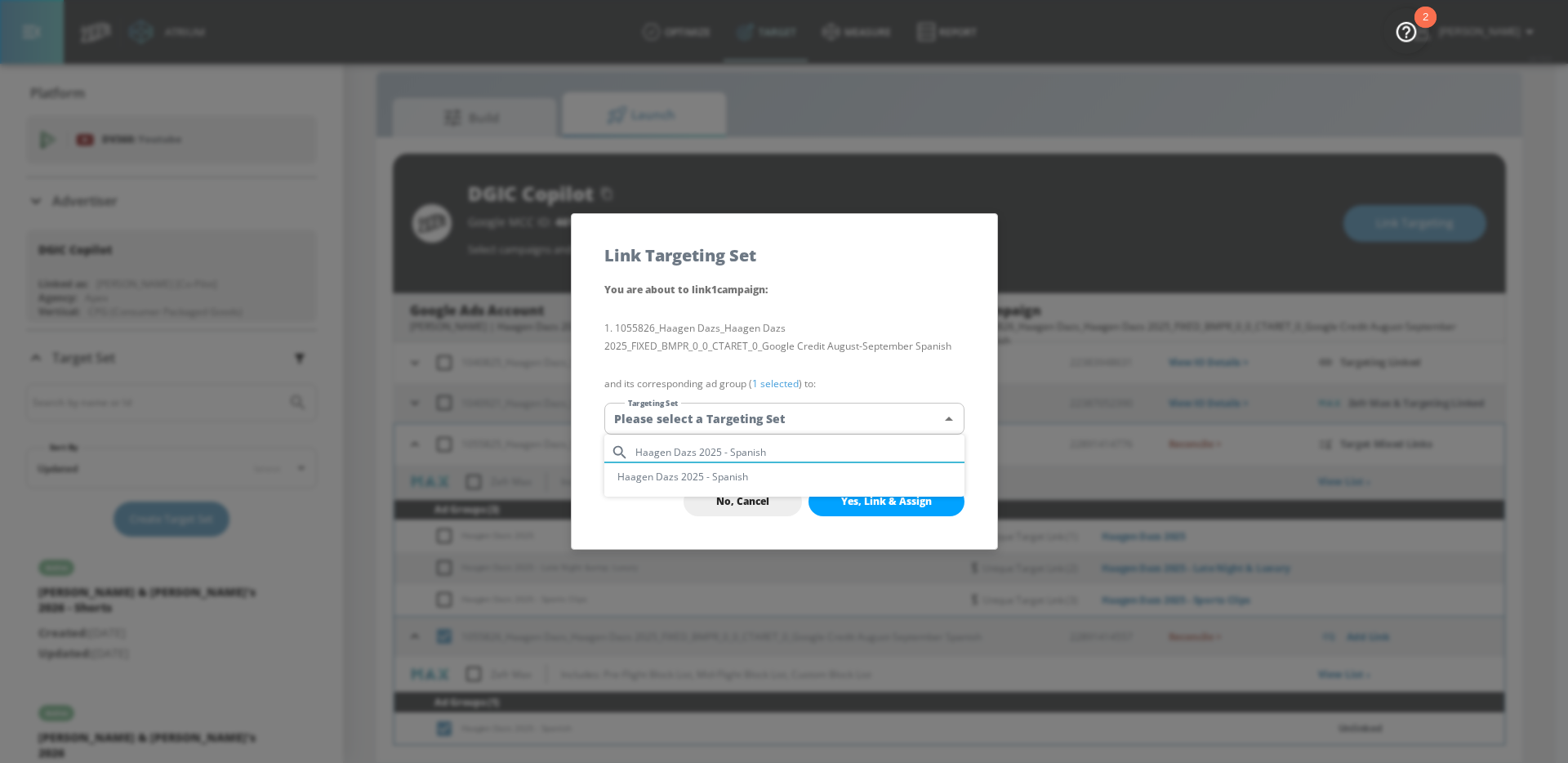
type input "Haagen Dazs 2025 - Spanish"
click at [769, 479] on li "Haagen Dazs 2025 - Spanish" at bounding box center [784, 476] width 360 height 27
type input "6f20f031-be86-46da-962e-f5658d56fc34"
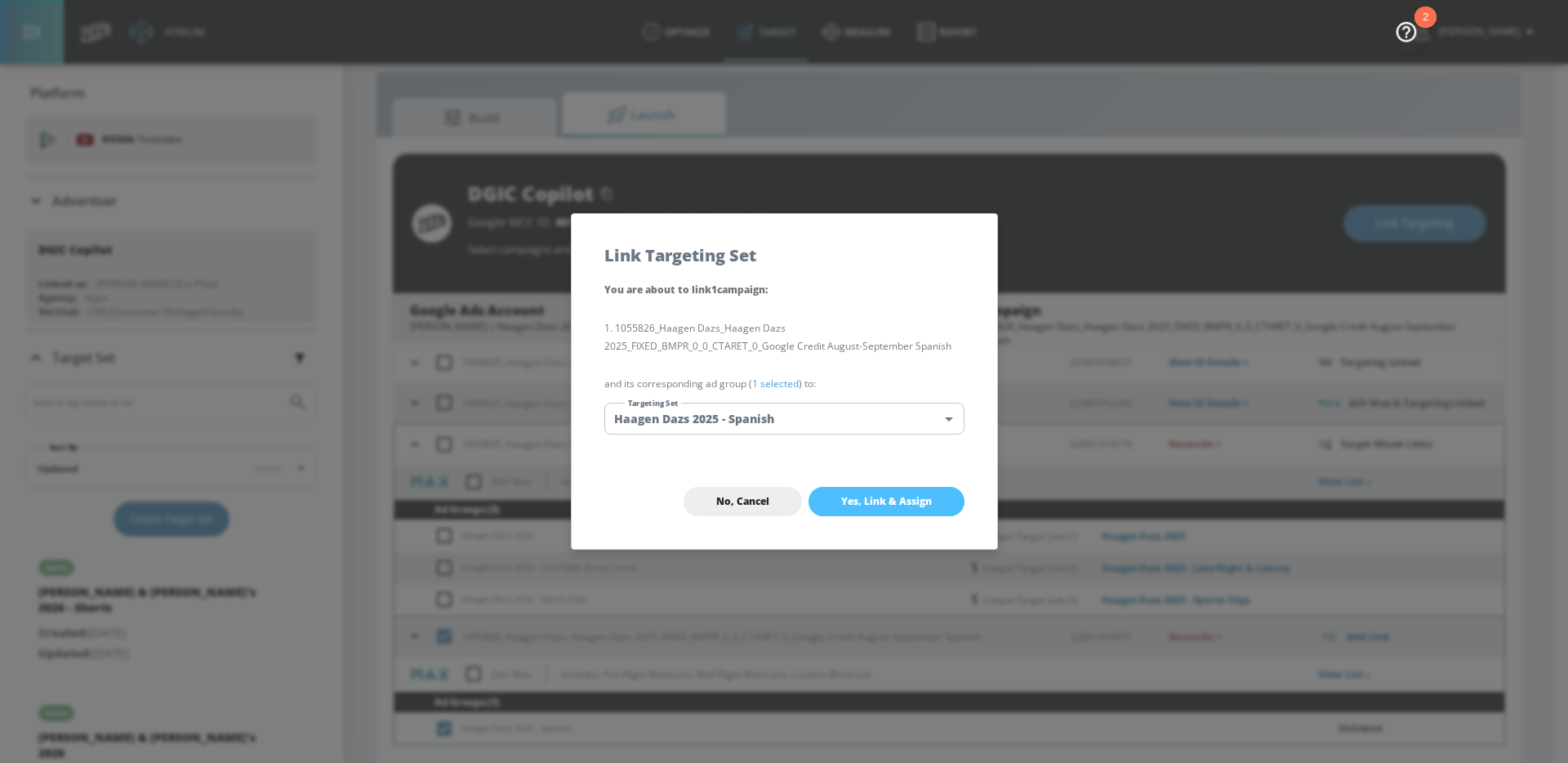
click at [863, 509] on button "Yes, Link & Assign" at bounding box center [887, 501] width 156 height 30
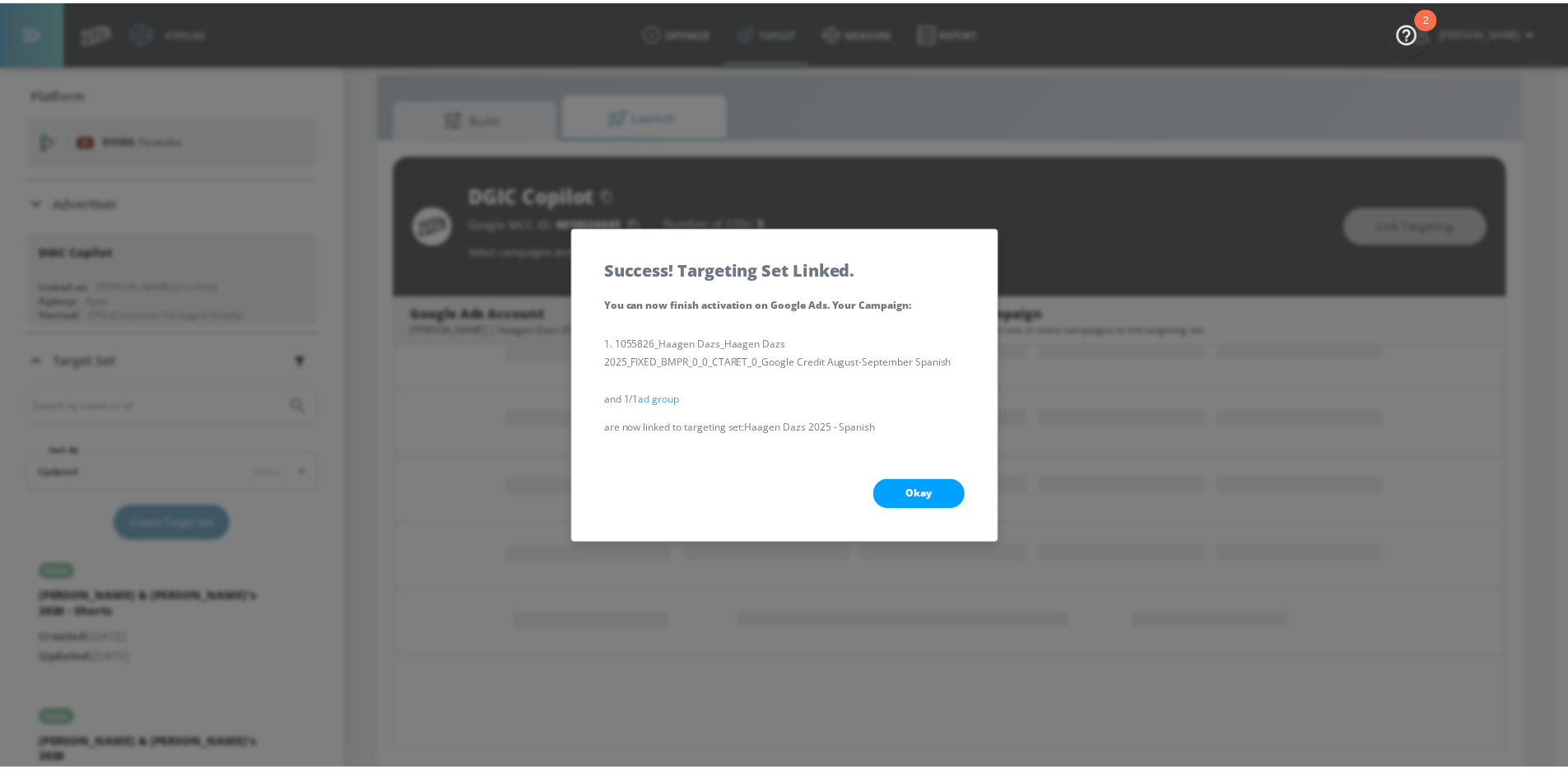
scroll to position [208, 0]
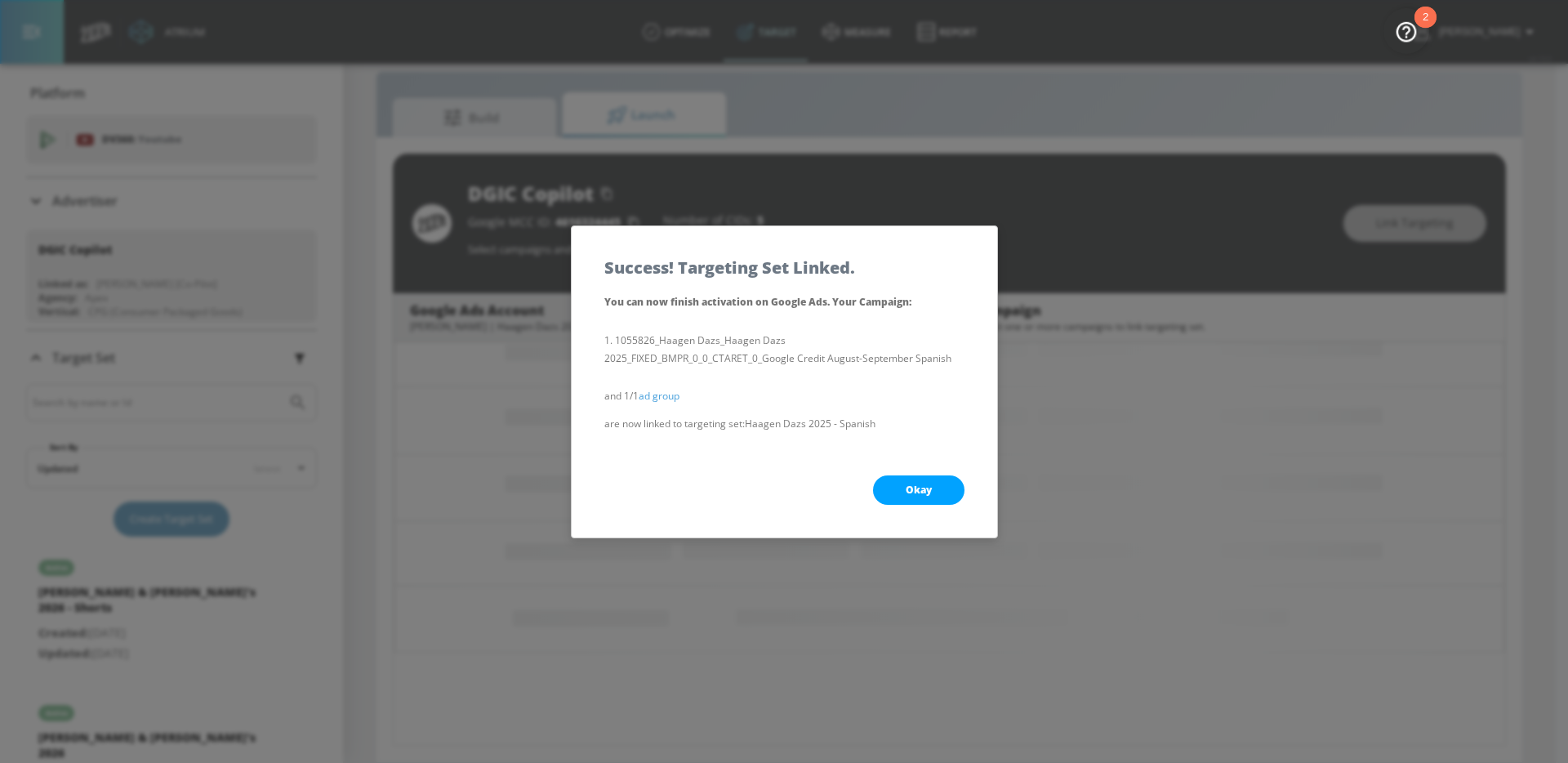
click at [926, 483] on span "Okay" at bounding box center [919, 489] width 26 height 13
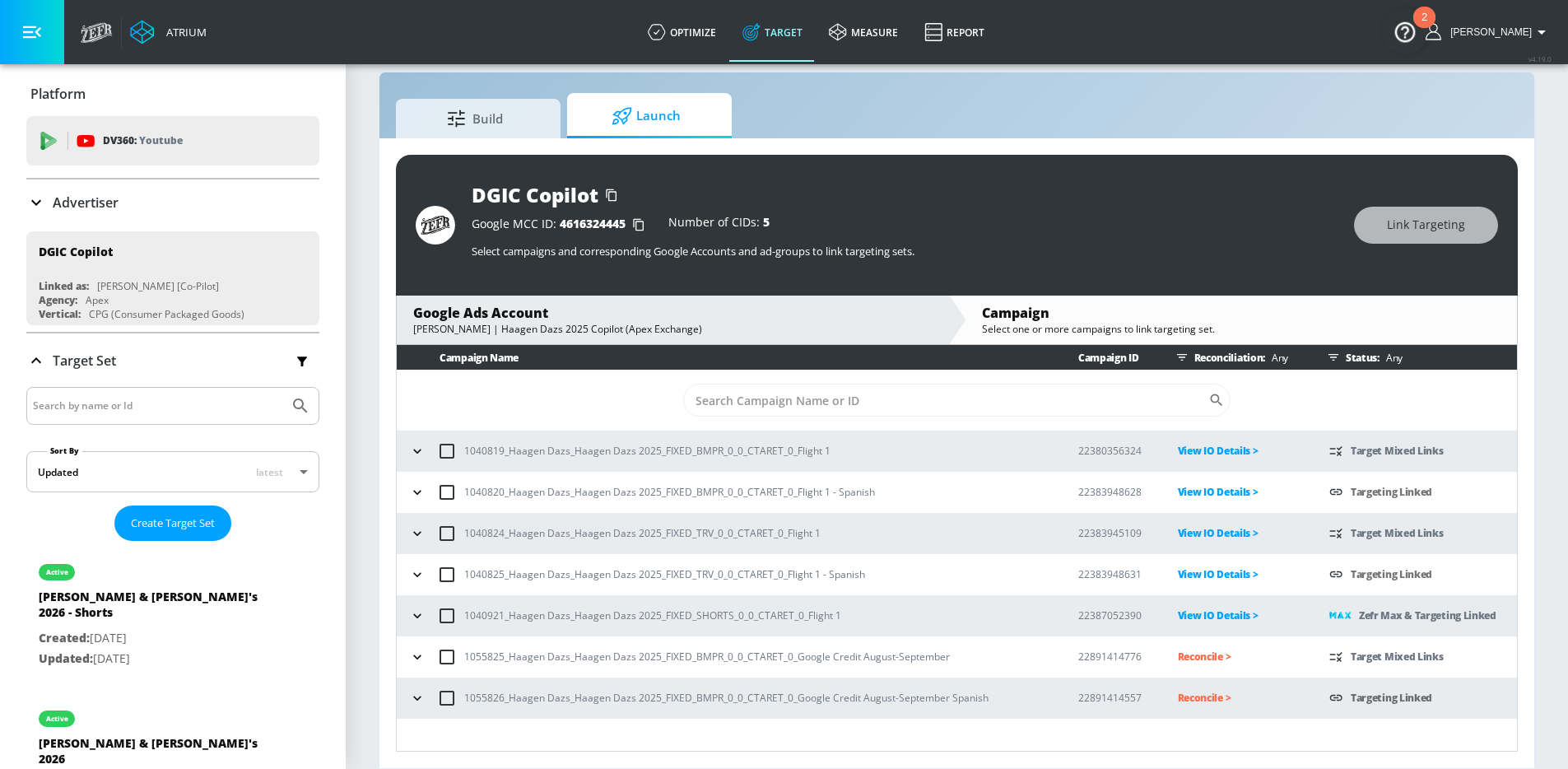
scroll to position [0, 0]
click at [1199, 659] on p "Reconcile >" at bounding box center [1240, 656] width 125 height 19
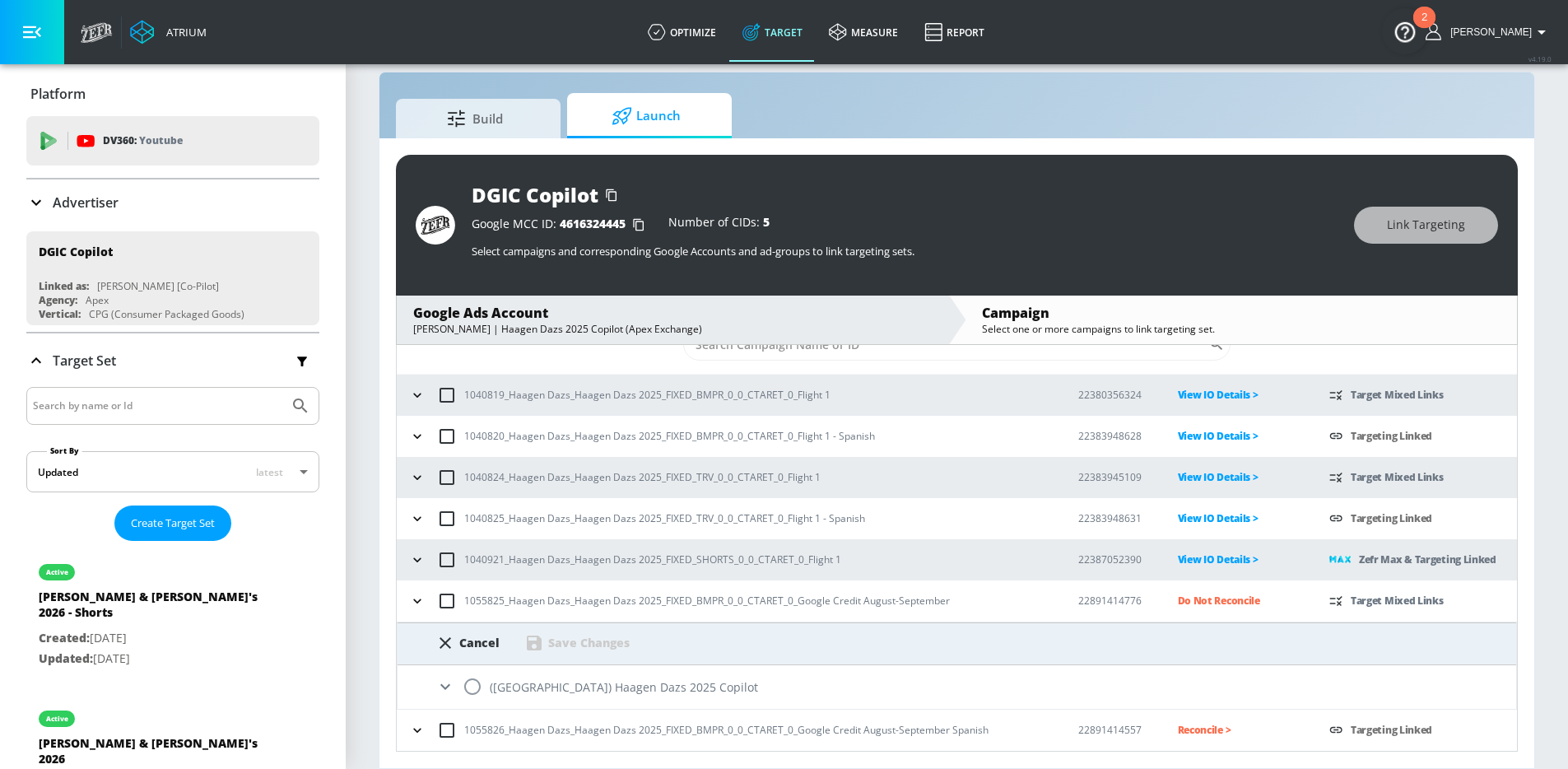
click at [477, 684] on input "radio" at bounding box center [472, 686] width 34 height 34
radio input "true"
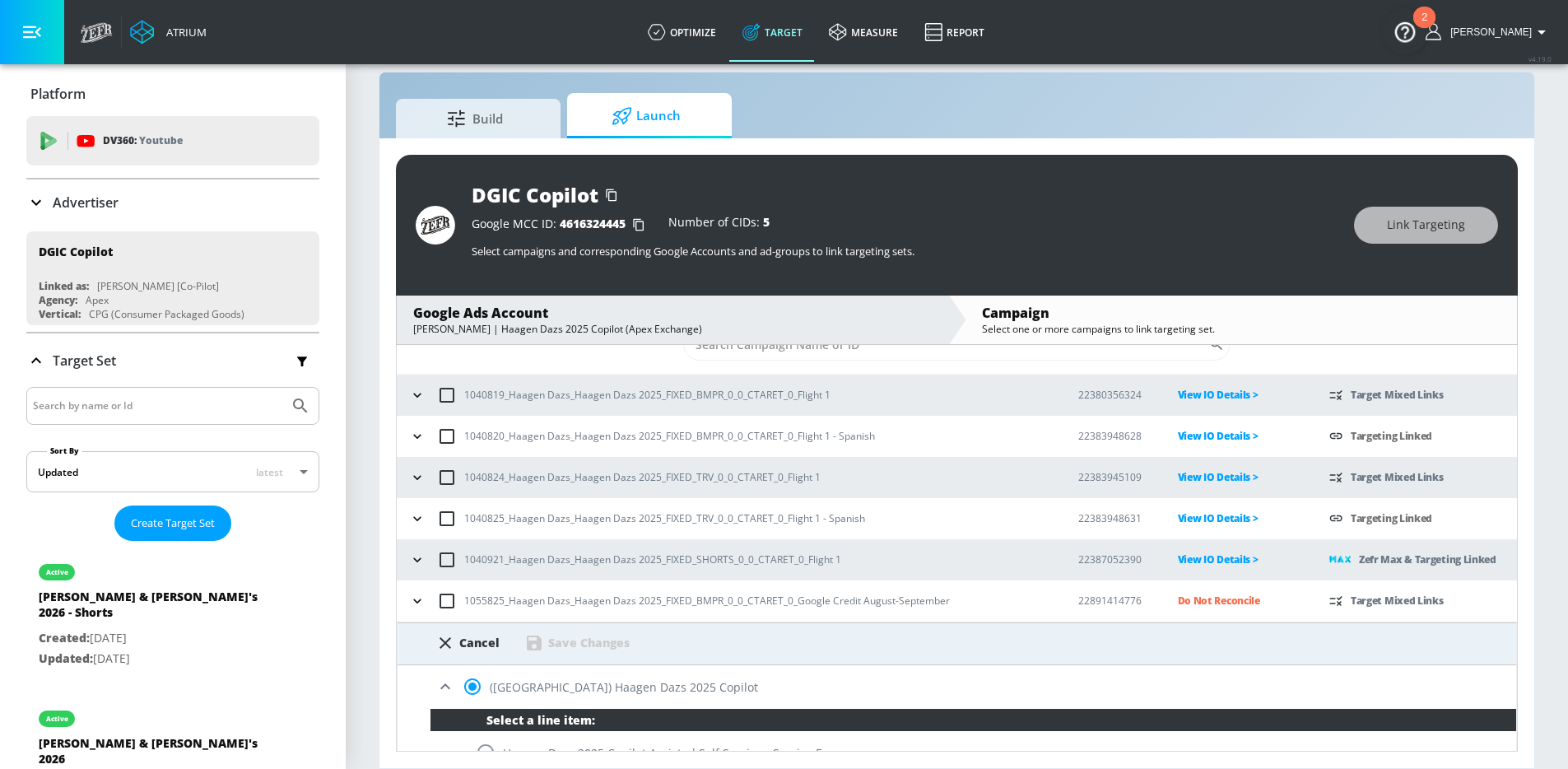
scroll to position [427, 0]
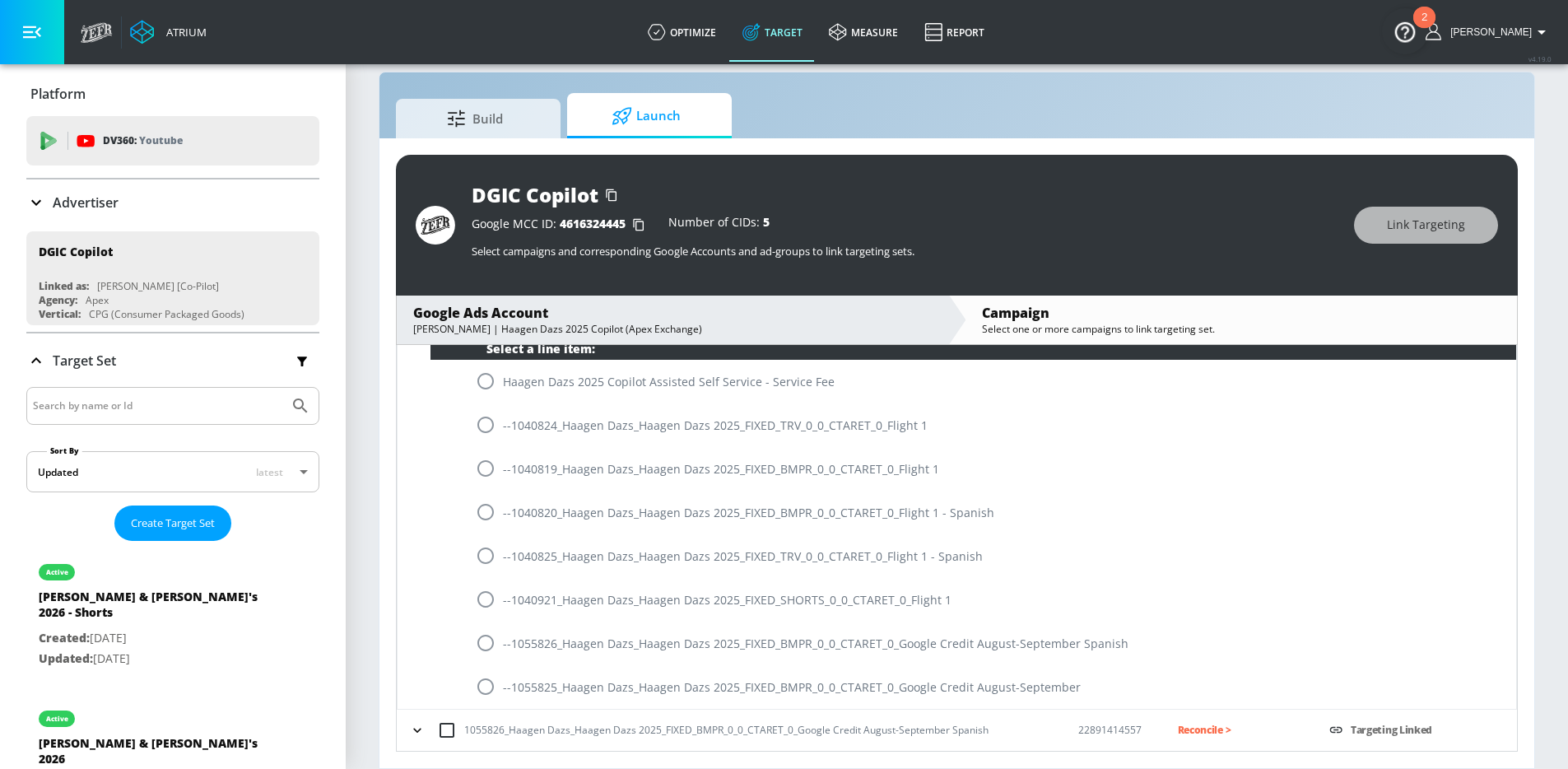
click at [487, 684] on input "radio" at bounding box center [485, 686] width 34 height 34
radio input "true"
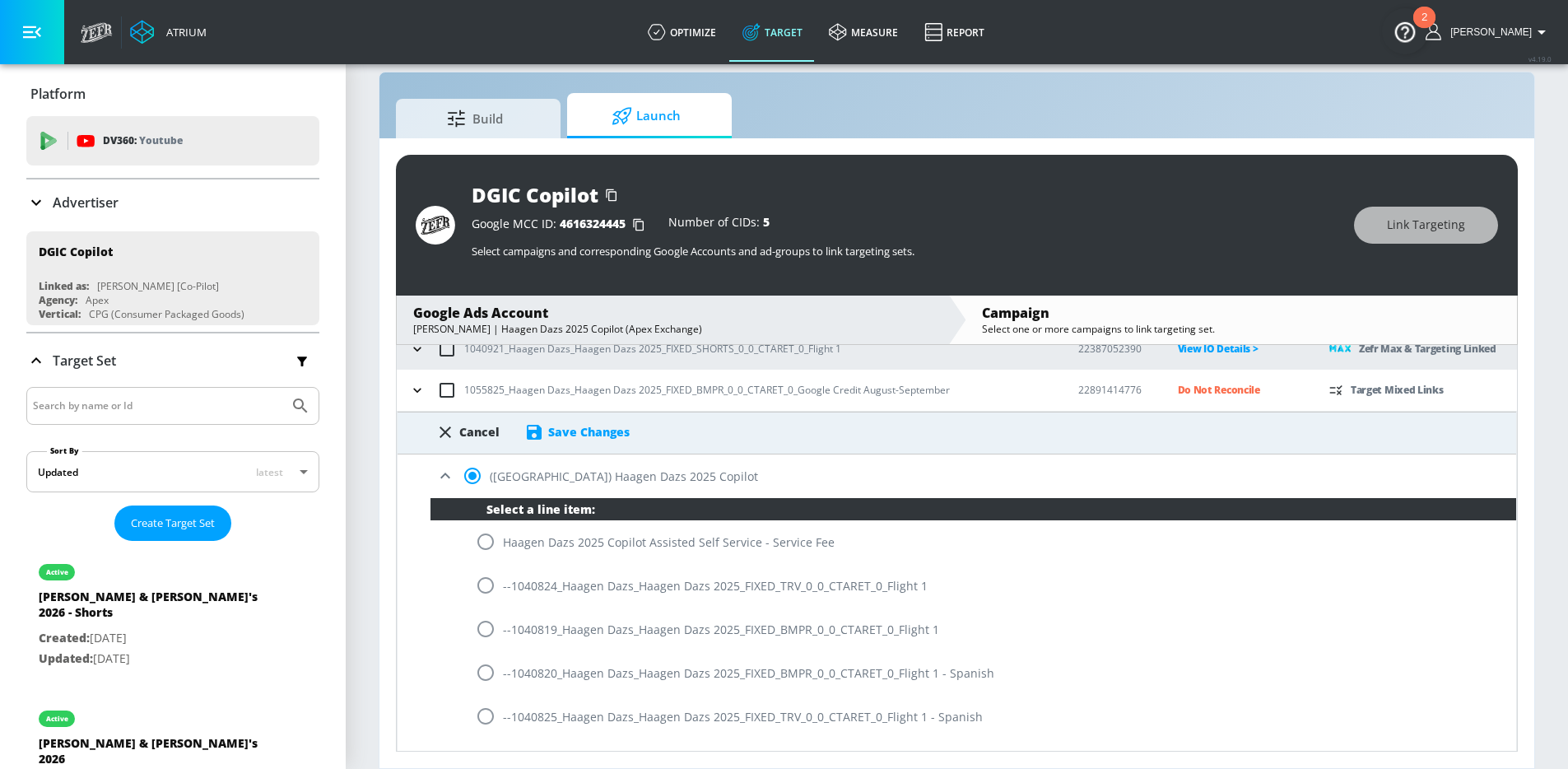
scroll to position [261, 0]
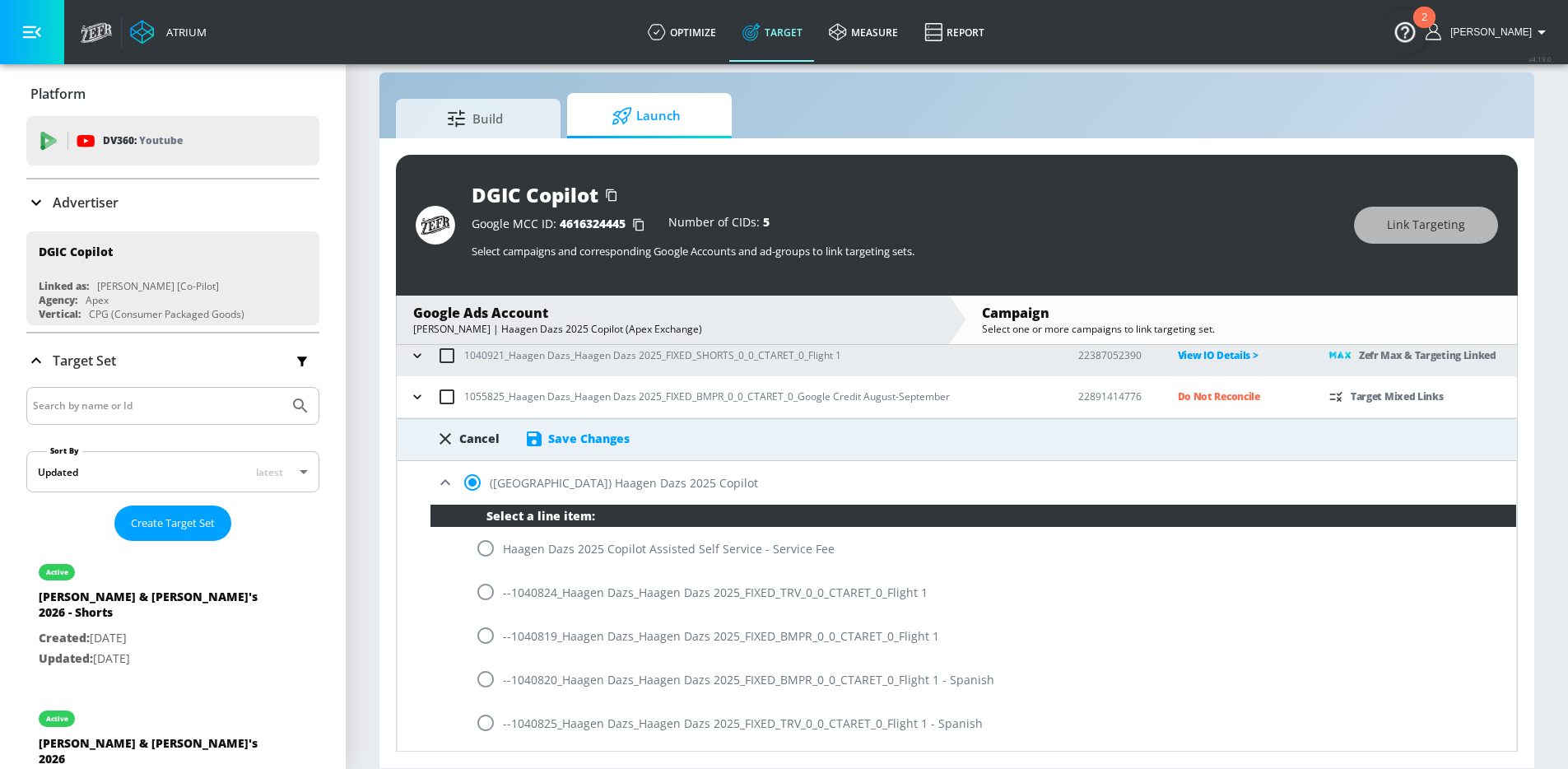
click at [578, 442] on div "Save Changes" at bounding box center [588, 438] width 81 height 15
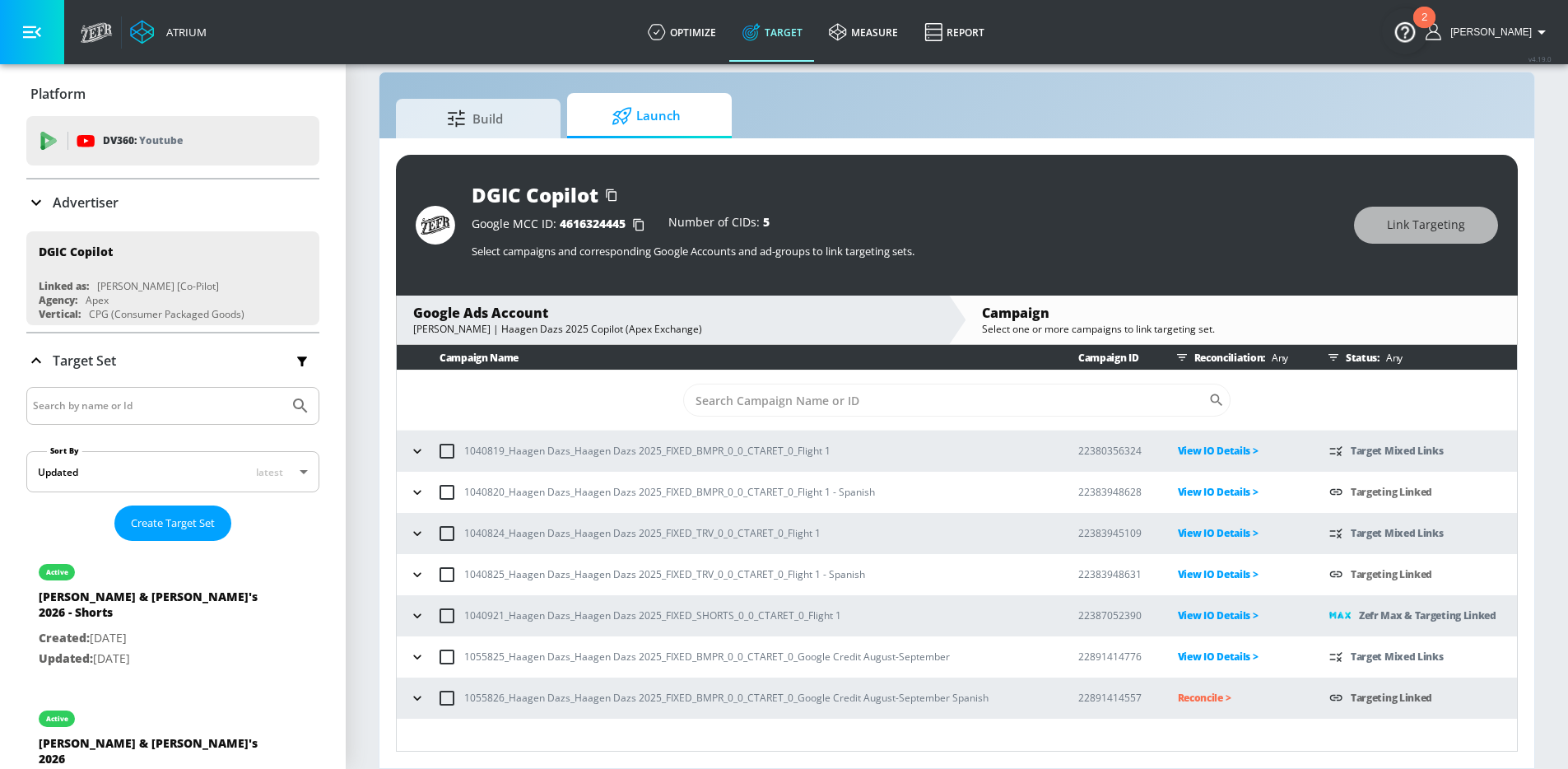
scroll to position [0, 0]
click at [1205, 701] on p "Reconcile >" at bounding box center [1240, 698] width 125 height 19
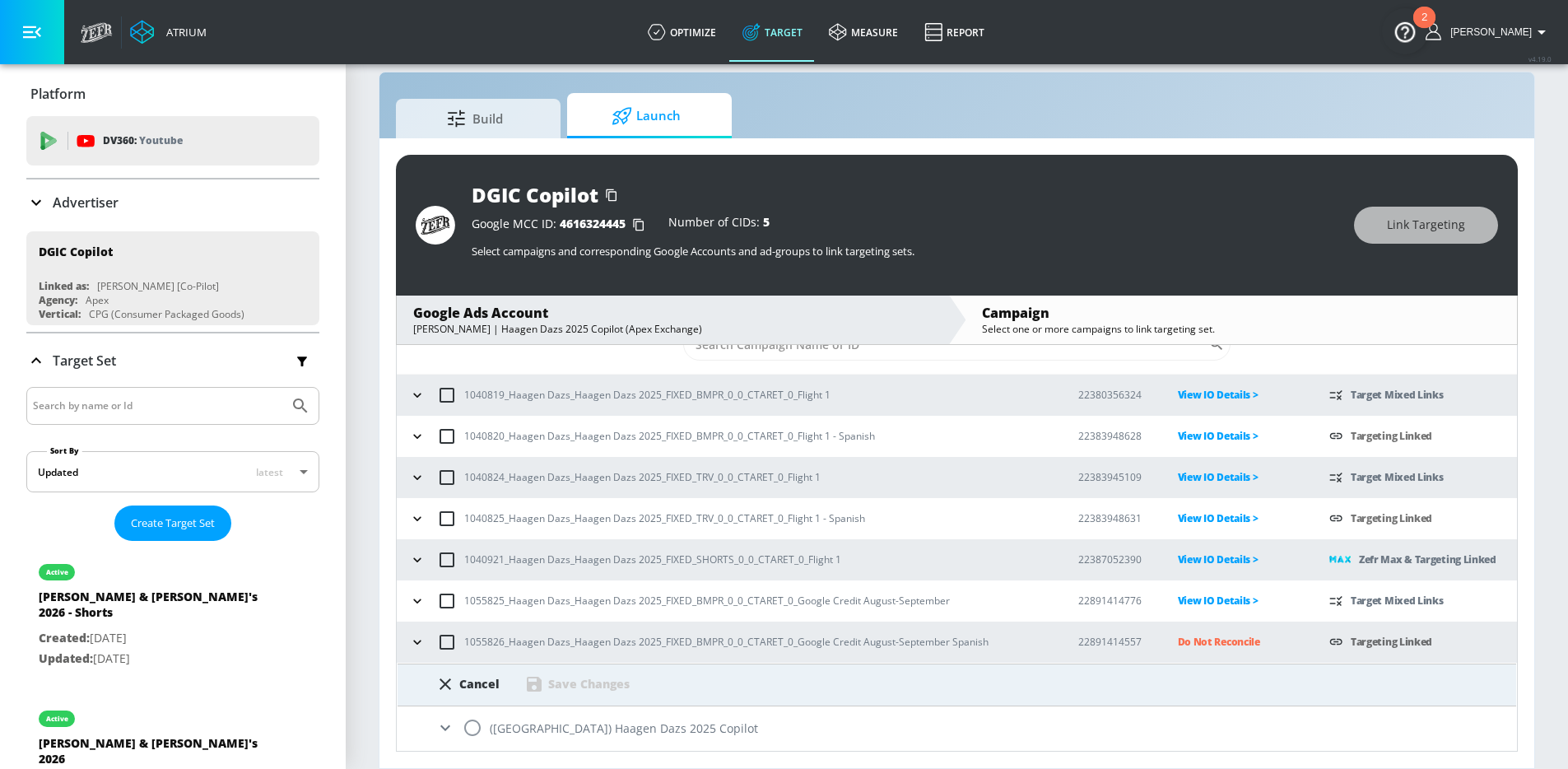
click at [476, 731] on input "radio" at bounding box center [472, 728] width 34 height 34
radio input "true"
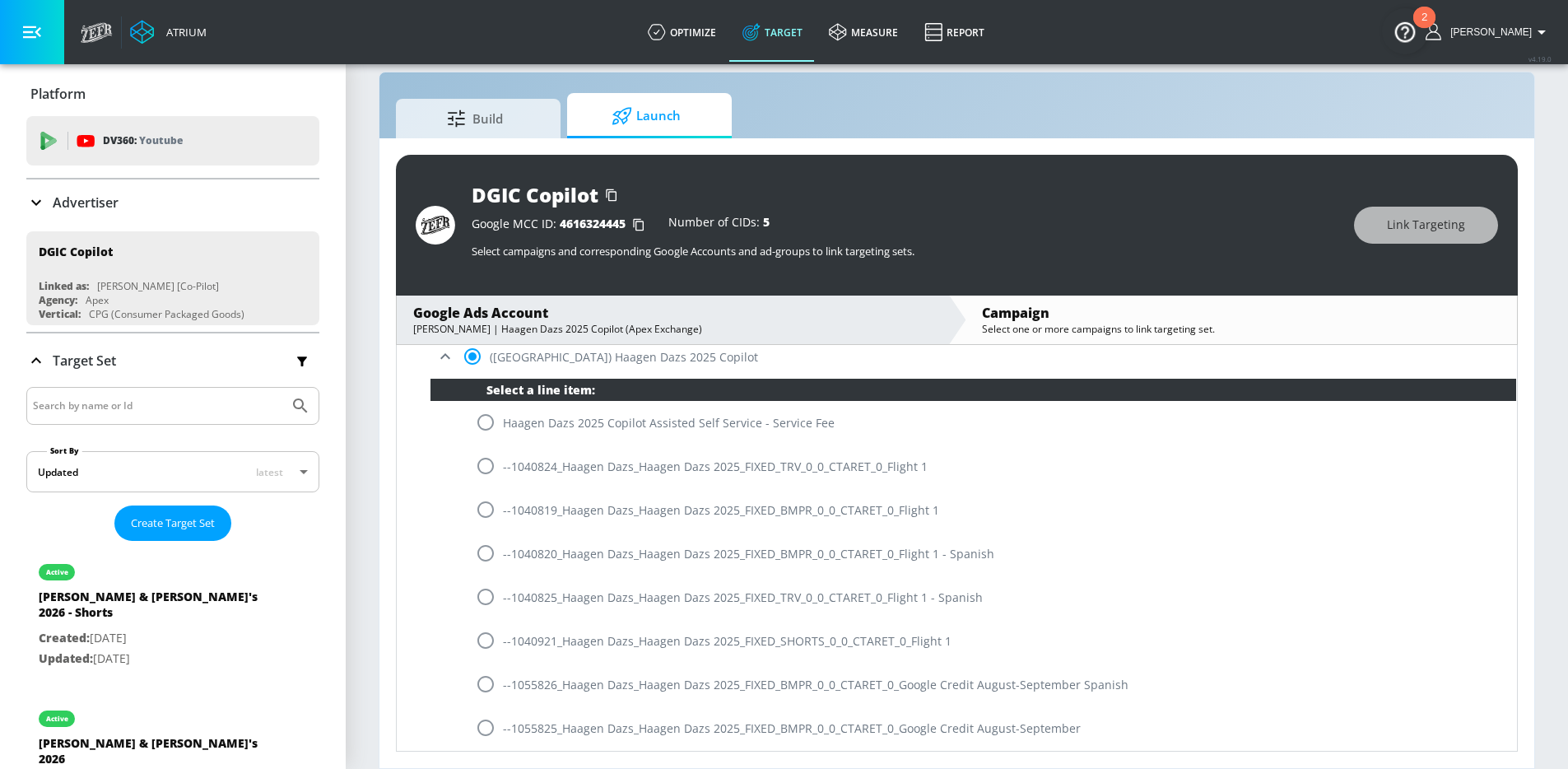
drag, startPoint x: 490, startPoint y: 684, endPoint x: 496, endPoint y: 675, distance: 10.8
click at [490, 684] on input "radio" at bounding box center [485, 684] width 34 height 34
radio input "true"
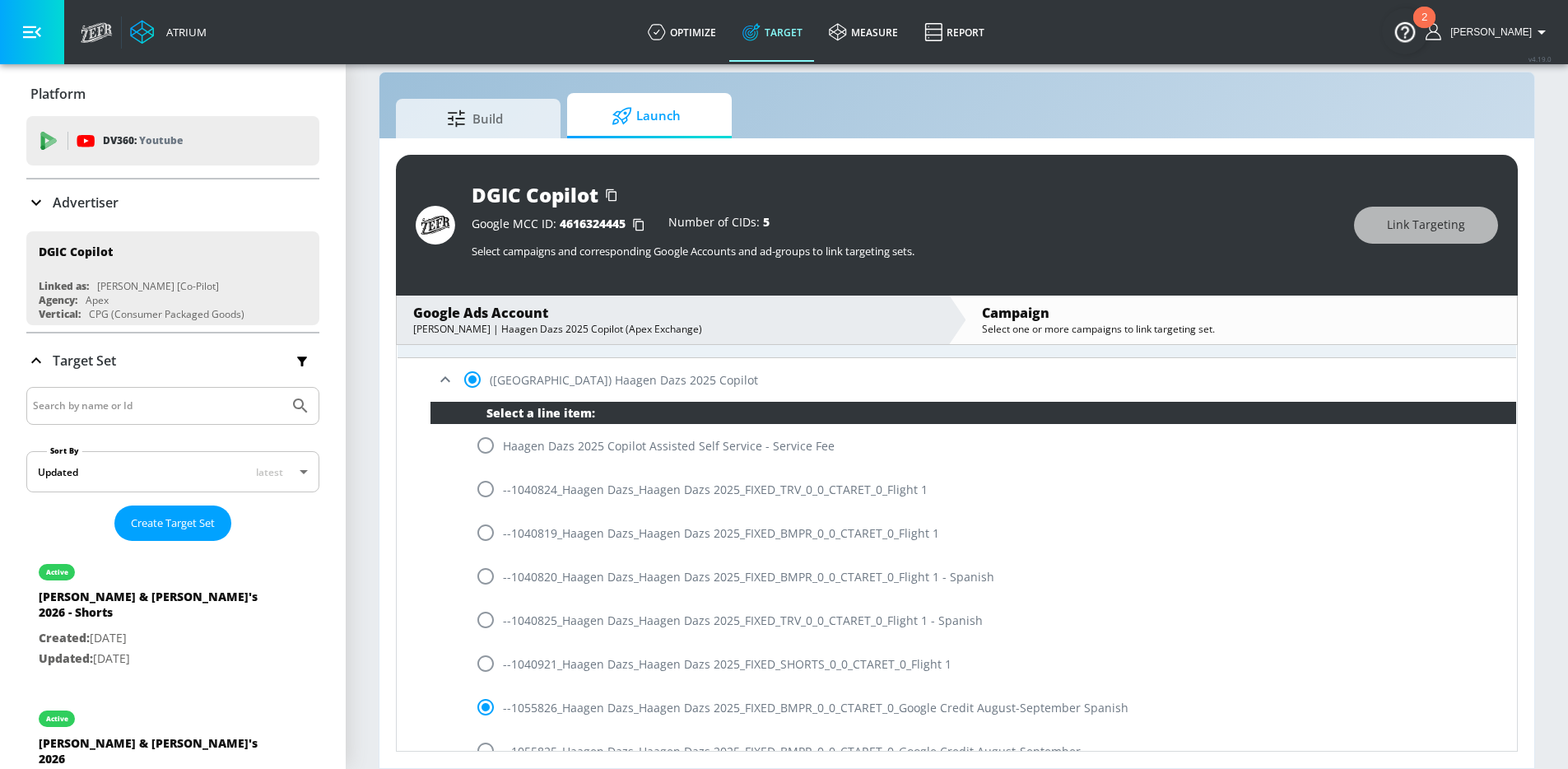
scroll to position [295, 0]
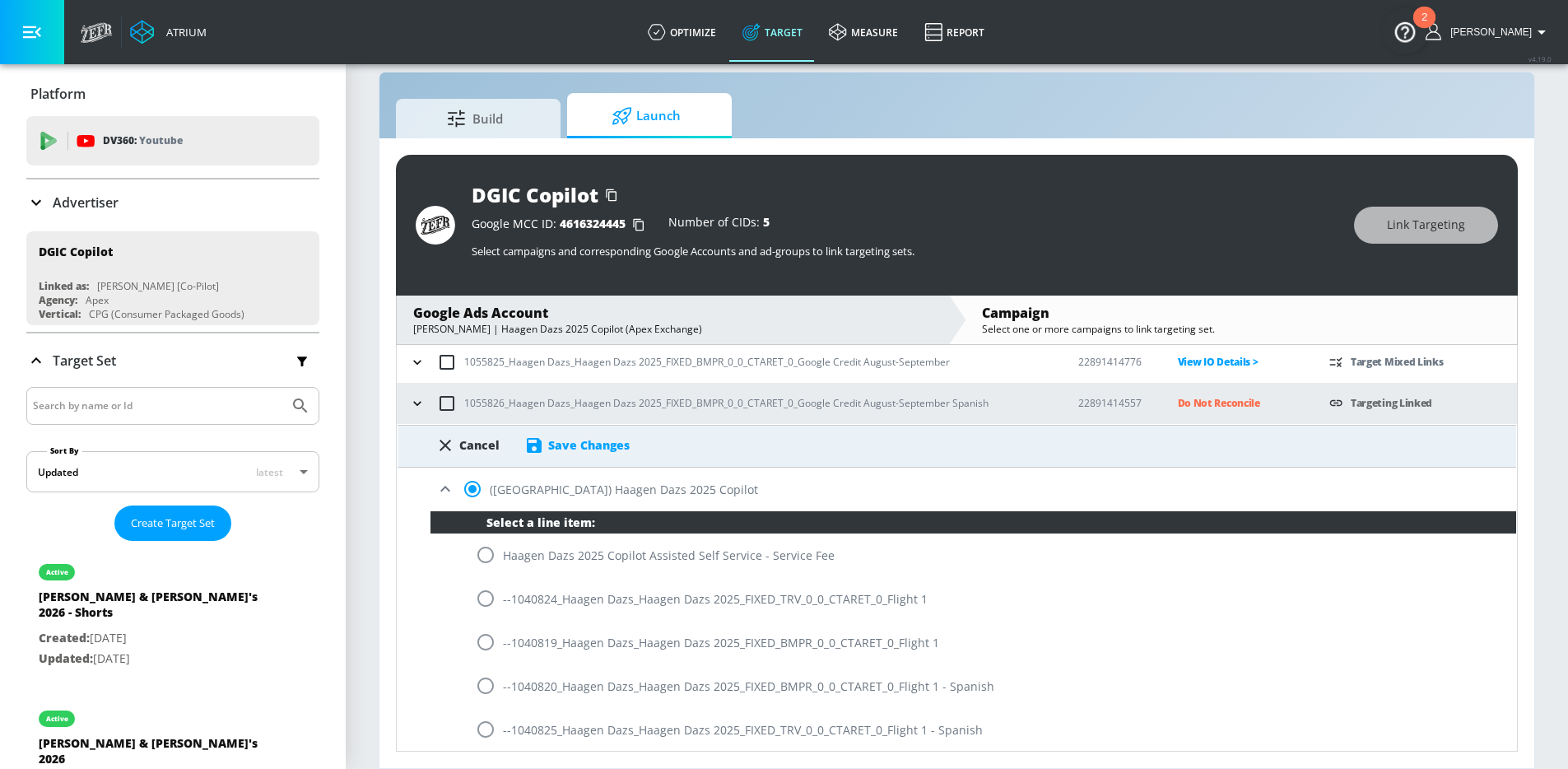
click at [588, 452] on div "Save Changes" at bounding box center [588, 445] width 81 height 15
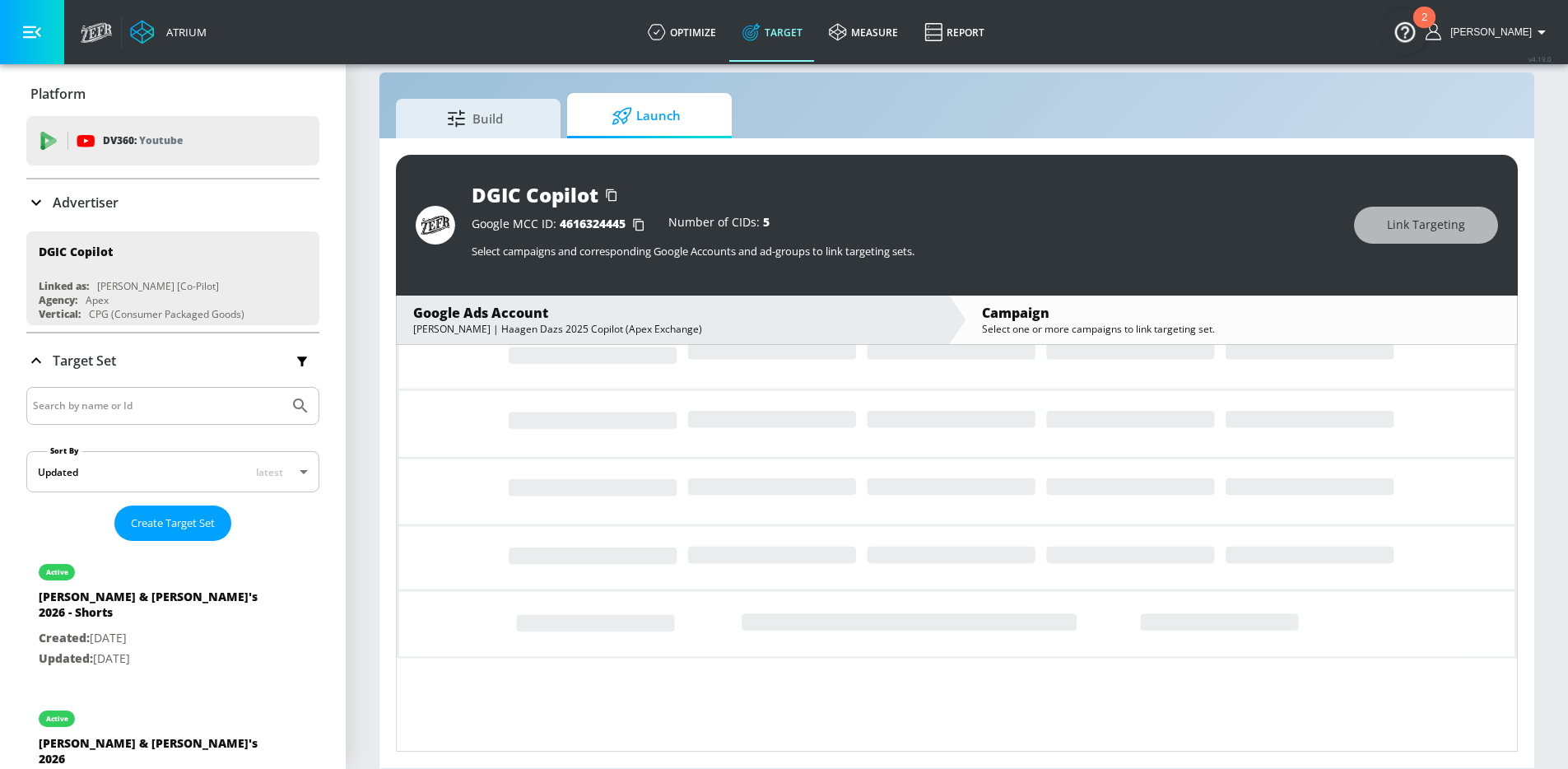
scroll to position [0, 0]
